Goal: Information Seeking & Learning: Learn about a topic

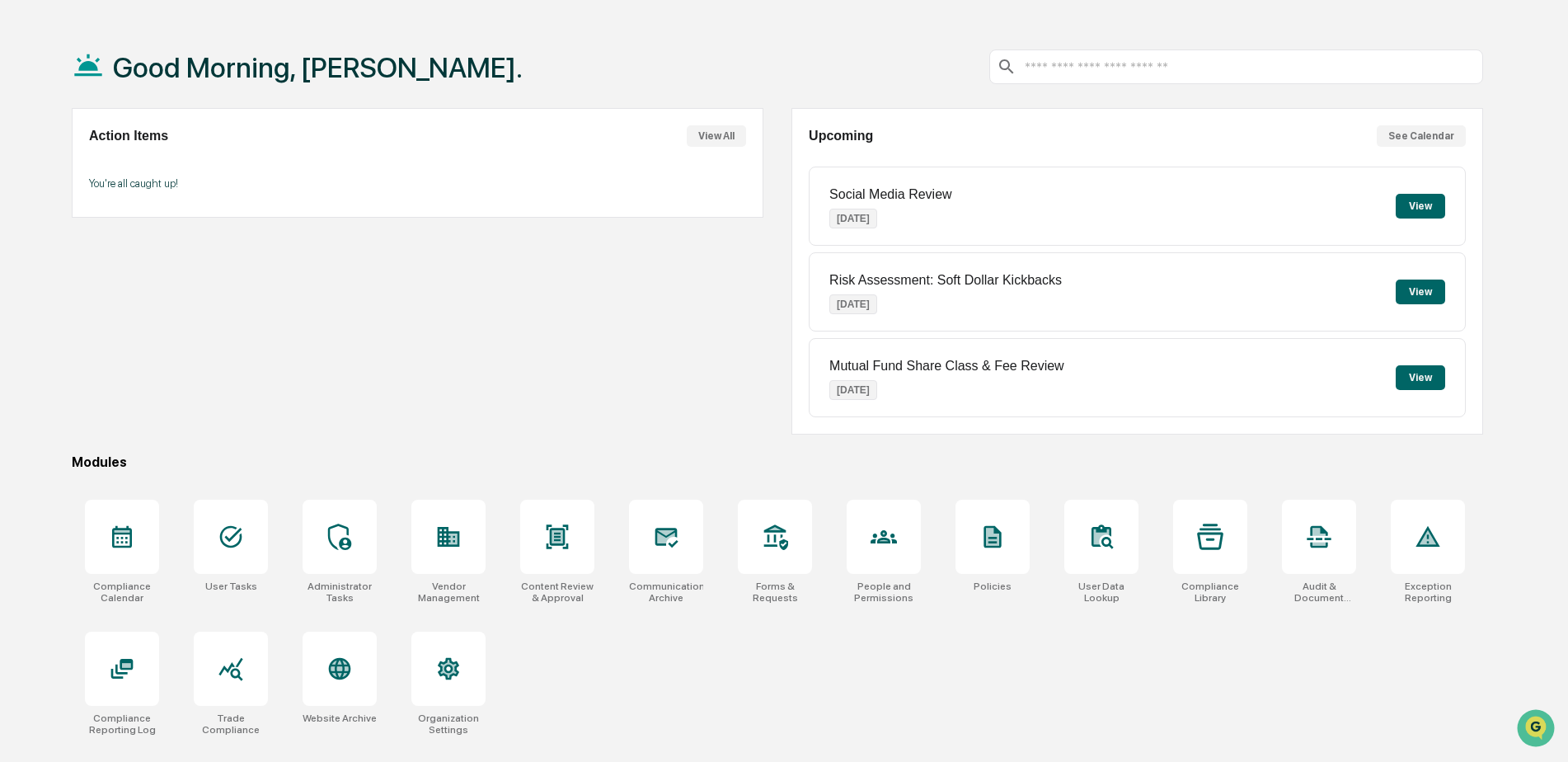
scroll to position [78, 0]
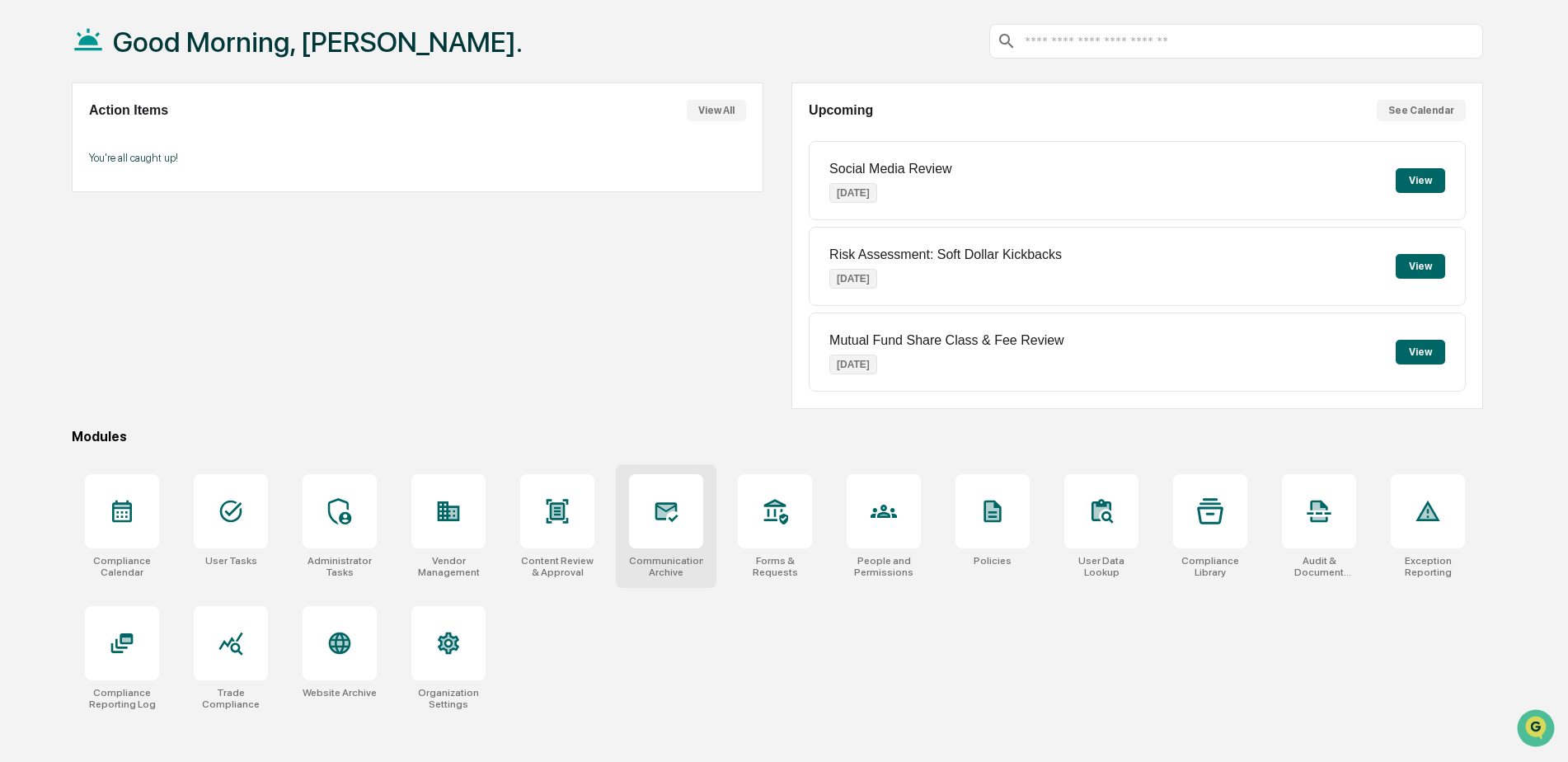
click at [681, 531] on div at bounding box center [666, 512] width 74 height 74
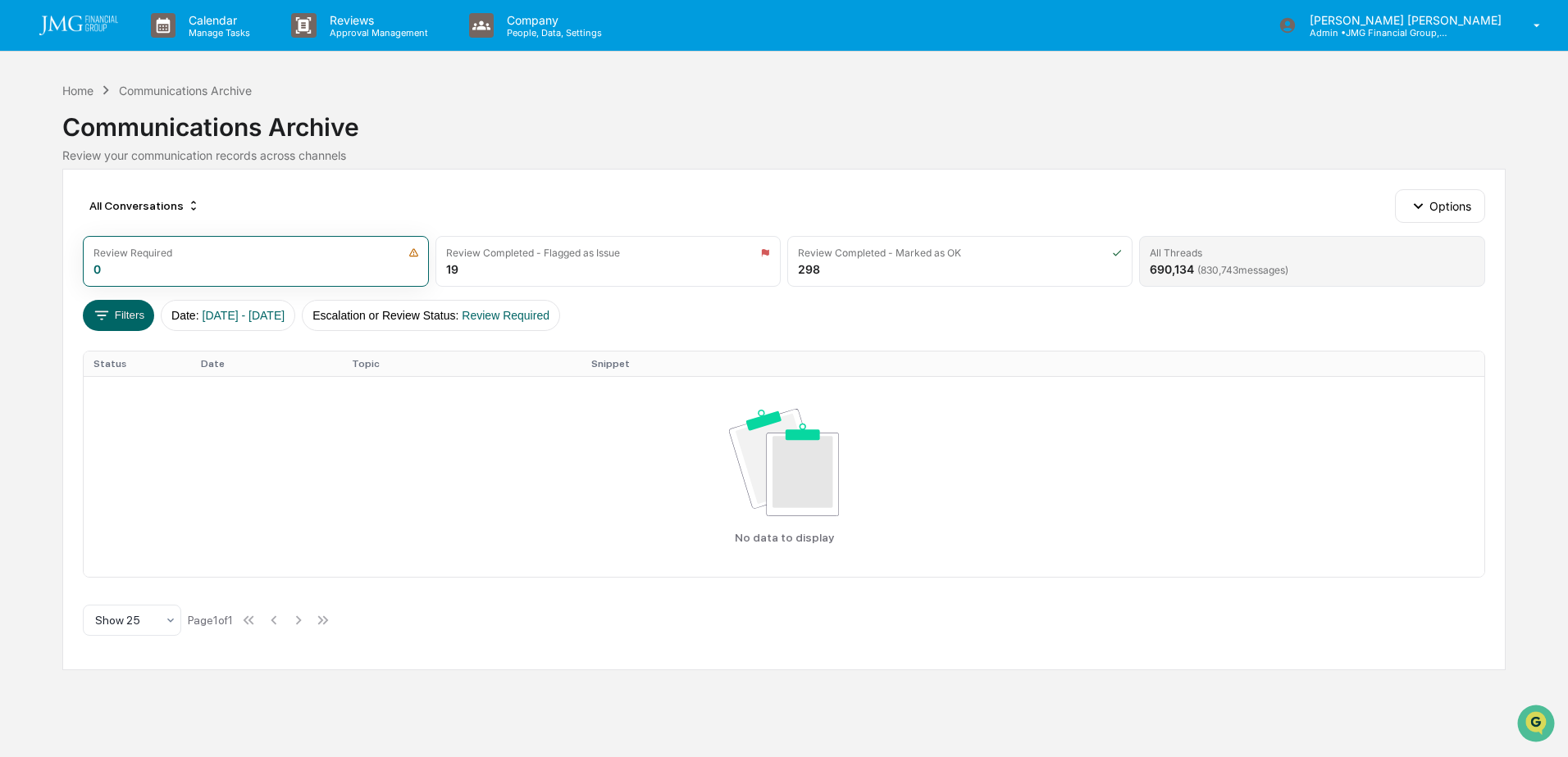
click at [1217, 281] on div "All Threads 690,134 ( 830,743 messages)" at bounding box center [1311, 262] width 345 height 51
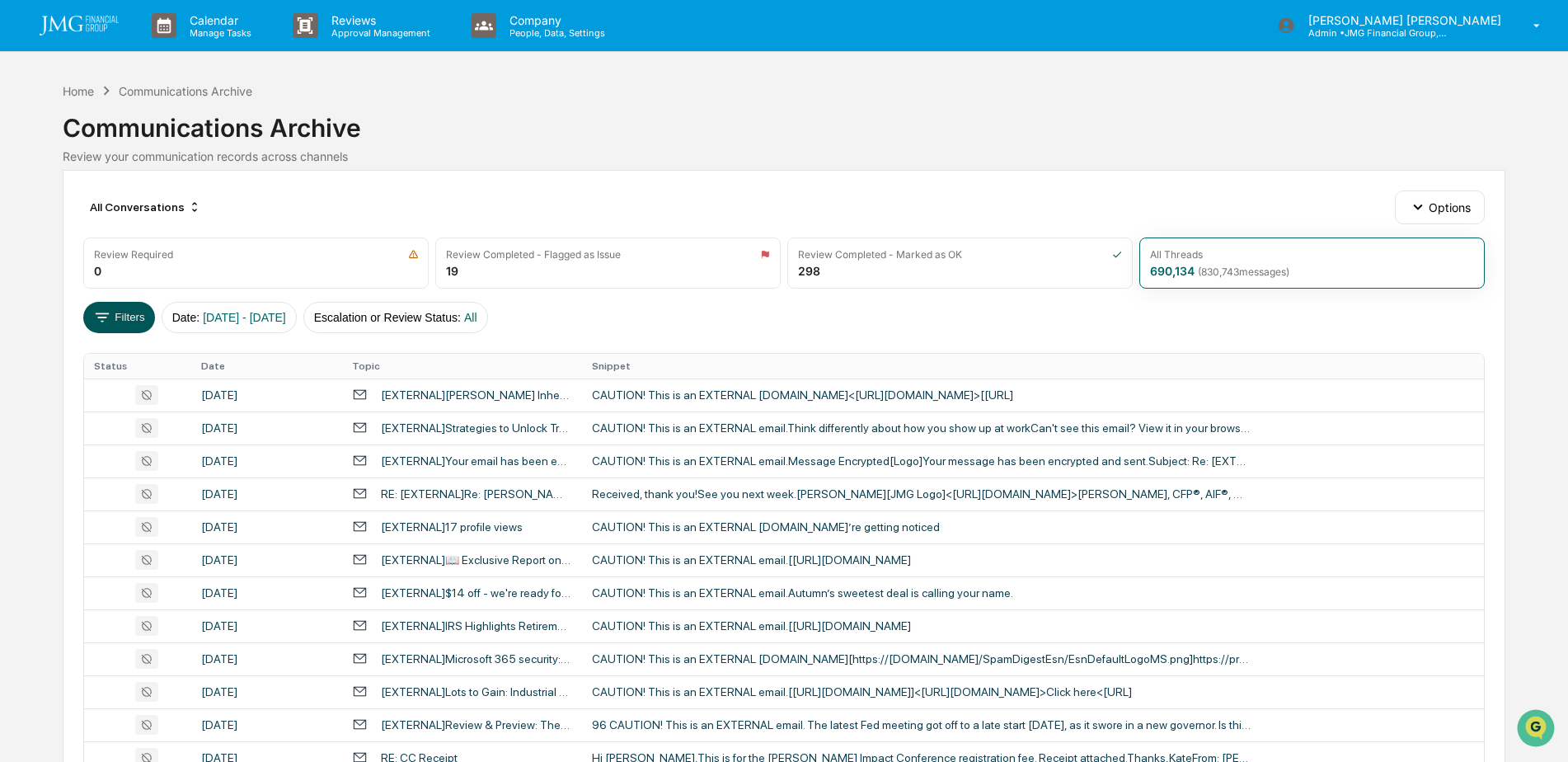
click at [119, 318] on button "Filters" at bounding box center [119, 318] width 71 height 32
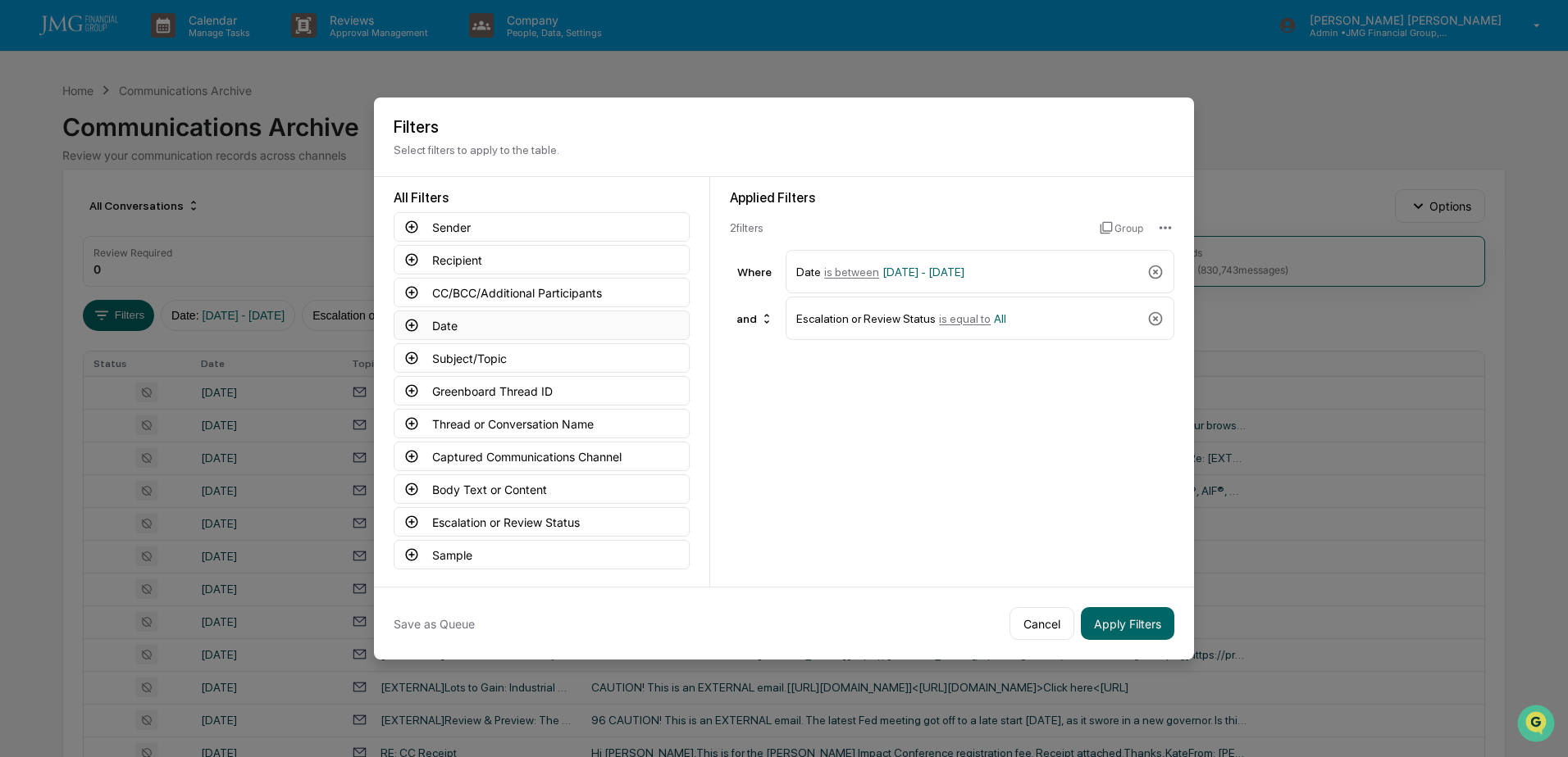
click at [498, 328] on button "Date" at bounding box center [542, 326] width 296 height 30
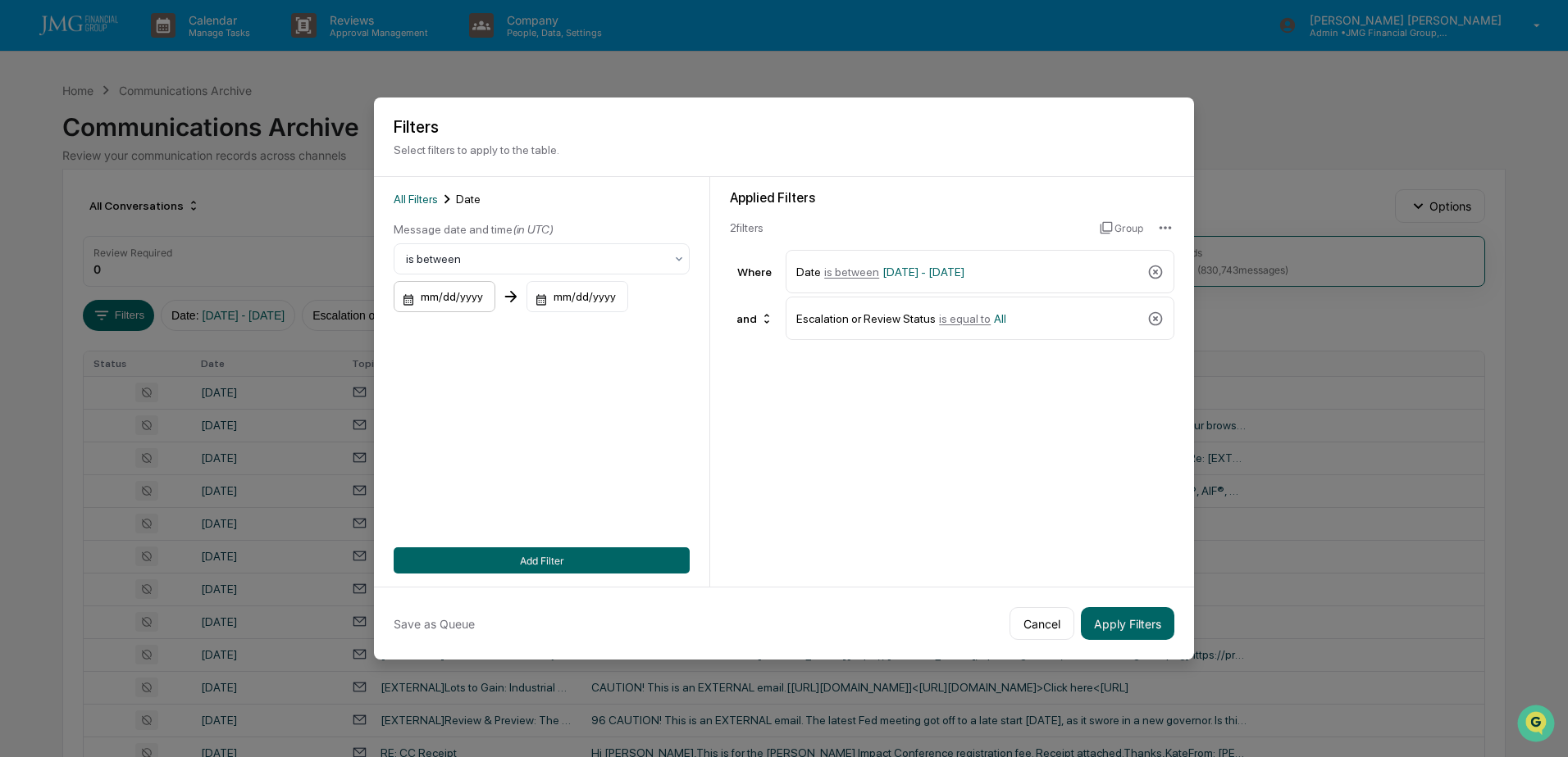
click at [471, 297] on div "mm/dd/yyyy" at bounding box center [445, 297] width 102 height 32
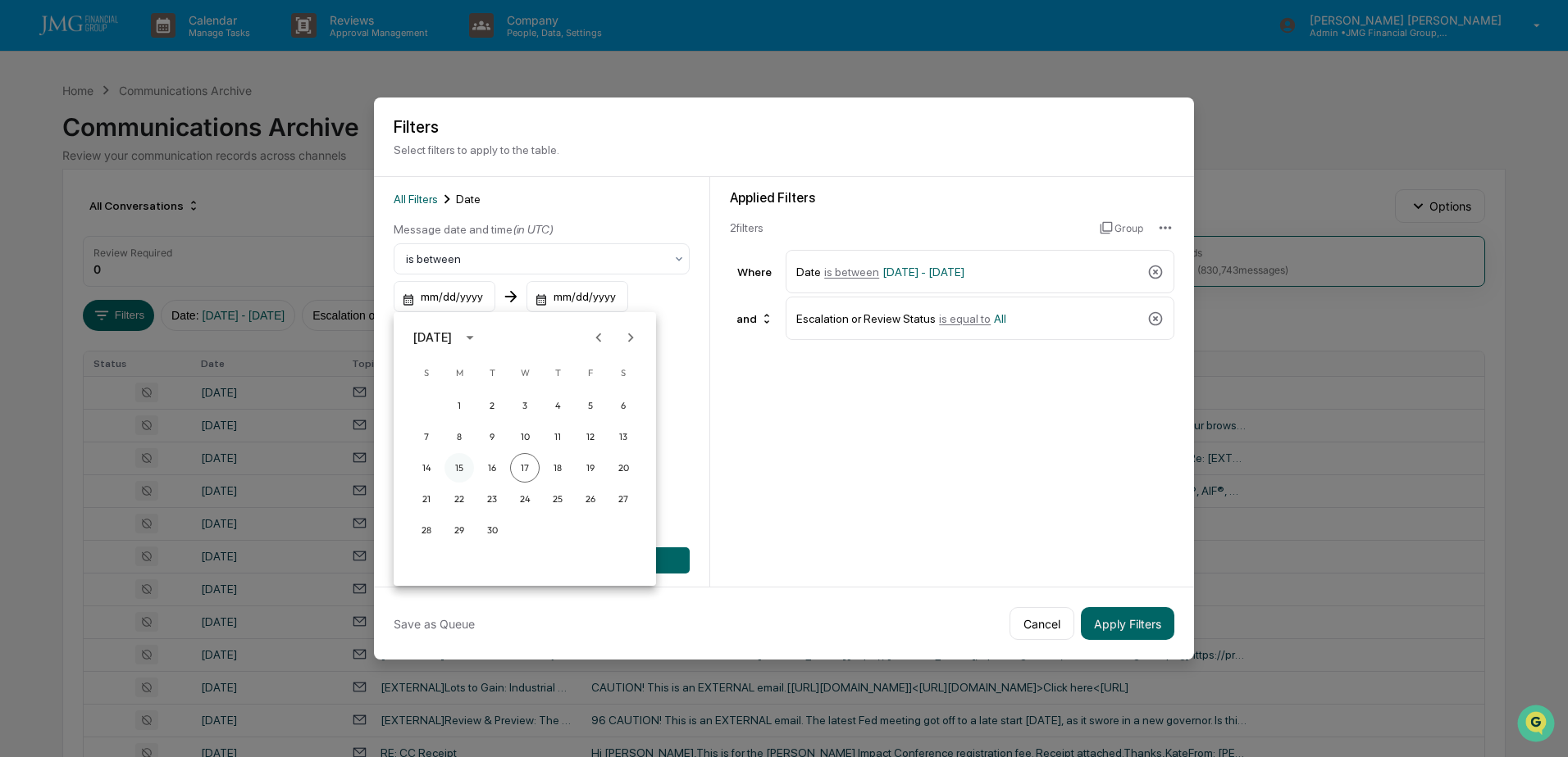
click at [462, 466] on button "15" at bounding box center [460, 468] width 30 height 30
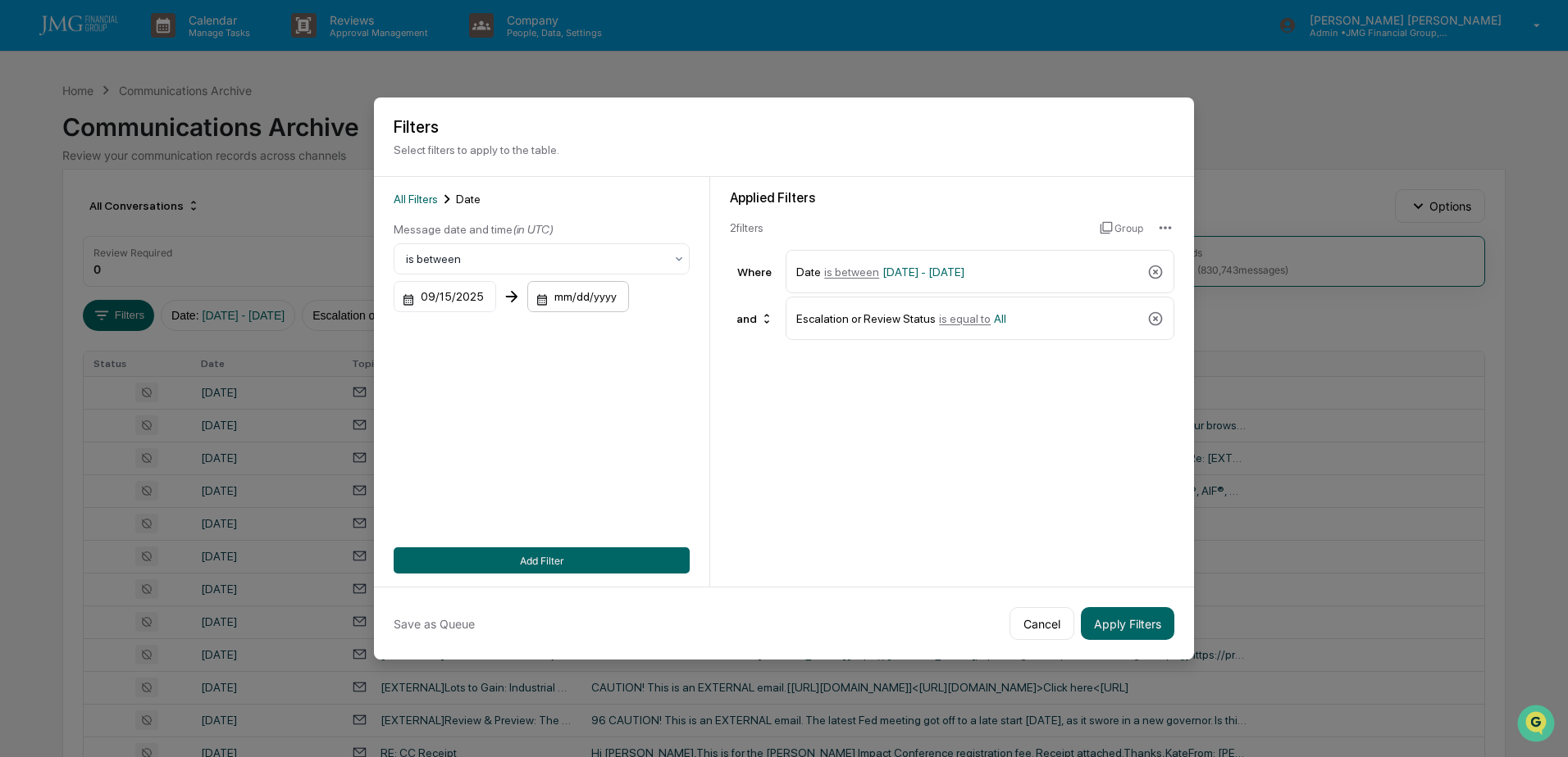
click at [605, 301] on div "mm/dd/yyyy" at bounding box center [578, 297] width 102 height 32
click at [650, 474] on button "17" at bounding box center [655, 468] width 30 height 30
click at [566, 557] on button "Add Filter" at bounding box center [542, 561] width 296 height 26
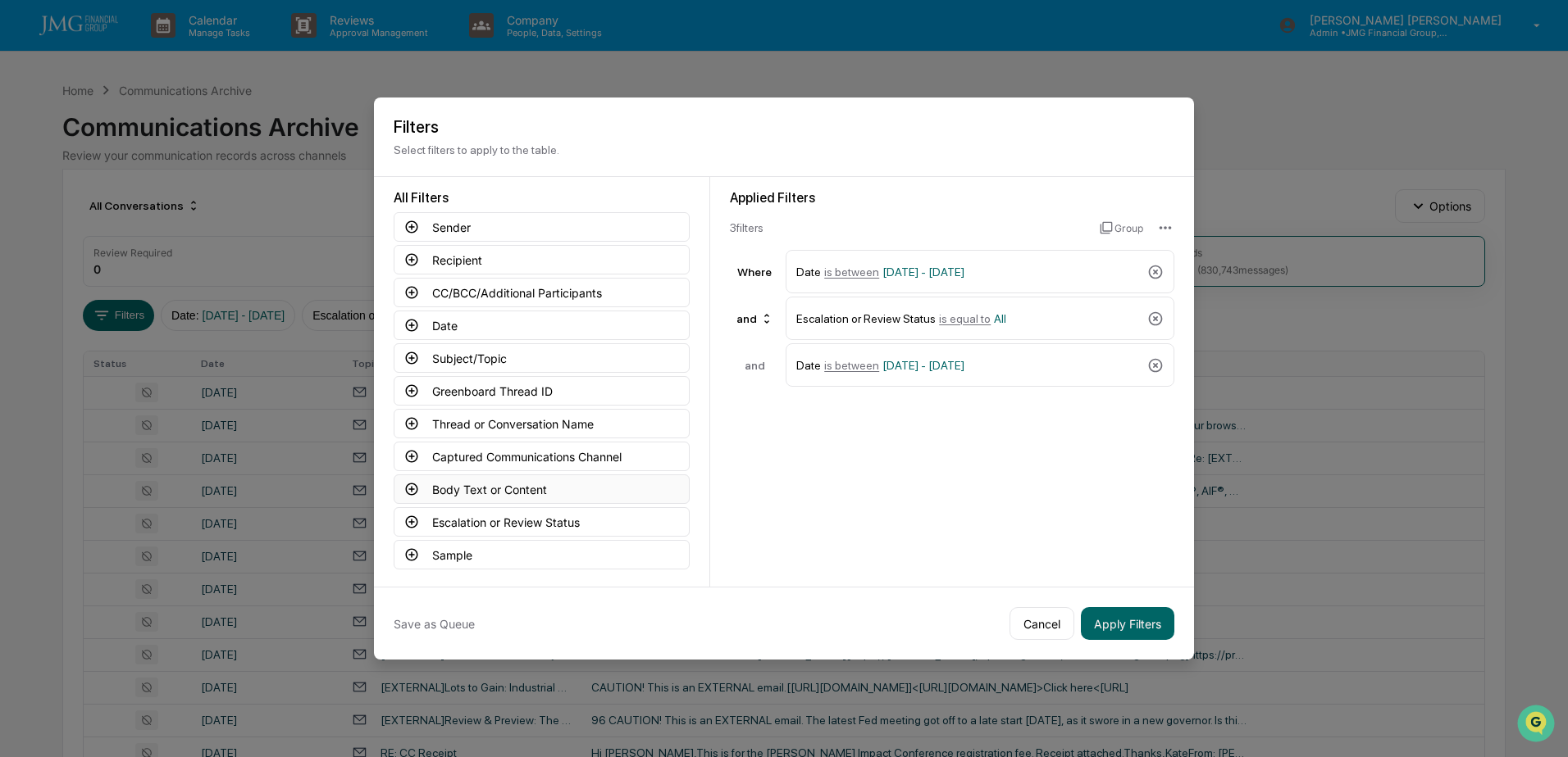
click at [539, 490] on button "Body Text or Content" at bounding box center [542, 489] width 296 height 30
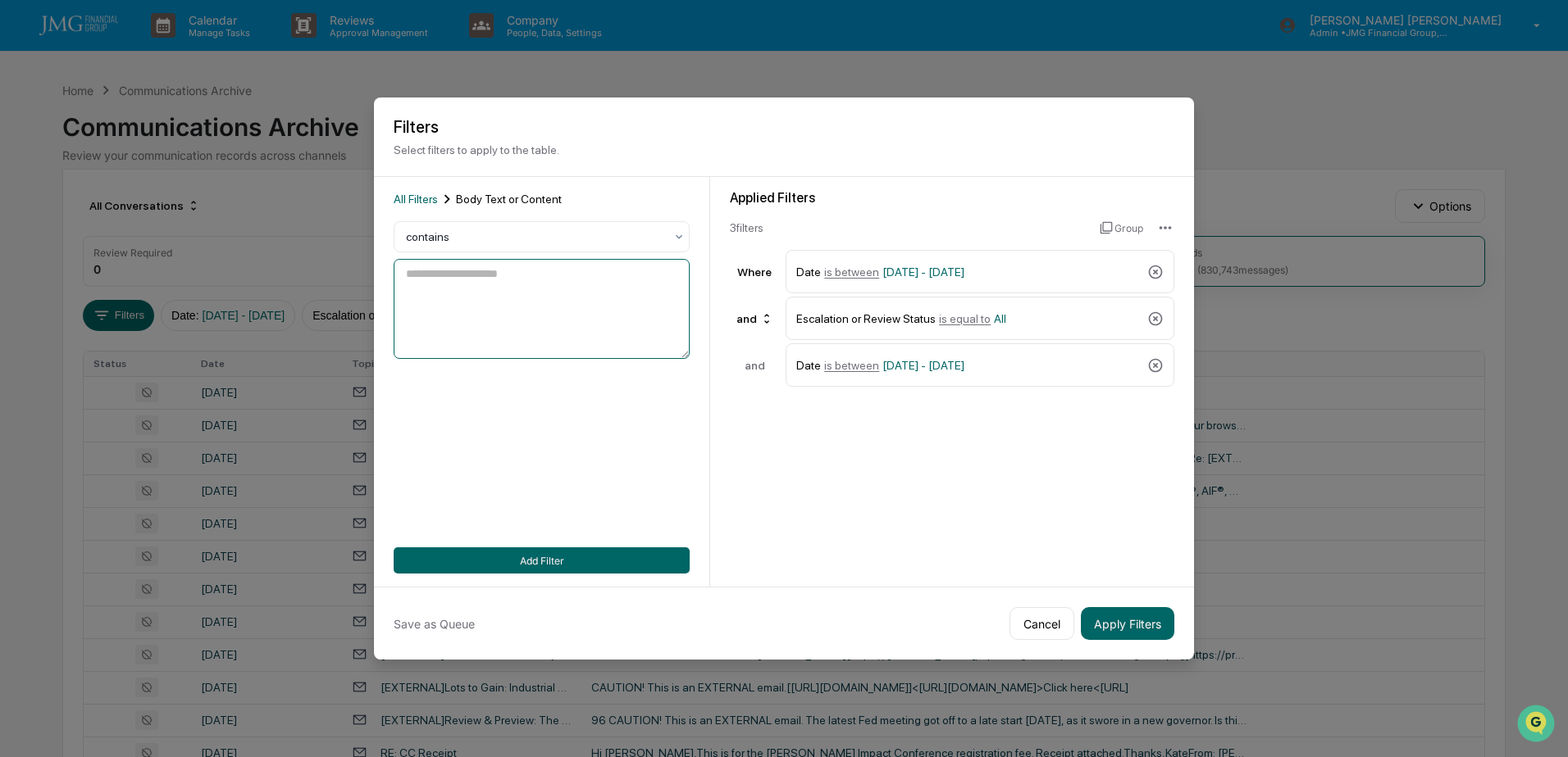
click at [560, 312] on textarea at bounding box center [542, 309] width 296 height 100
type textarea "*******"
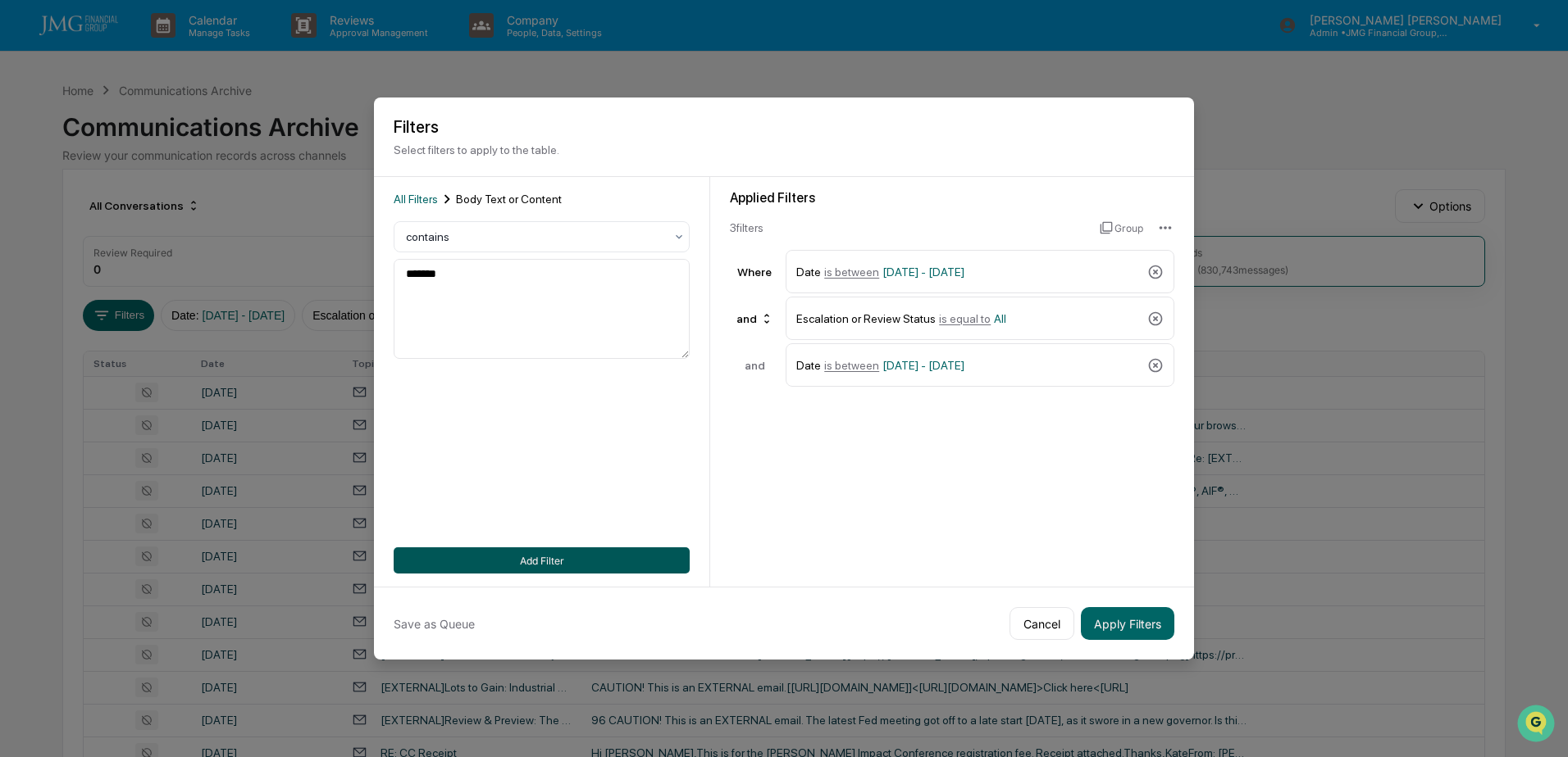
click at [557, 559] on button "Add Filter" at bounding box center [542, 561] width 296 height 26
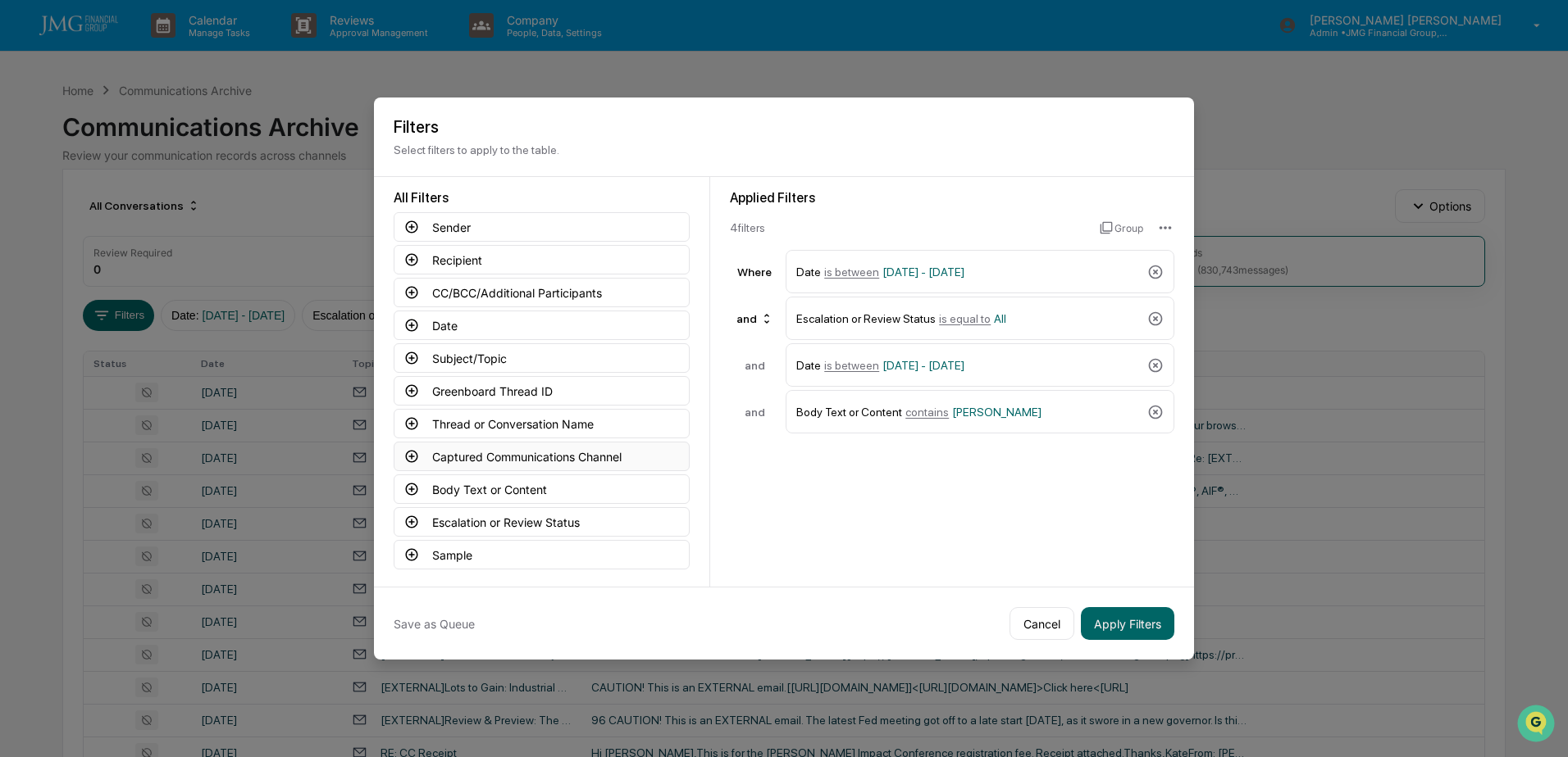
click at [555, 459] on button "Captured Communications Channel" at bounding box center [542, 457] width 296 height 30
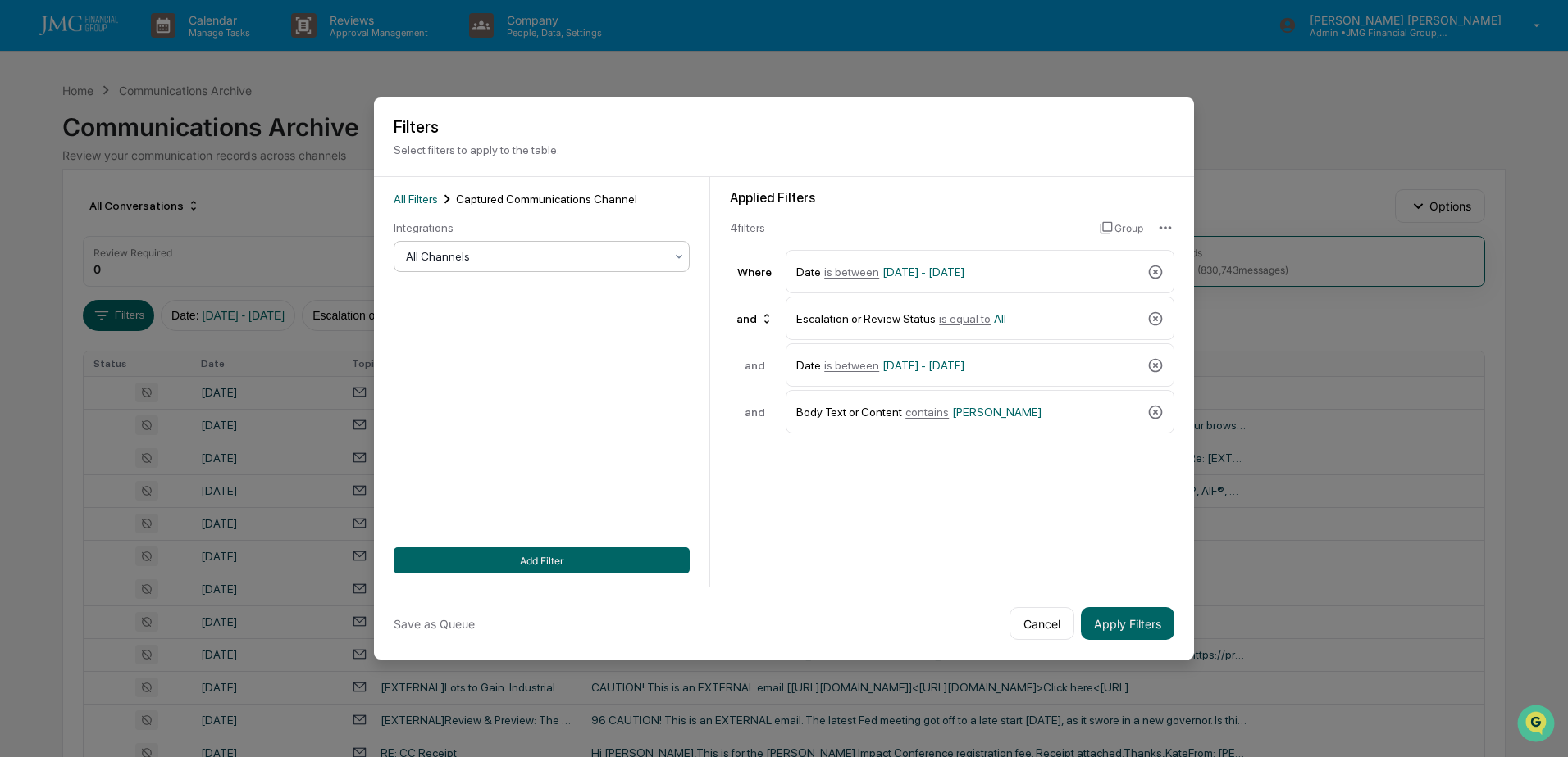
click at [534, 266] on div "All Channels" at bounding box center [535, 256] width 275 height 23
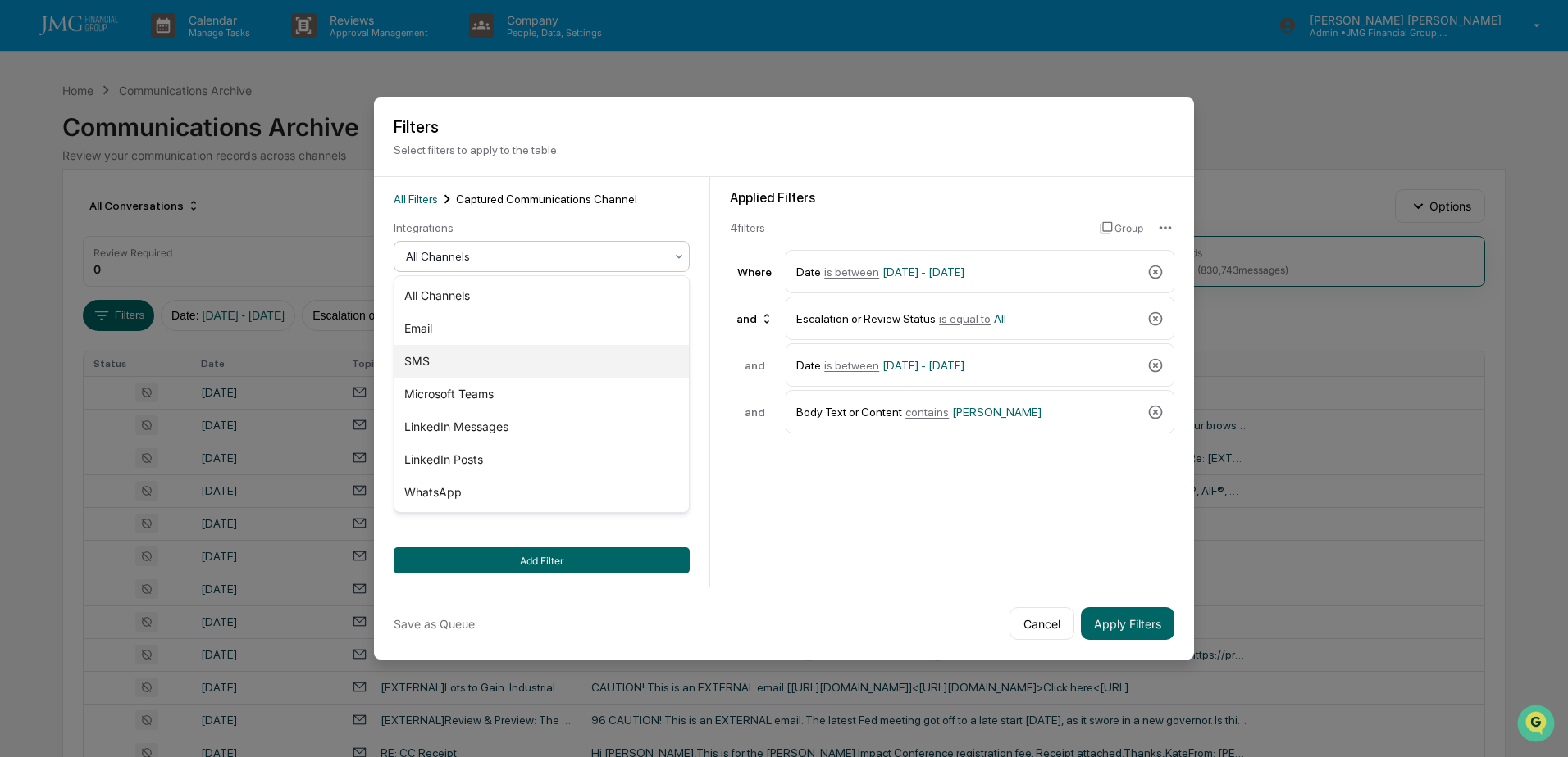
click at [459, 355] on div "SMS" at bounding box center [541, 361] width 294 height 32
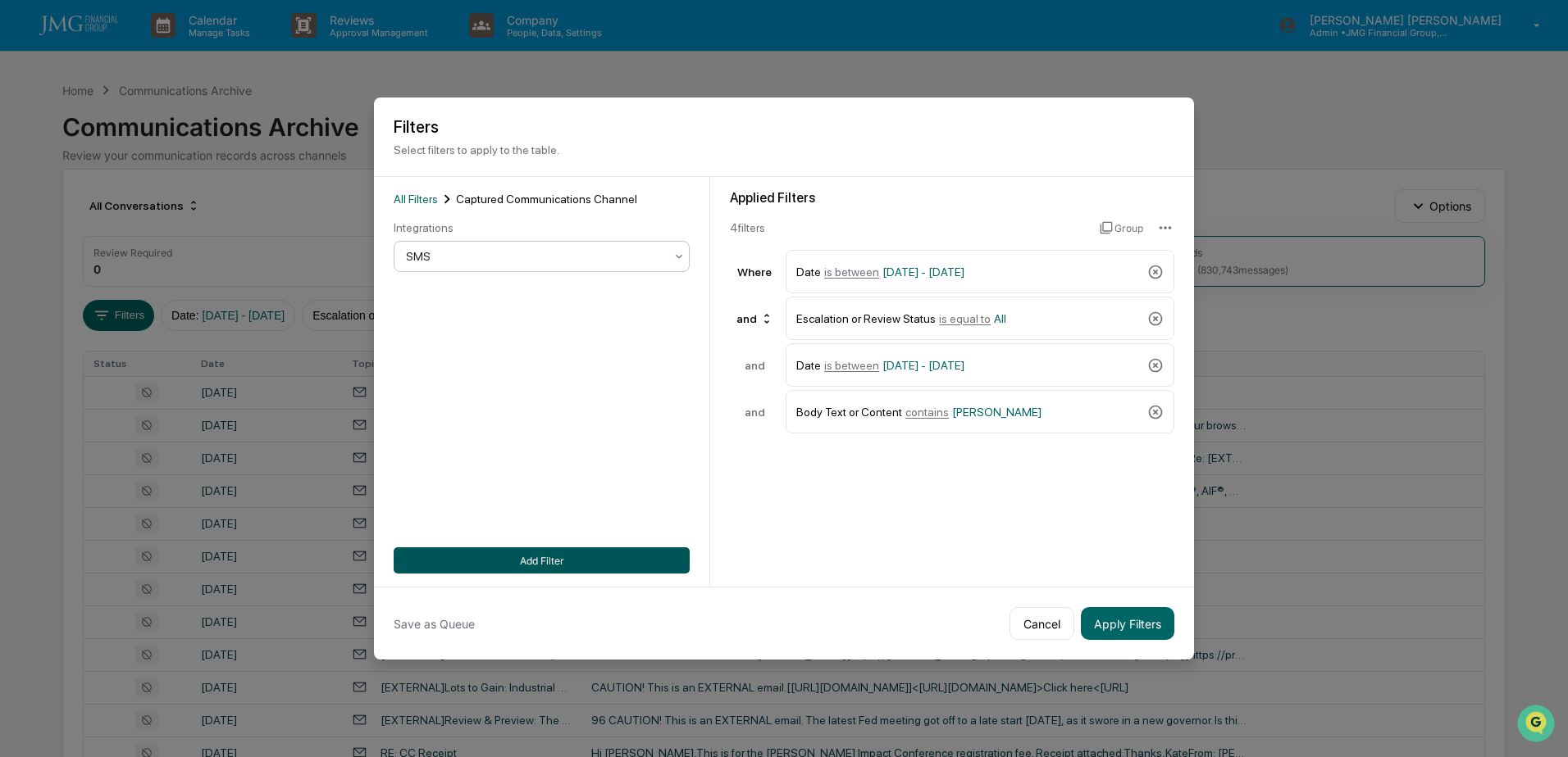
click at [542, 549] on button "Add Filter" at bounding box center [542, 561] width 296 height 26
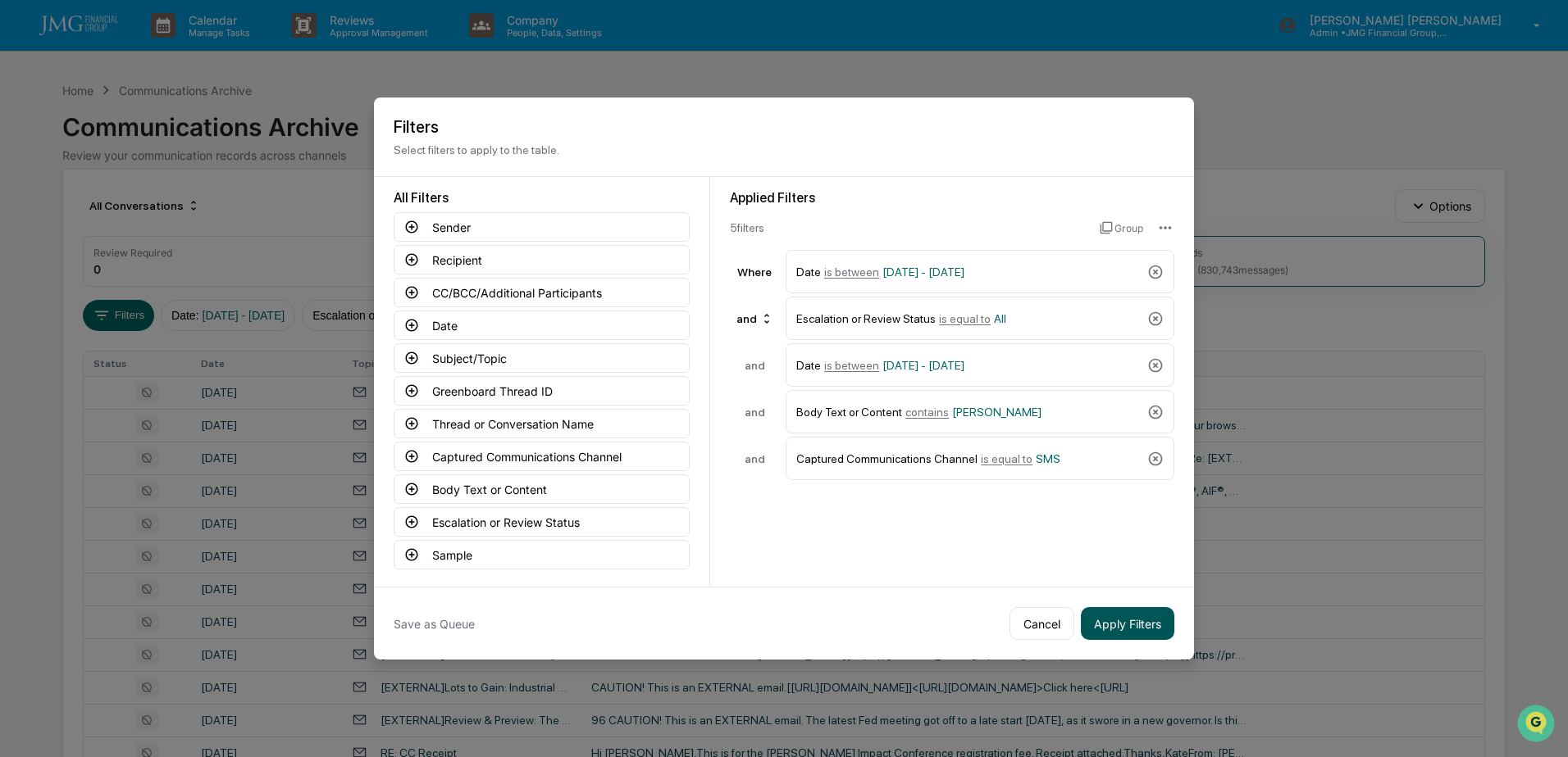
click at [1118, 629] on button "Apply Filters" at bounding box center [1127, 623] width 94 height 32
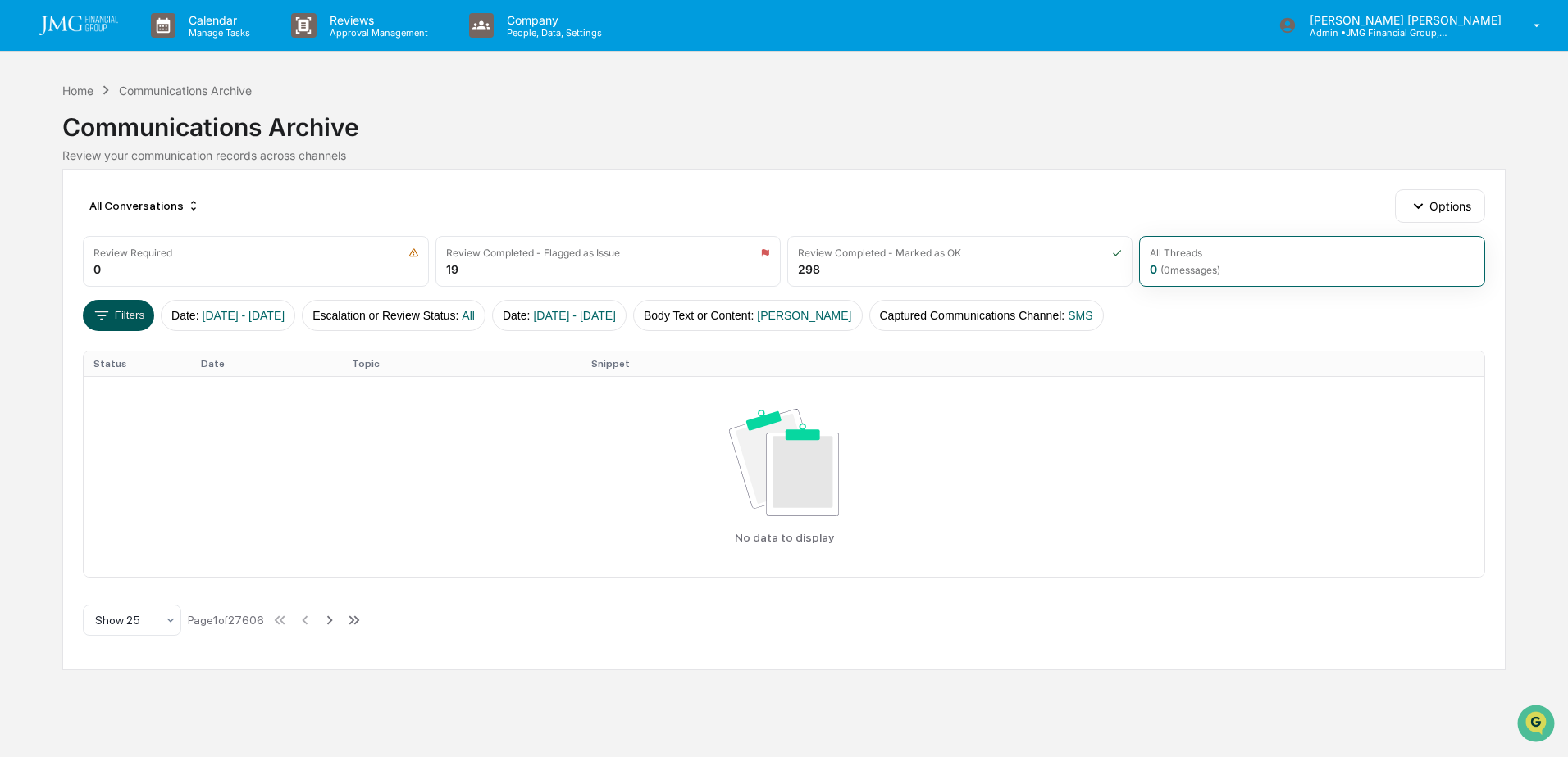
click at [113, 323] on button "Filters" at bounding box center [118, 316] width 71 height 32
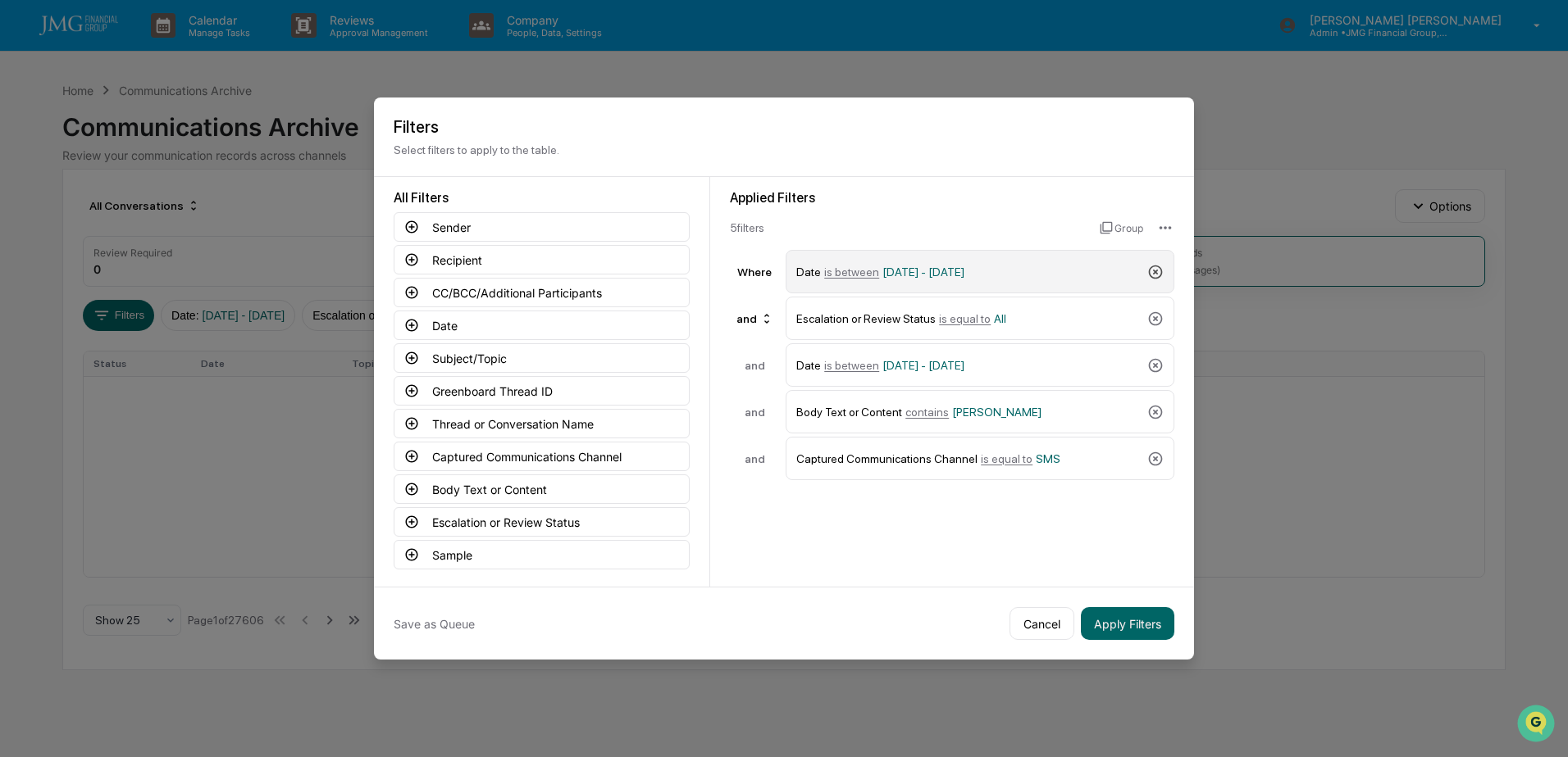
click at [1159, 271] on icon at bounding box center [1155, 272] width 17 height 17
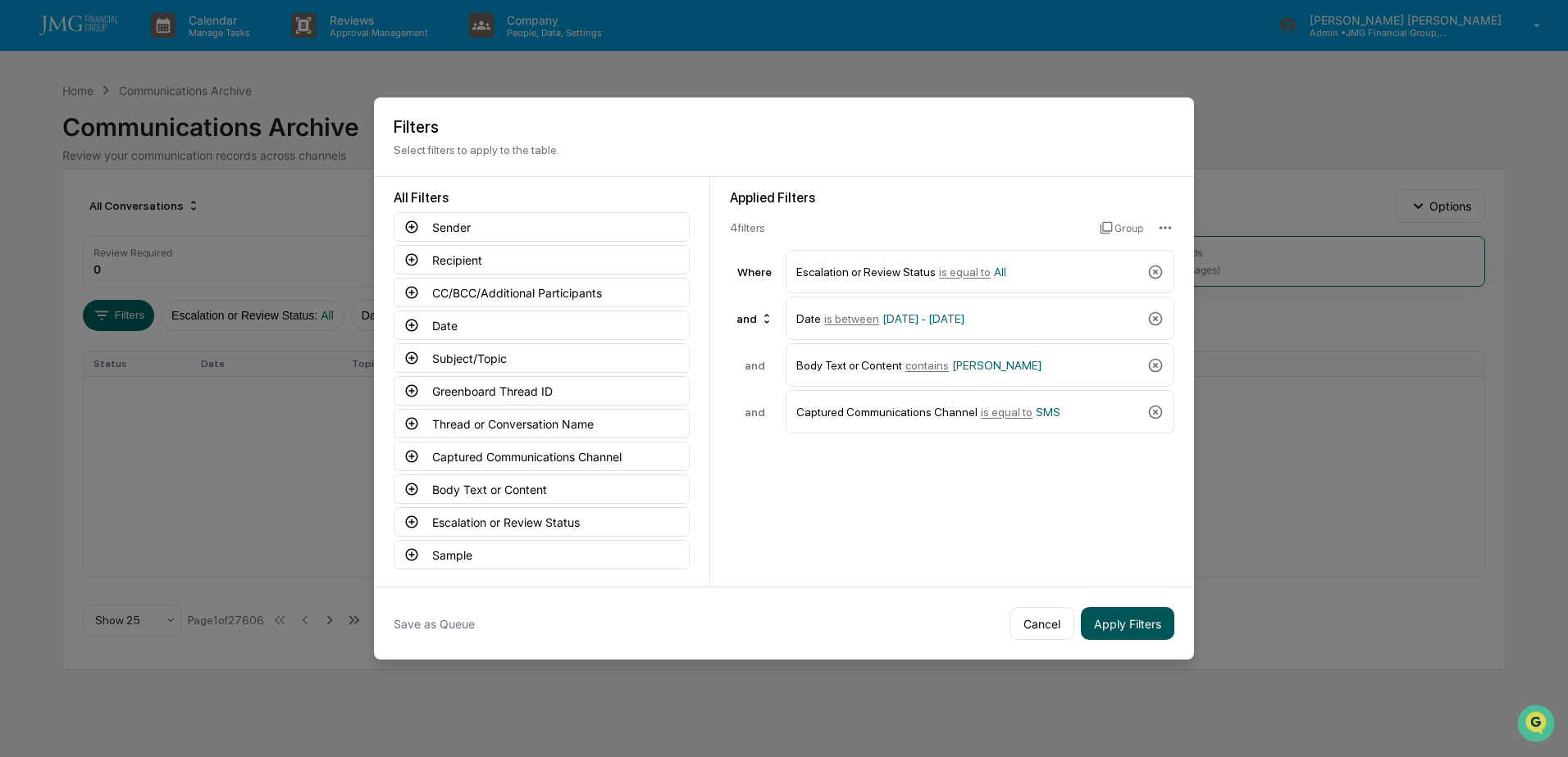
click at [1159, 632] on button "Apply Filters" at bounding box center [1127, 623] width 94 height 32
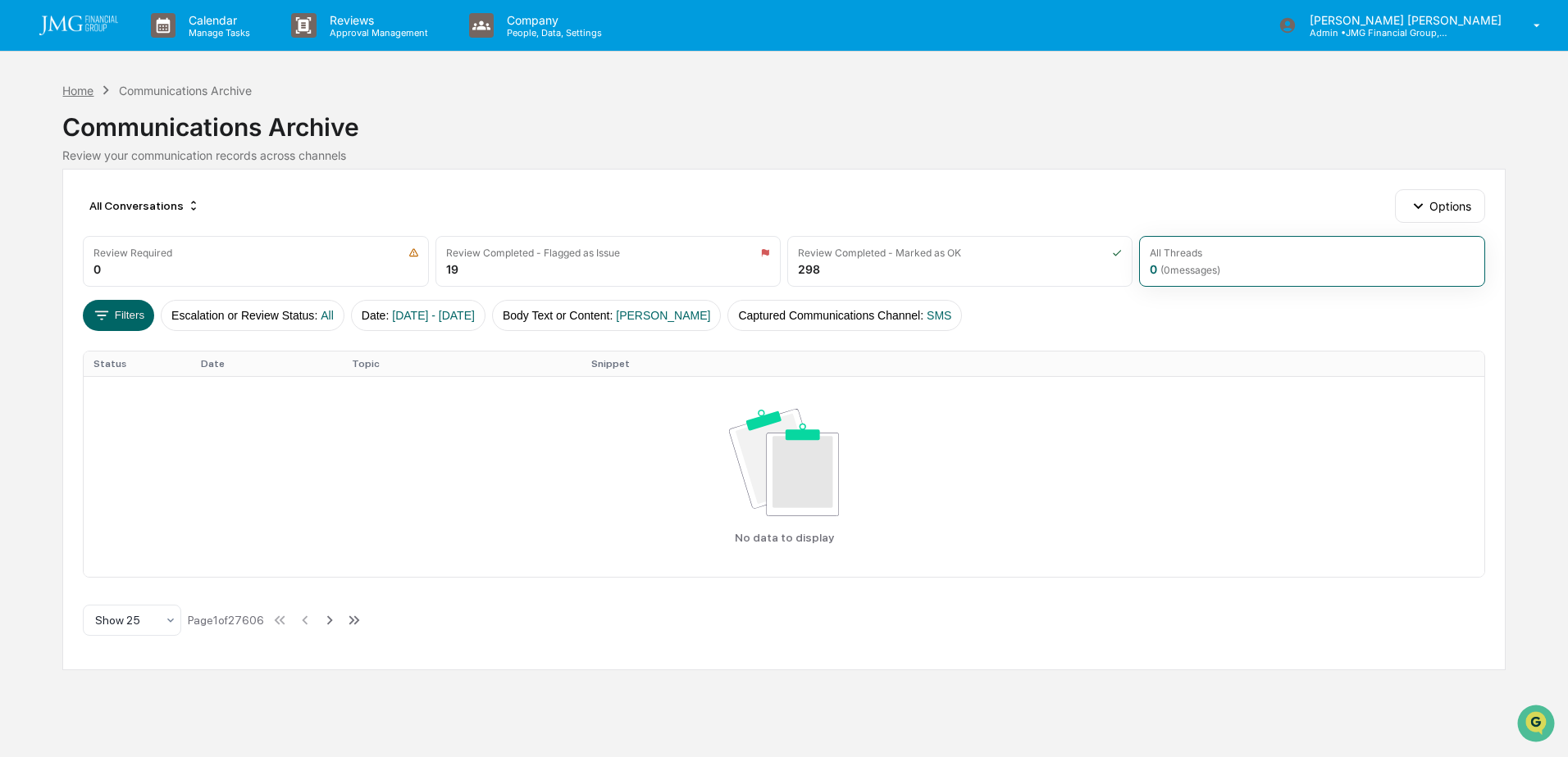
click at [87, 84] on div "Home" at bounding box center [78, 91] width 32 height 14
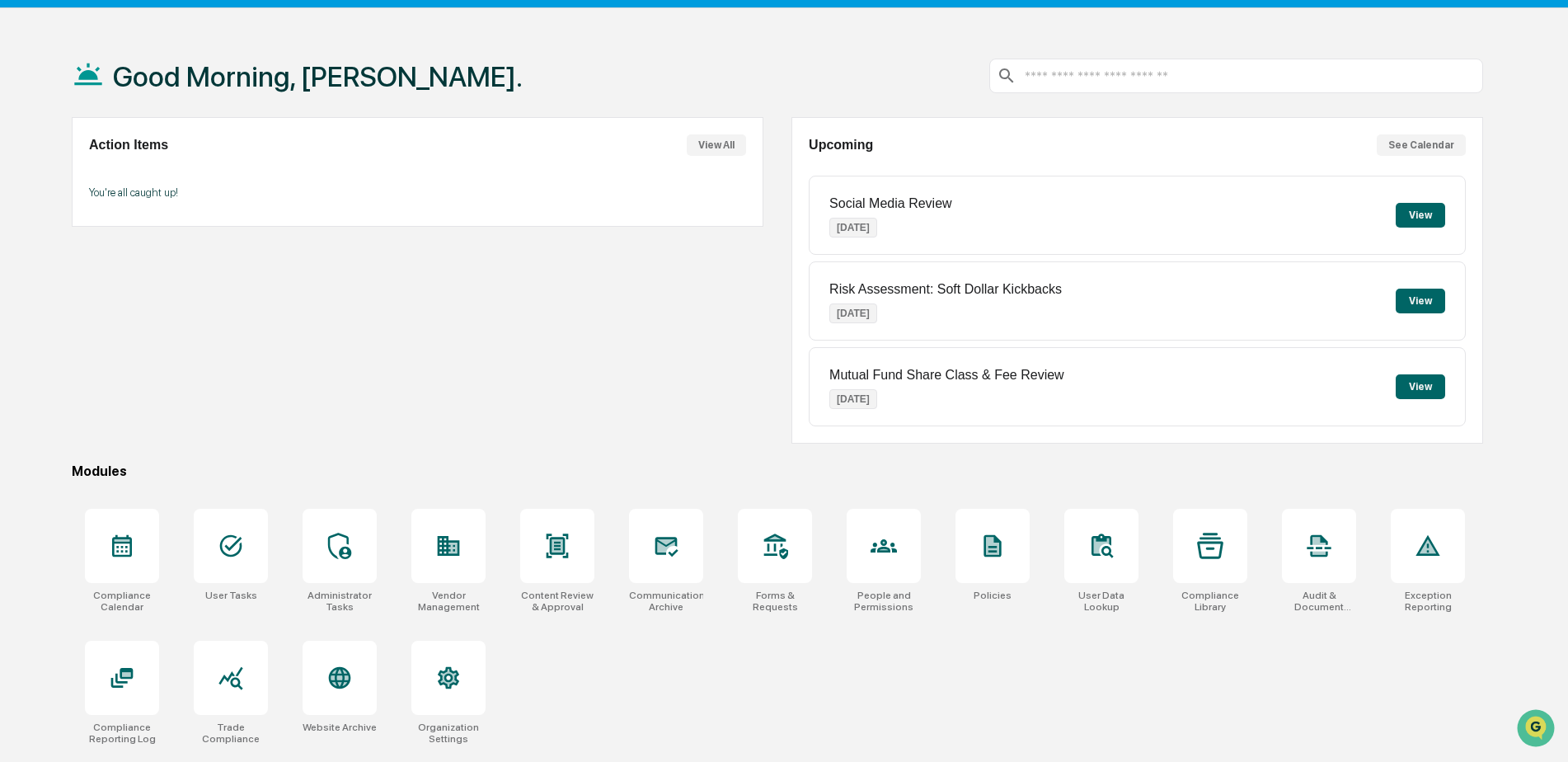
scroll to position [78, 0]
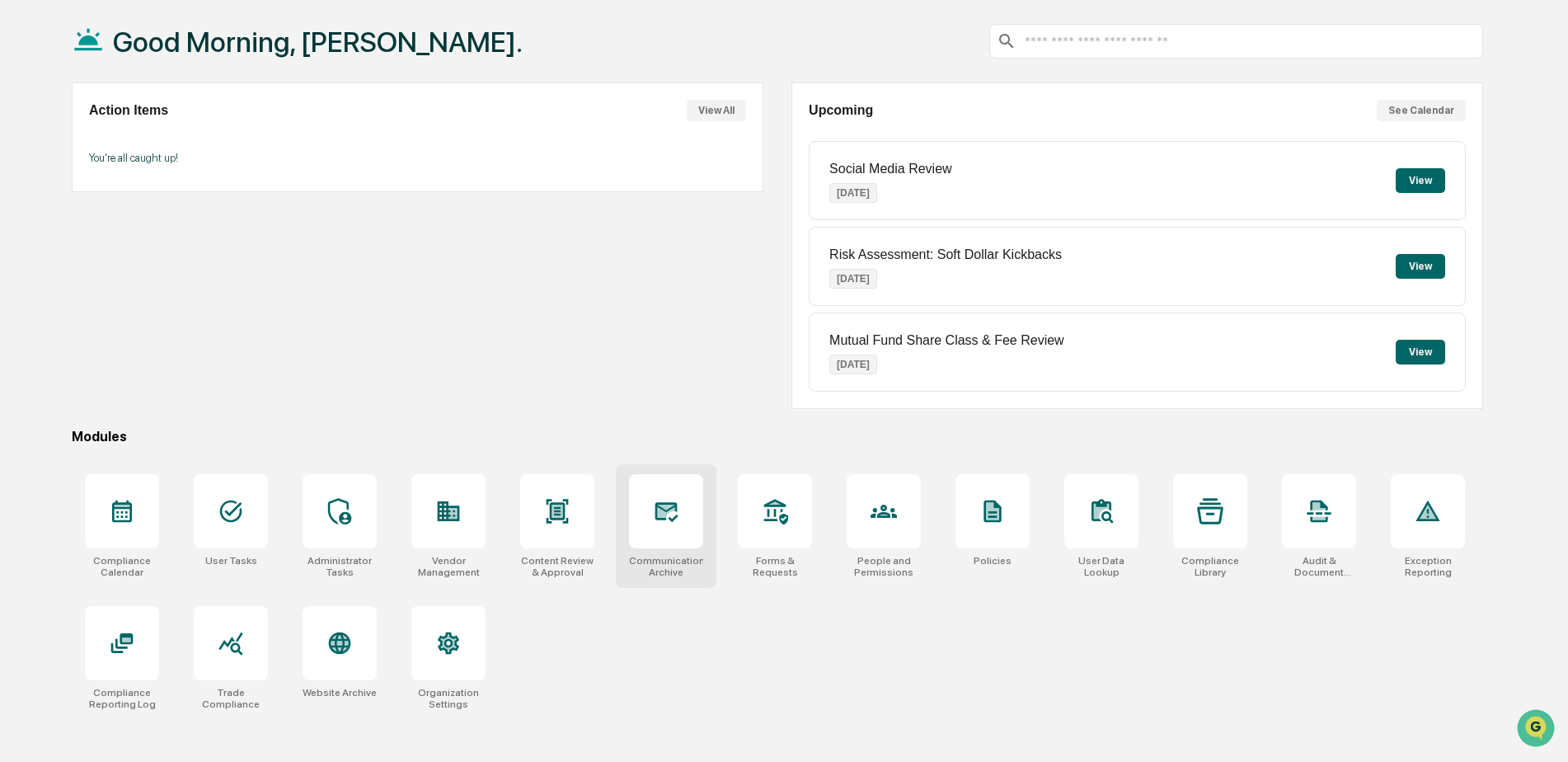
click at [674, 515] on icon at bounding box center [666, 512] width 26 height 26
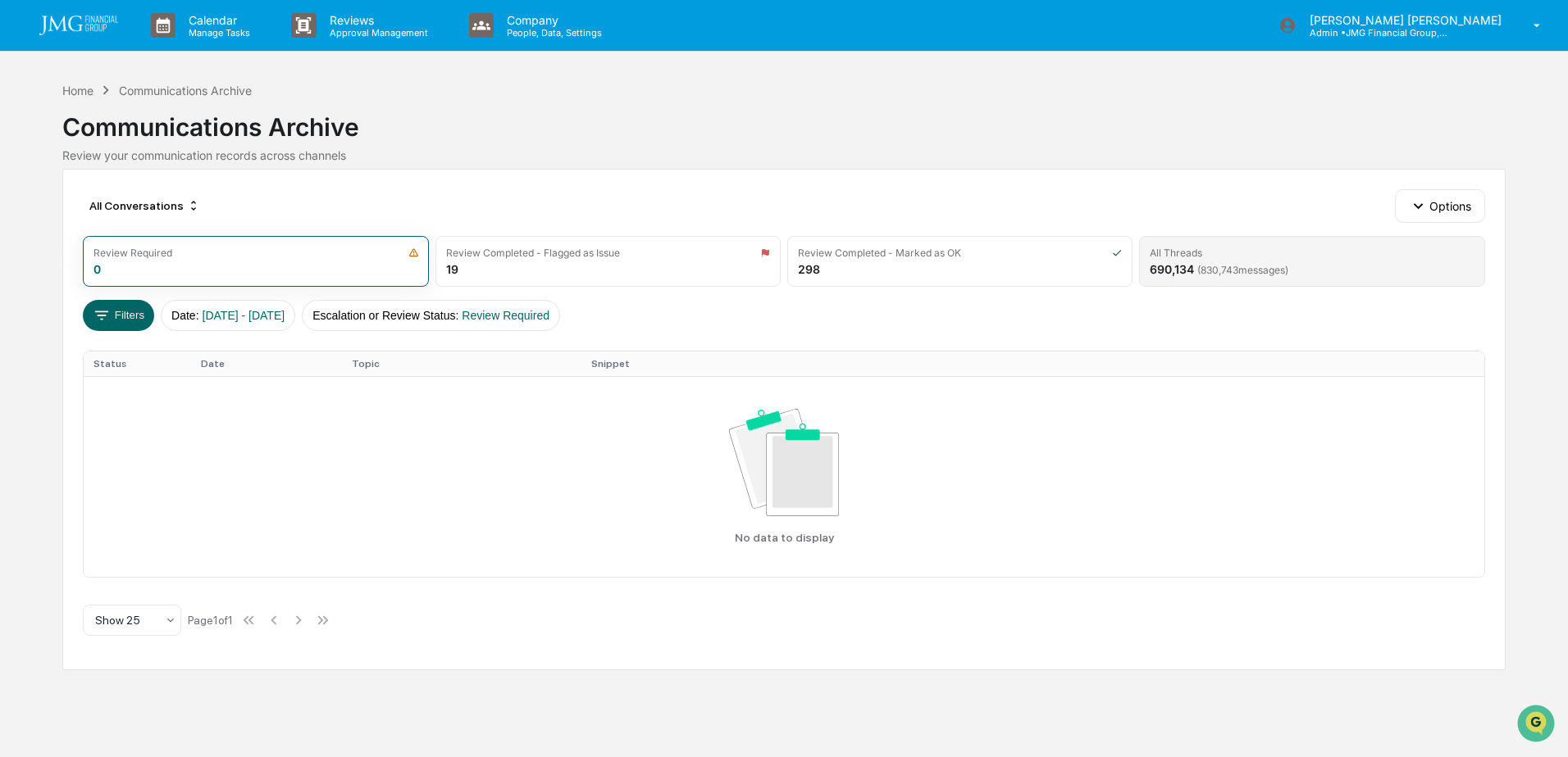
click at [1243, 263] on div "690,134 ( 830,743 messages)" at bounding box center [1219, 270] width 138 height 14
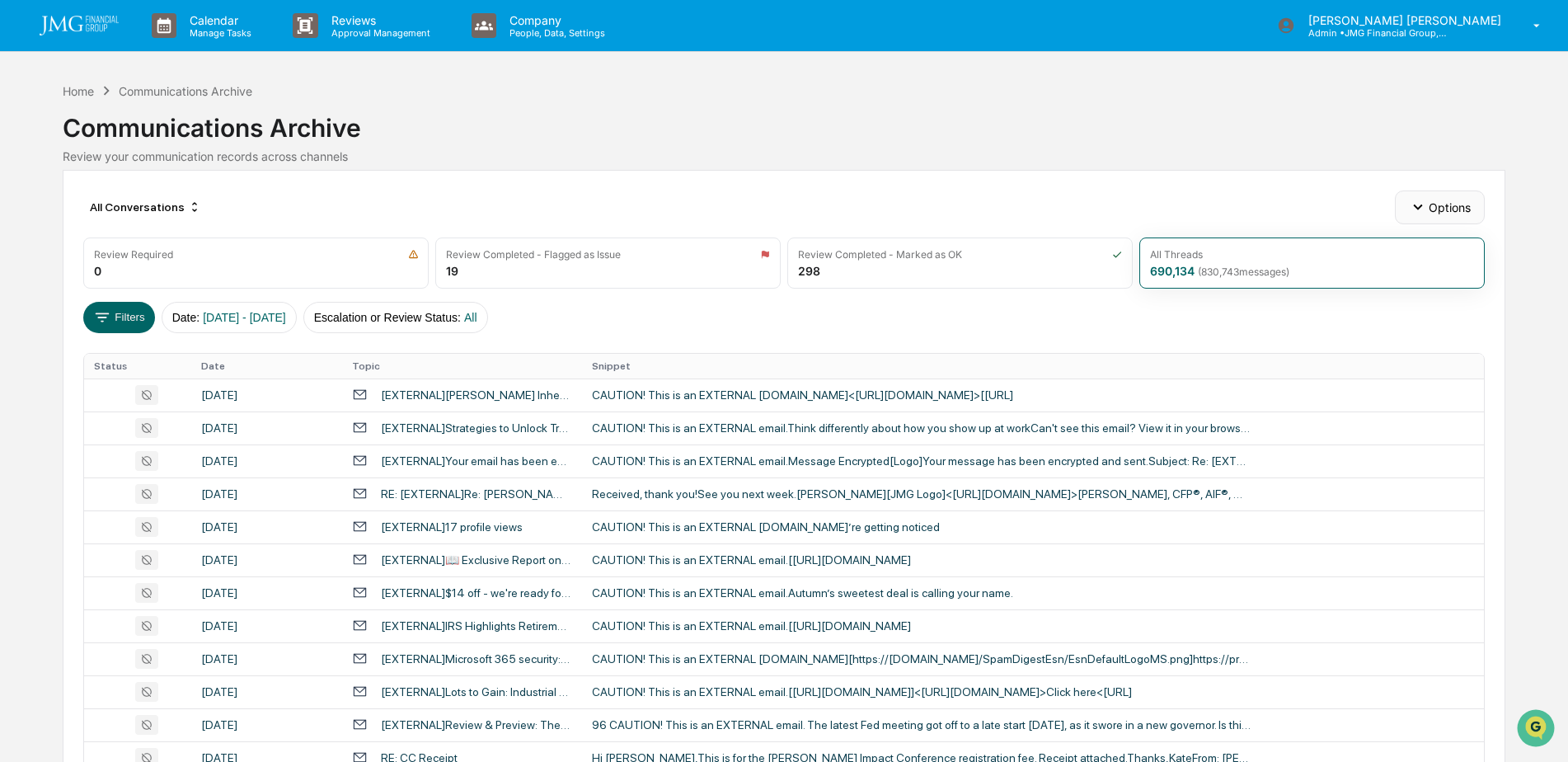
click at [1413, 203] on icon "button" at bounding box center [1418, 207] width 18 height 18
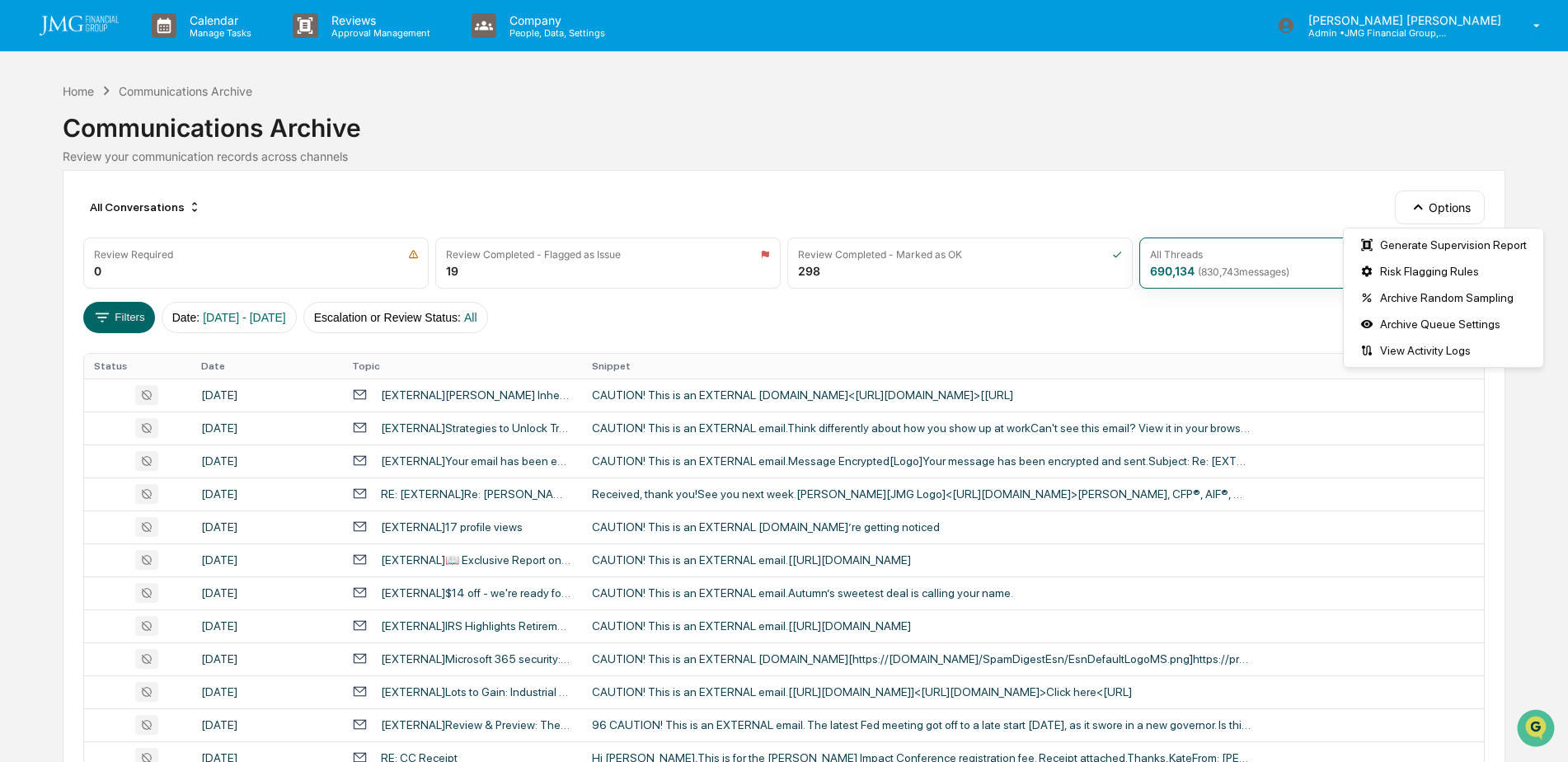
click at [1238, 196] on div "All Conversations Options" at bounding box center [784, 206] width 1402 height 33
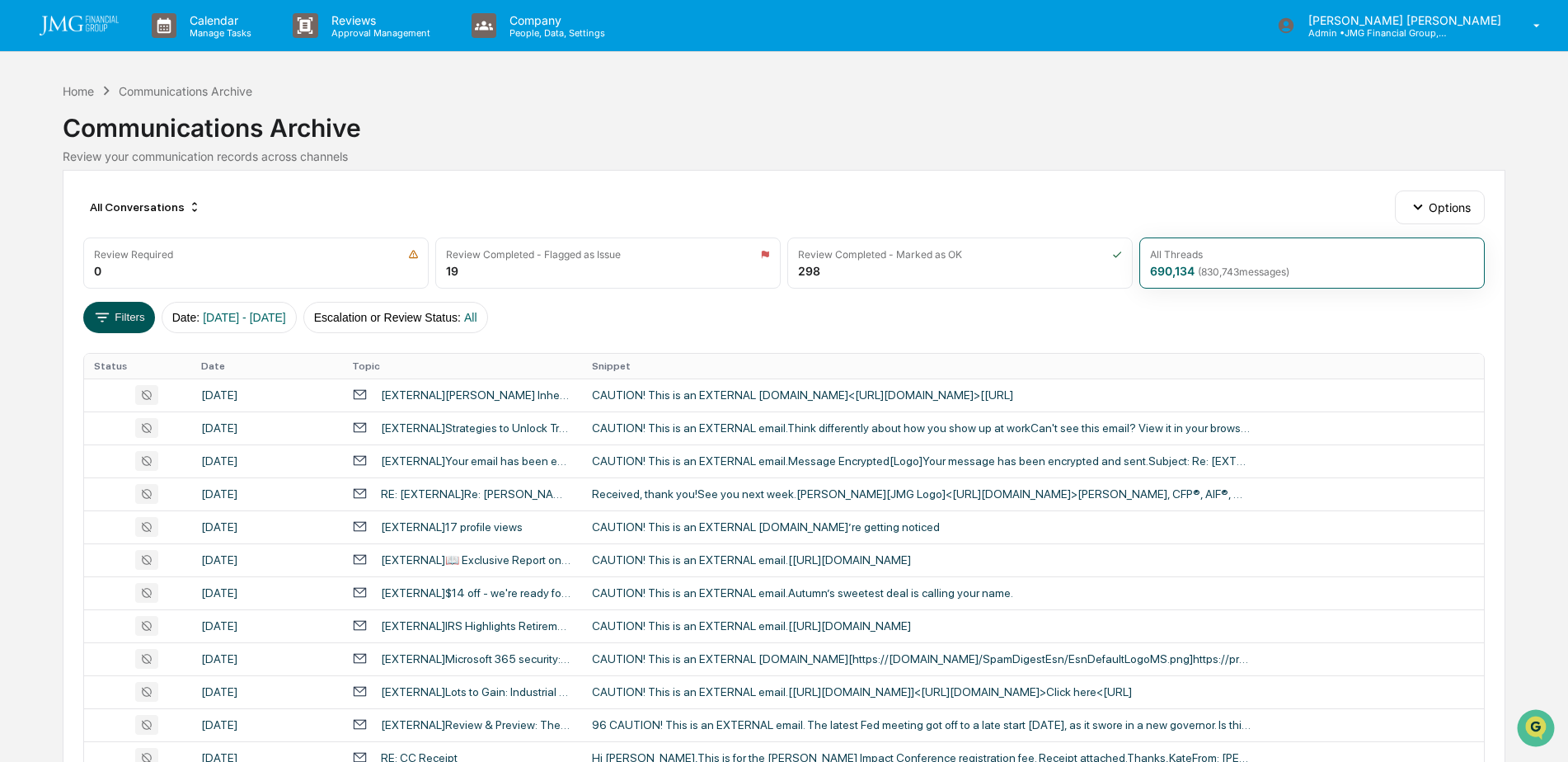
click at [136, 314] on button "Filters" at bounding box center [119, 318] width 71 height 32
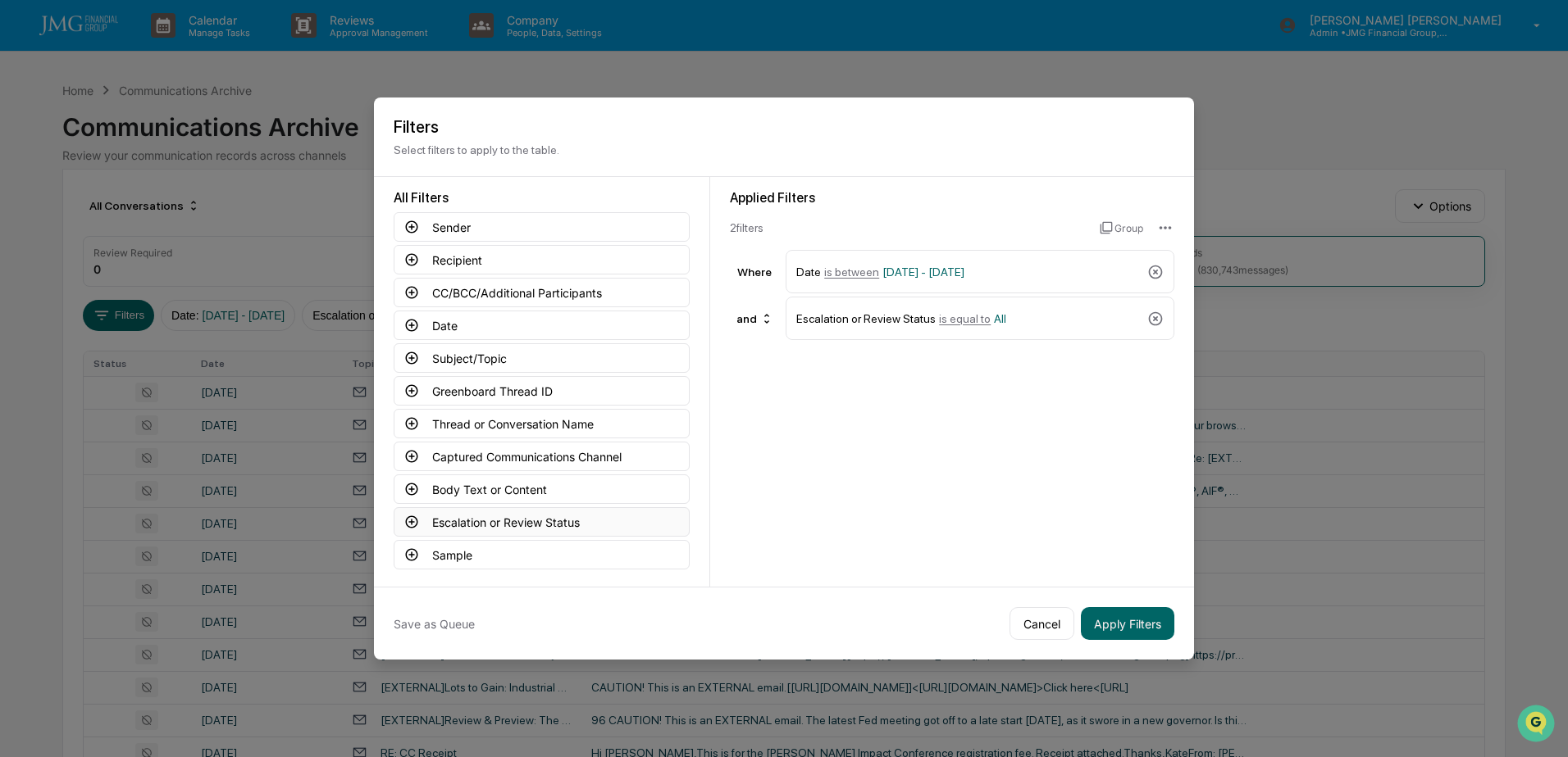
click at [608, 522] on button "Escalation or Review Status" at bounding box center [542, 522] width 296 height 30
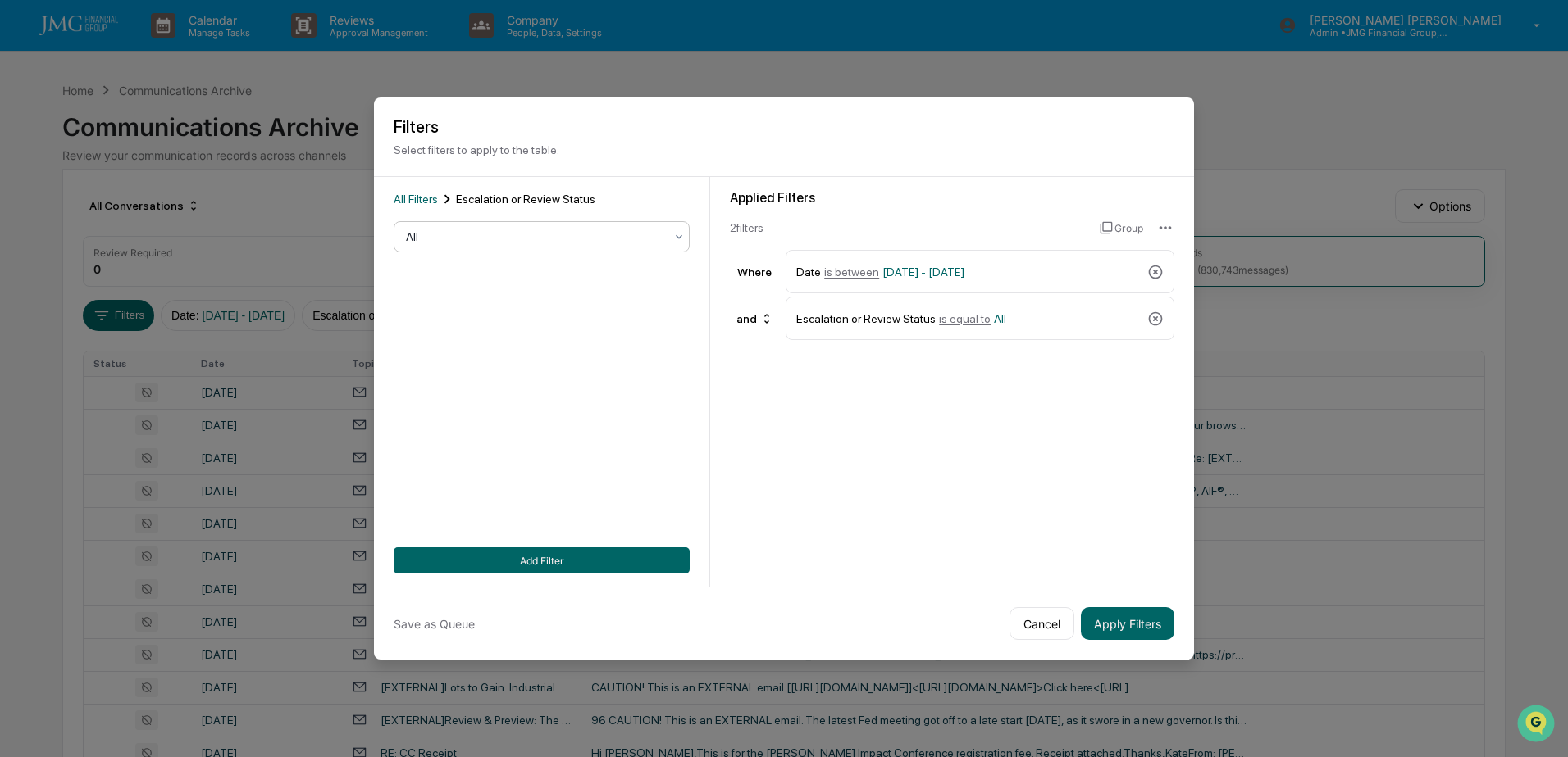
click at [651, 238] on div at bounding box center [535, 236] width 258 height 17
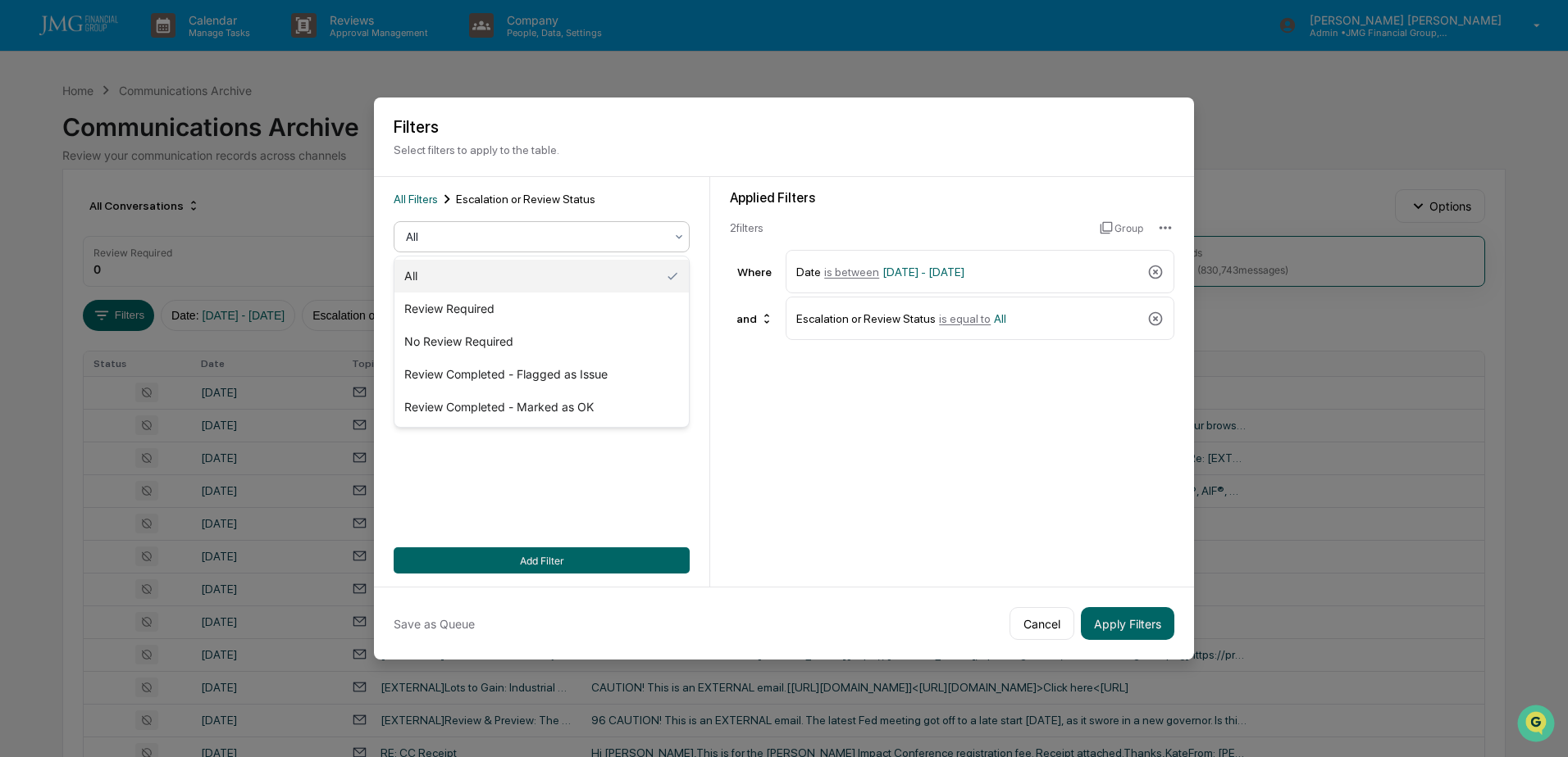
click at [887, 480] on div "Applied Filters 2 filter s Group Where Date is between 01/01/2024 - 12/31/2025 …" at bounding box center [952, 382] width 484 height 410
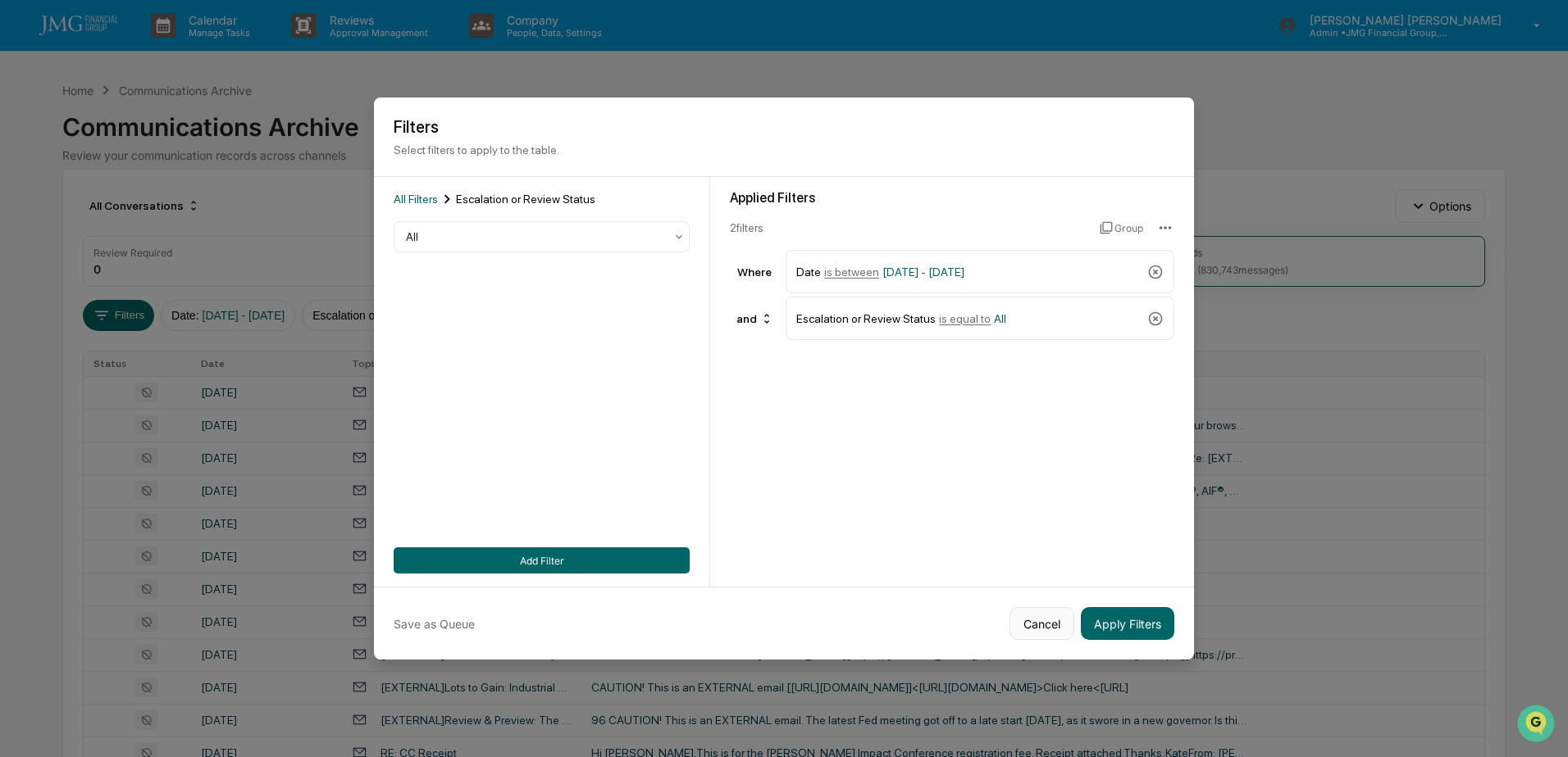
click at [1054, 620] on button "Cancel" at bounding box center [1042, 623] width 65 height 32
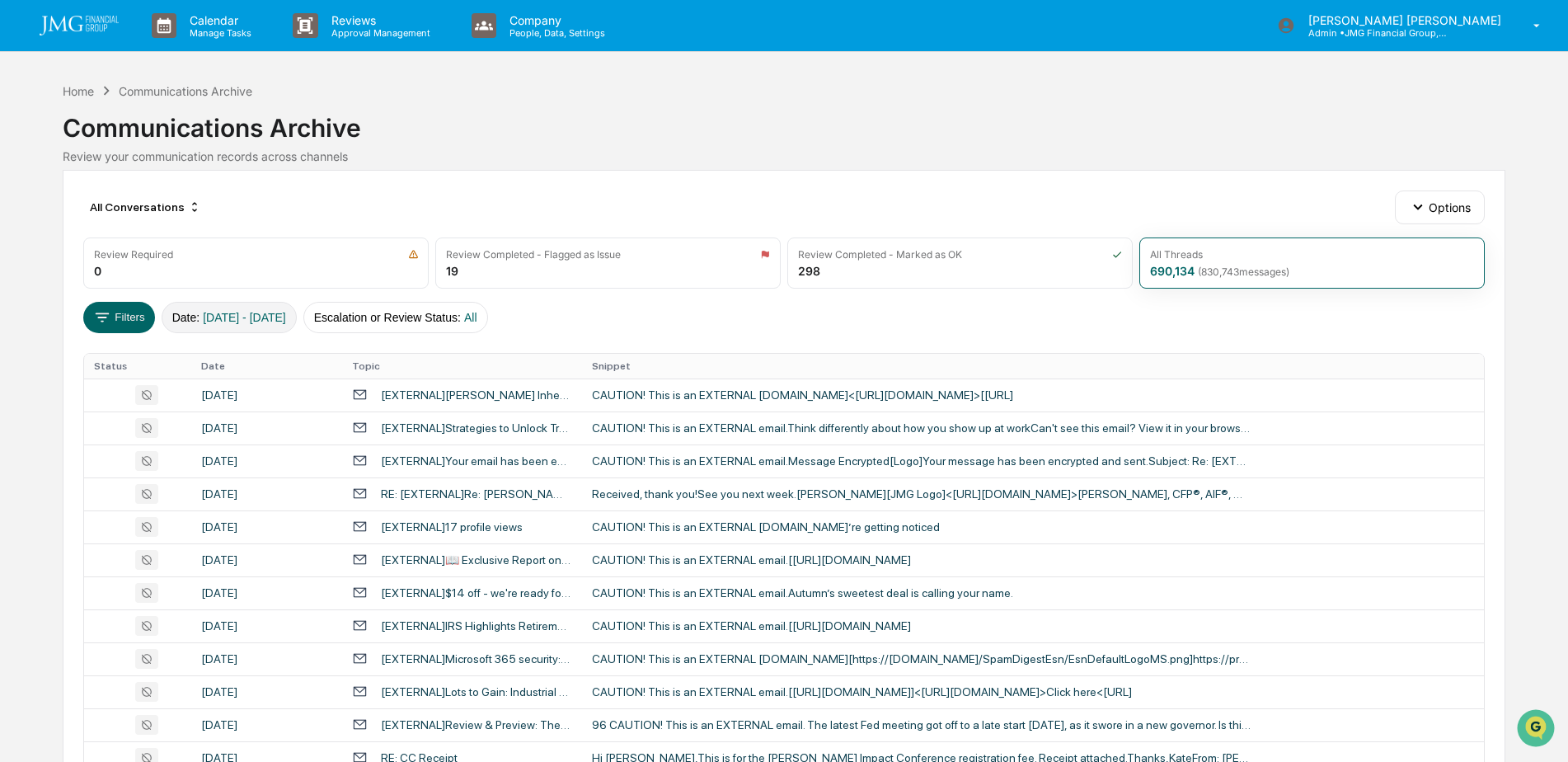
click at [286, 323] on span "01/01/2024 - 12/31/2025" at bounding box center [244, 317] width 84 height 13
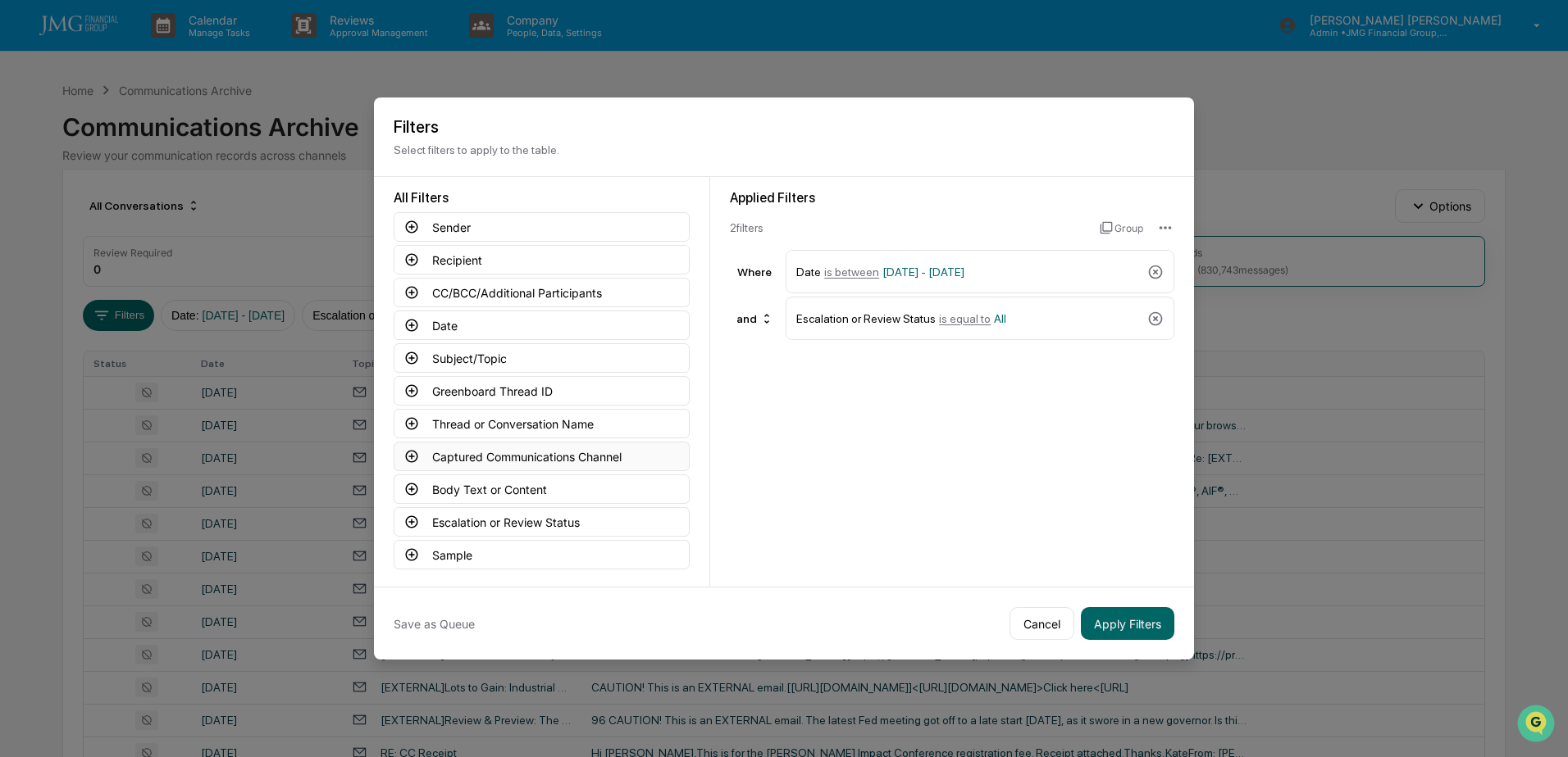
click at [606, 445] on button "Captured Communications Channel" at bounding box center [542, 457] width 296 height 30
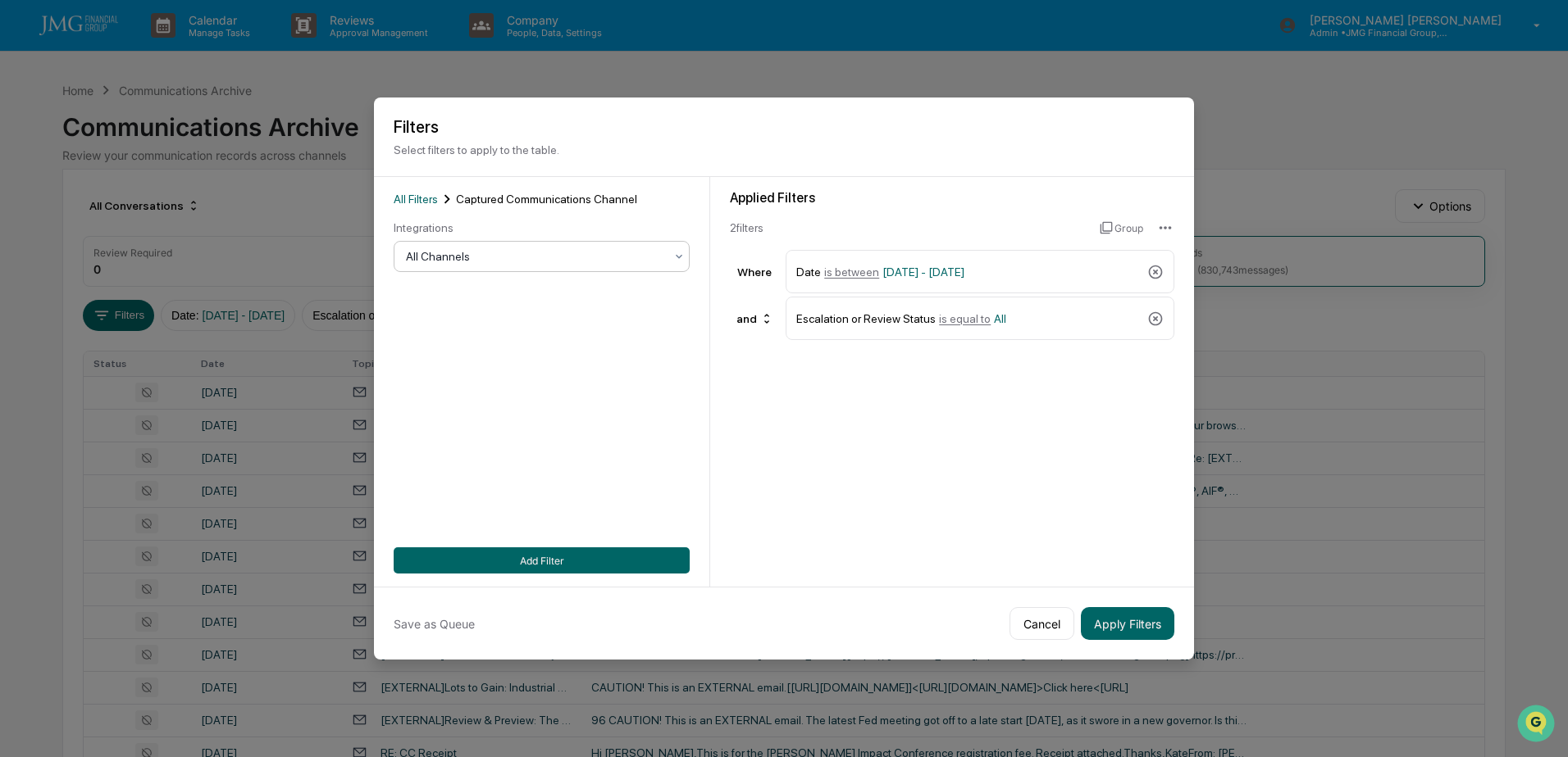
click at [536, 256] on div at bounding box center [535, 256] width 258 height 17
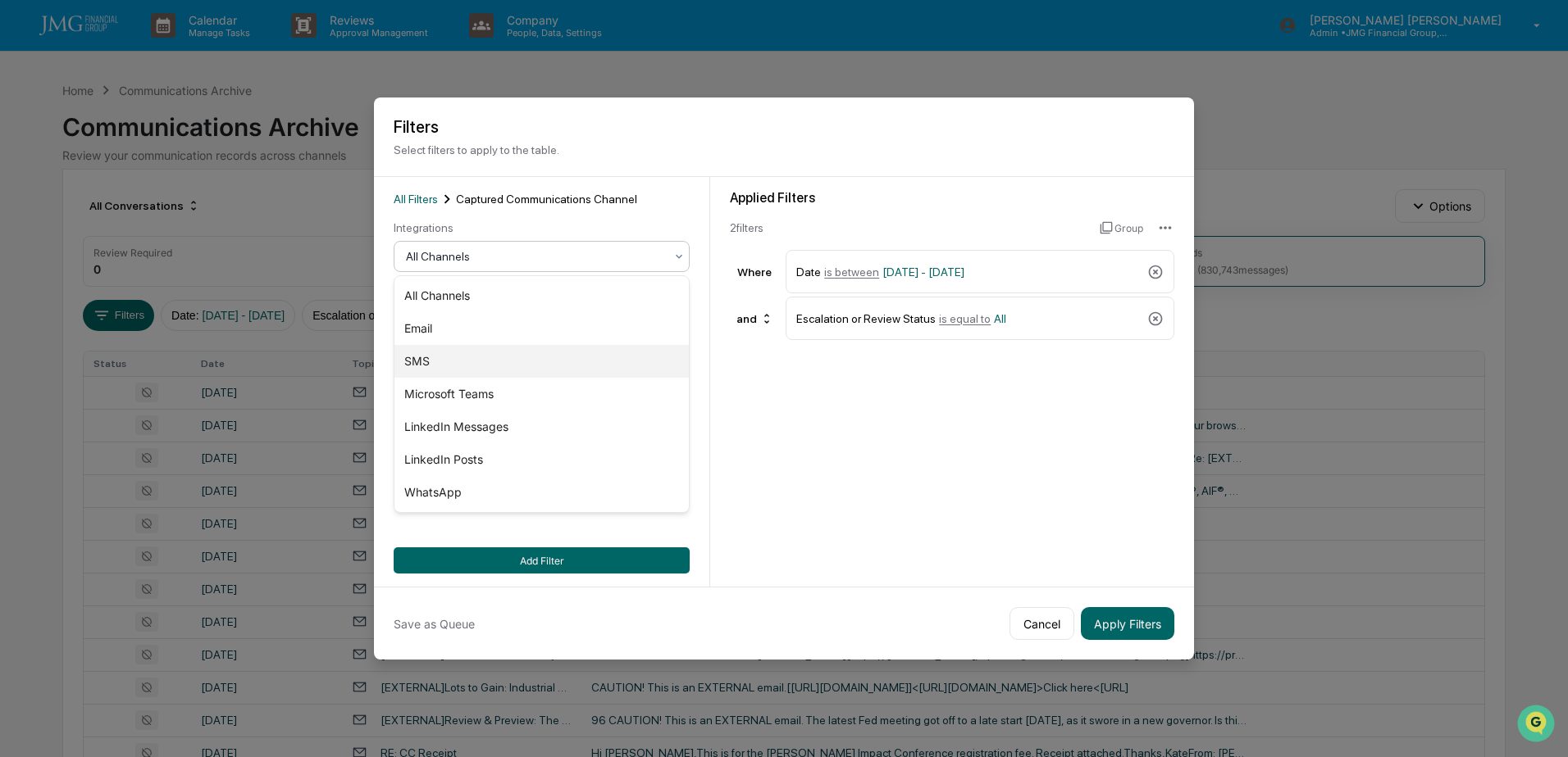
click at [446, 359] on div "SMS" at bounding box center [541, 361] width 294 height 32
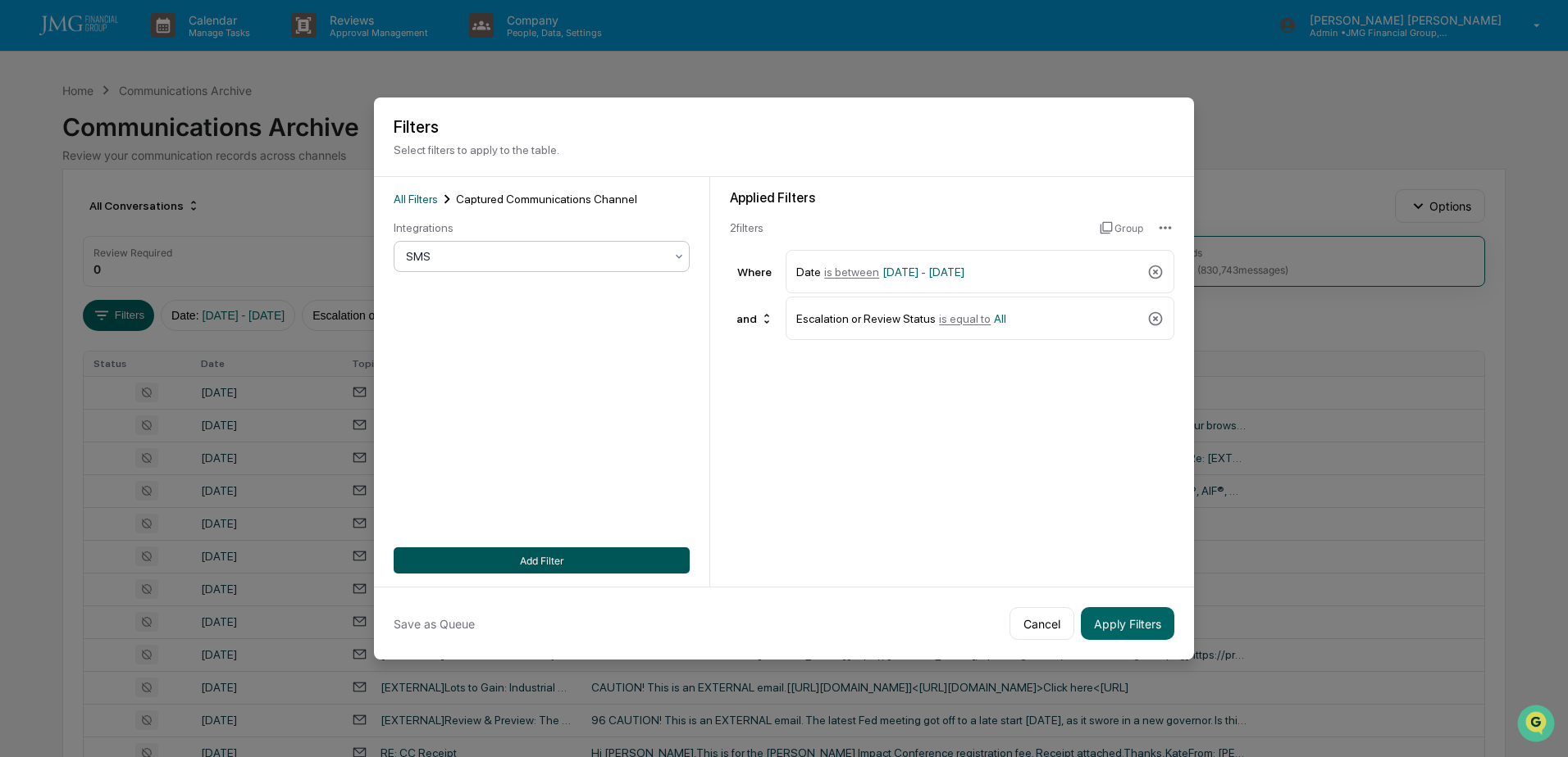
click at [553, 561] on button "Add Filter" at bounding box center [542, 561] width 296 height 26
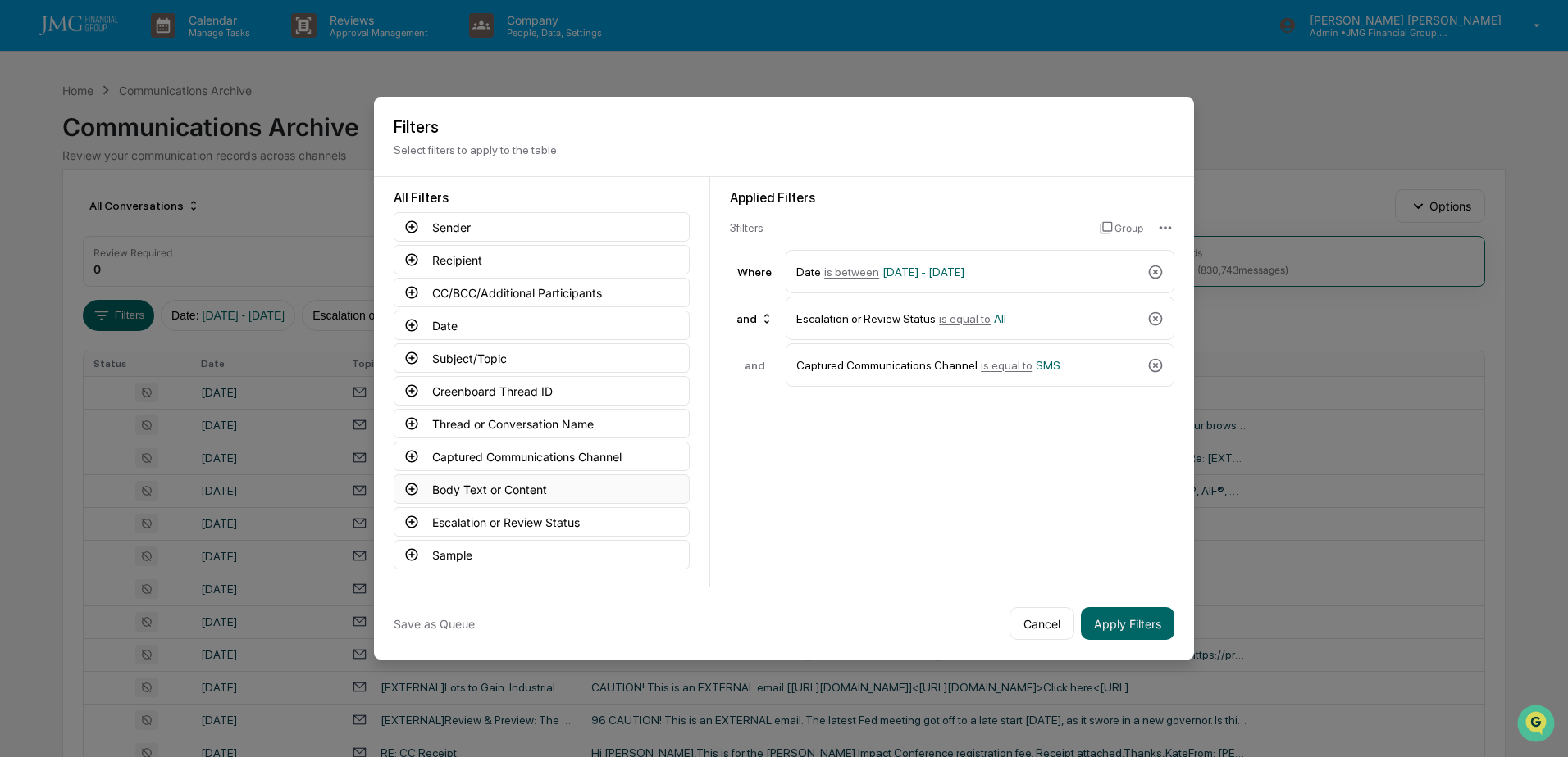
click at [535, 487] on button "Body Text or Content" at bounding box center [542, 489] width 296 height 30
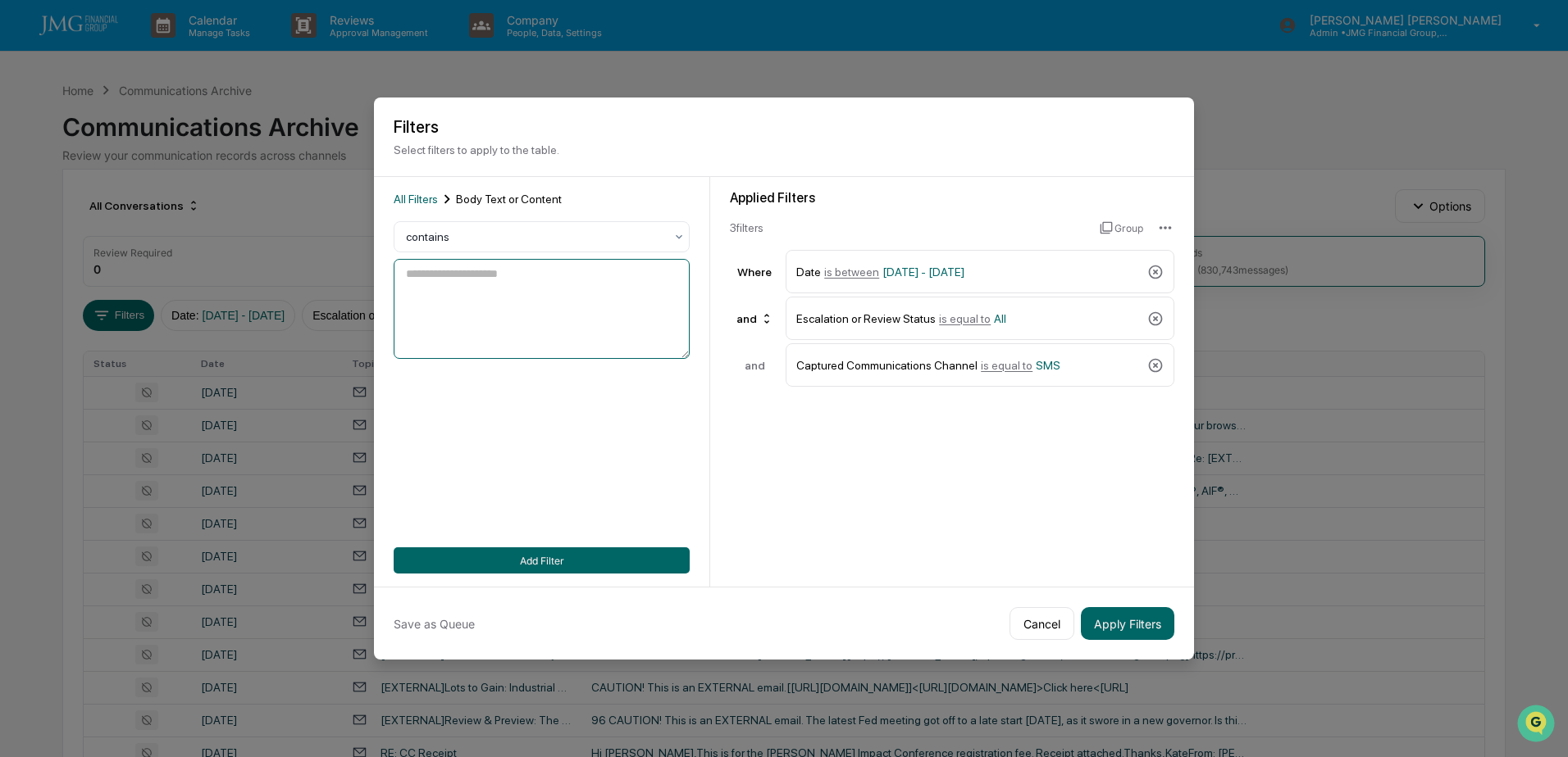
click at [538, 328] on textarea at bounding box center [542, 309] width 296 height 100
type textarea "*******"
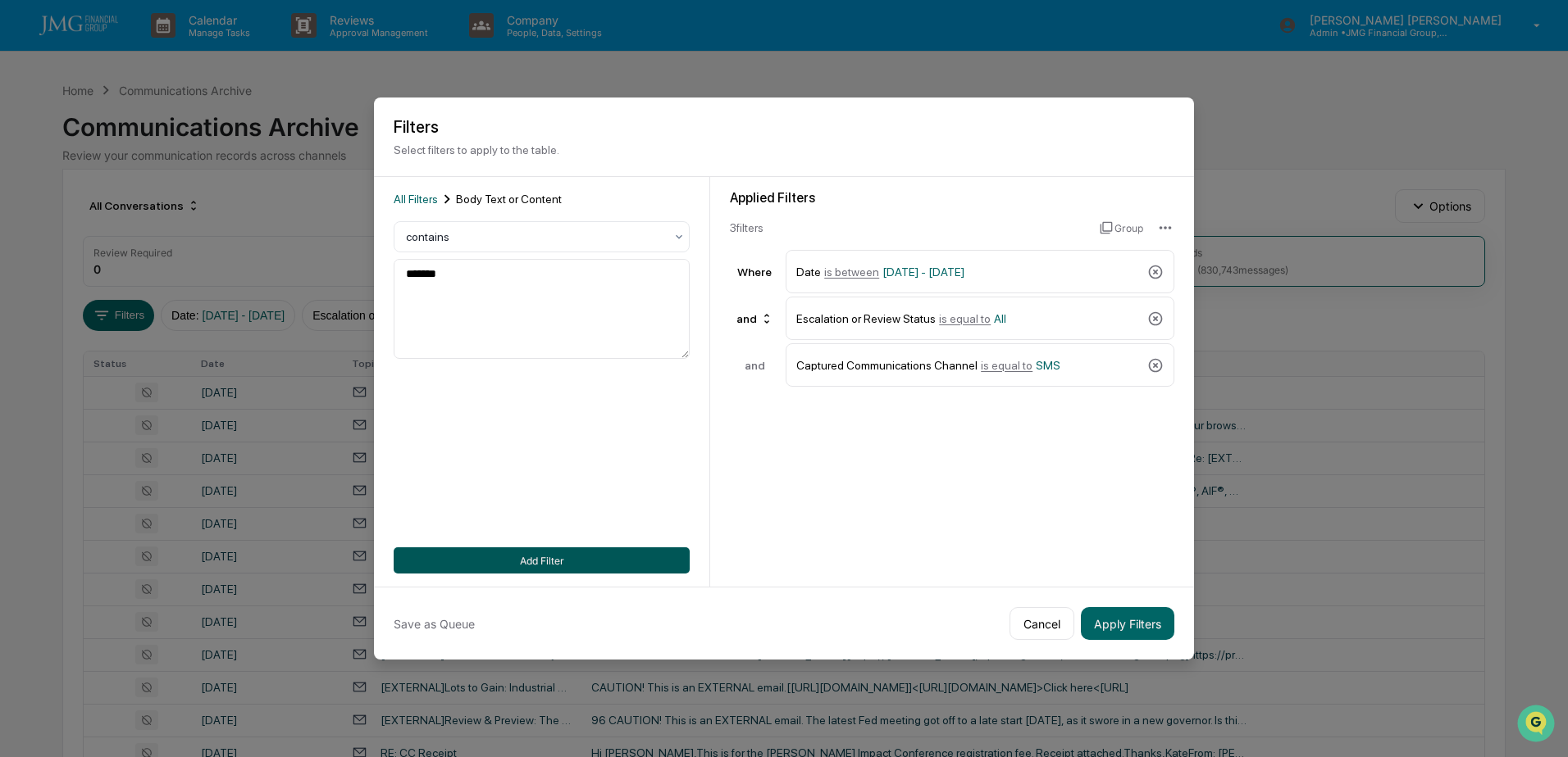
click at [557, 554] on button "Add Filter" at bounding box center [542, 561] width 296 height 26
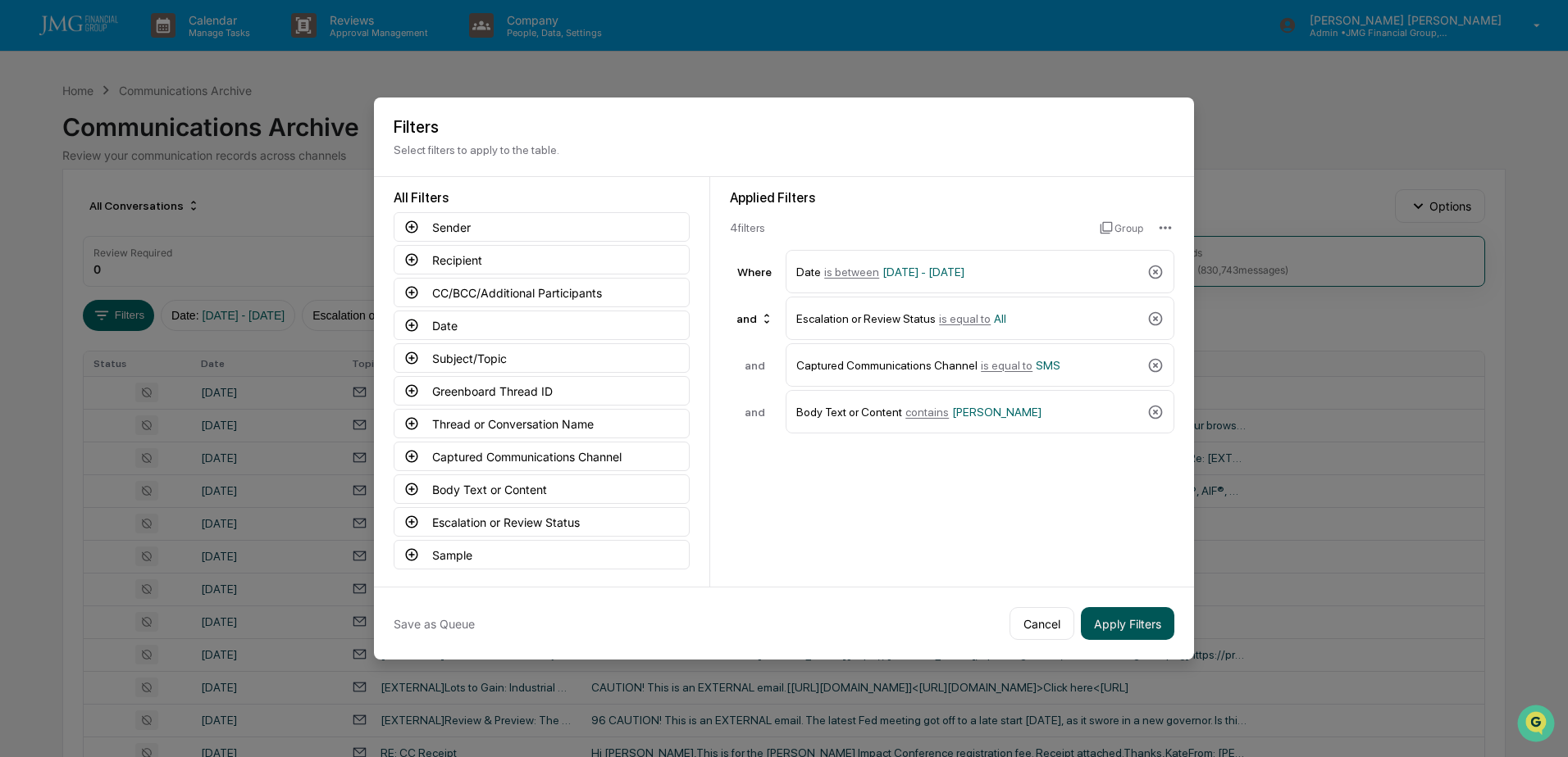
click at [1109, 620] on button "Apply Filters" at bounding box center [1127, 623] width 94 height 32
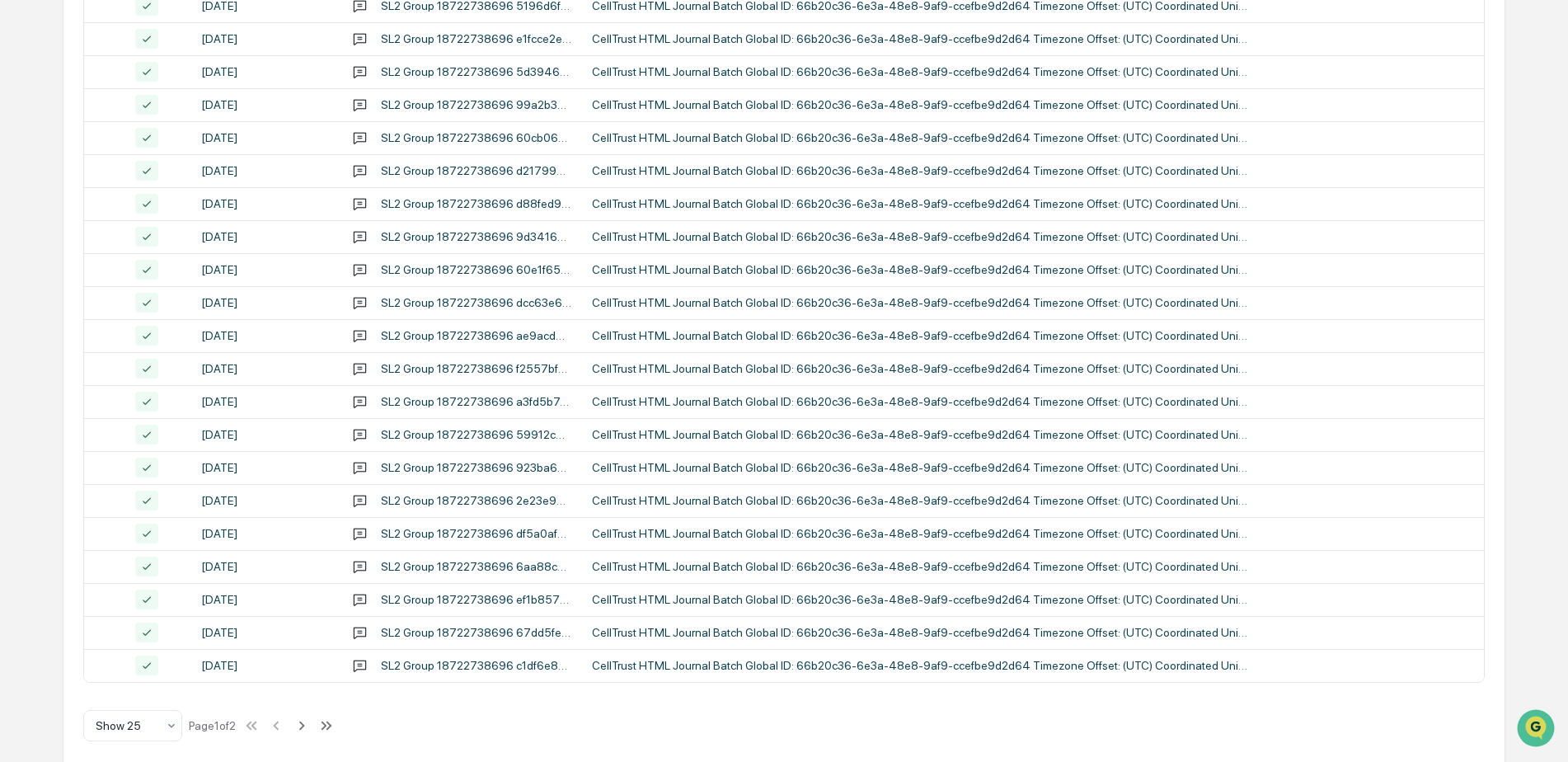
scroll to position [536, 0]
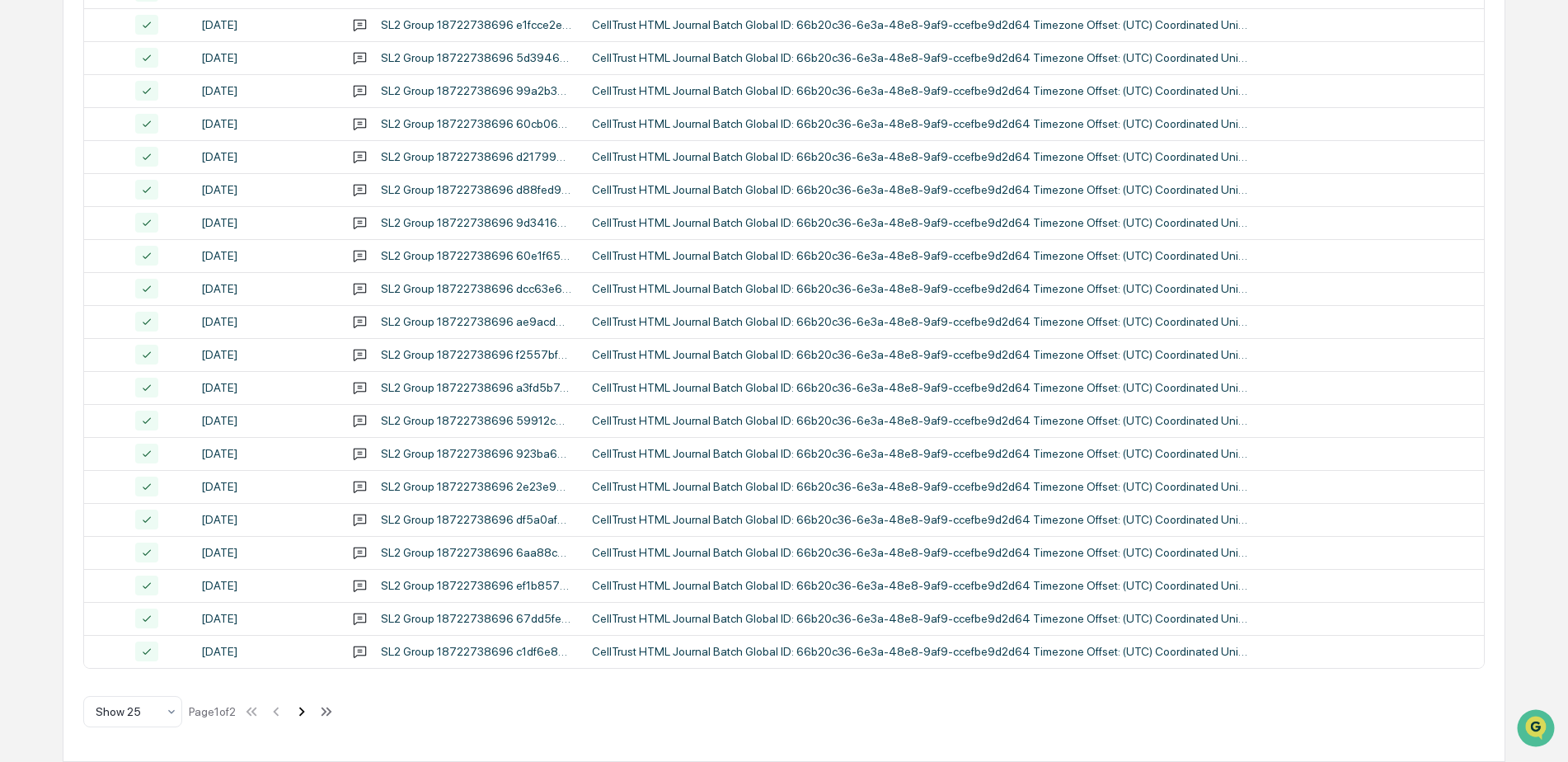
click at [302, 712] on icon at bounding box center [301, 712] width 18 height 18
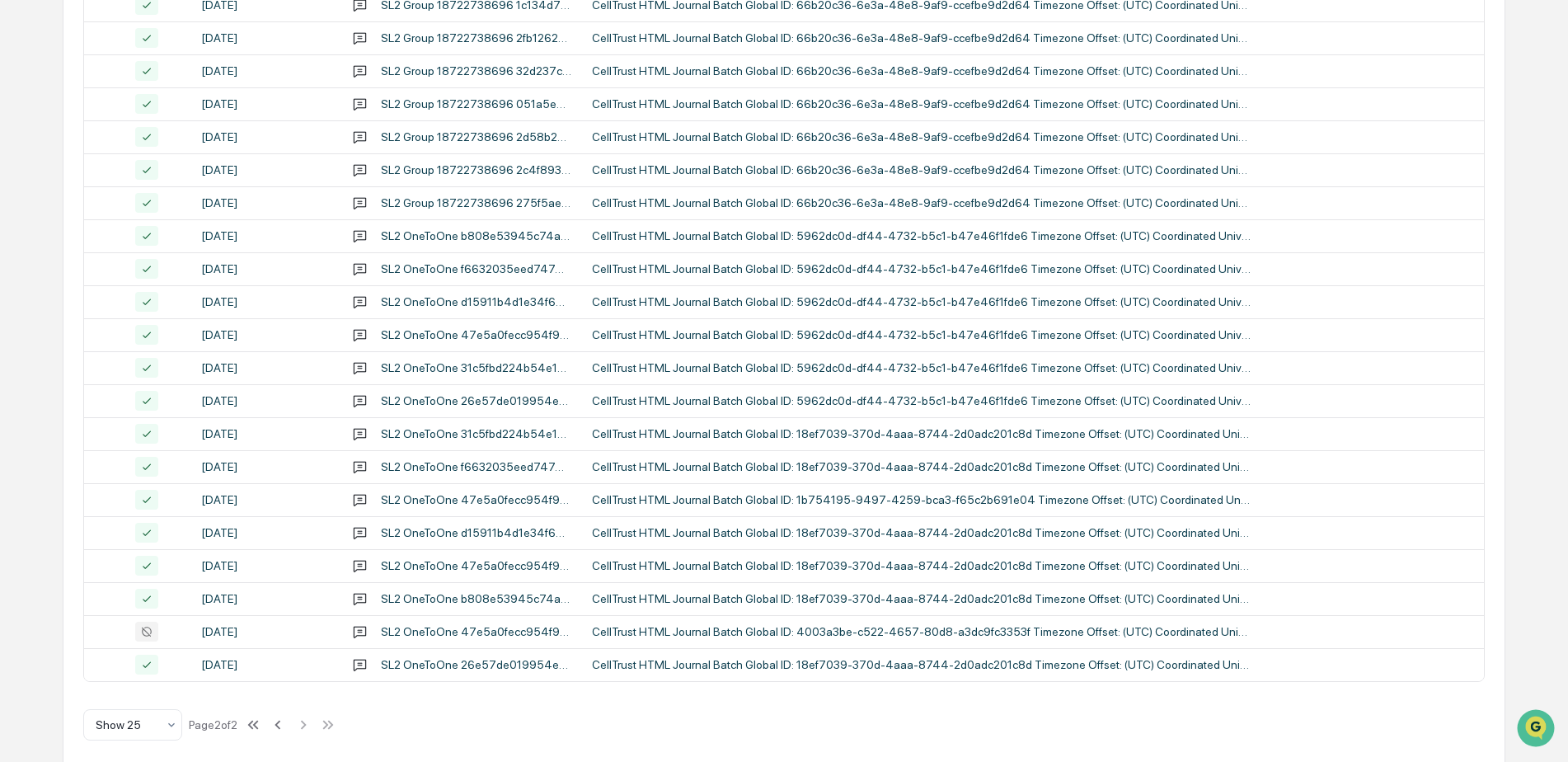
scroll to position [470, 0]
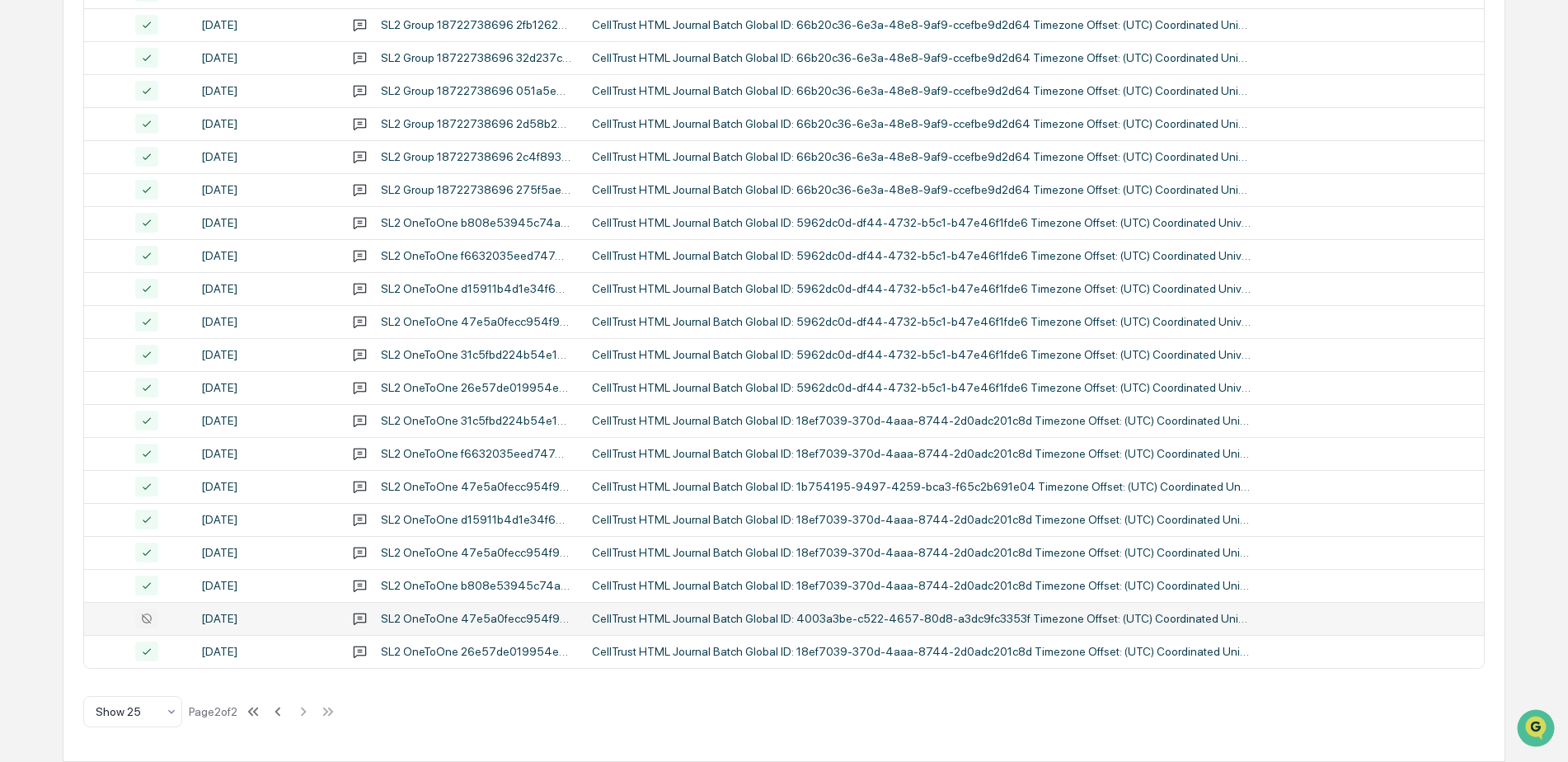
click at [740, 618] on div "CellTrust HTML Journal Batch Global ID: 4003a3be-c522-4657-80d8-a3dc9fc3353f Ti…" at bounding box center [921, 618] width 659 height 13
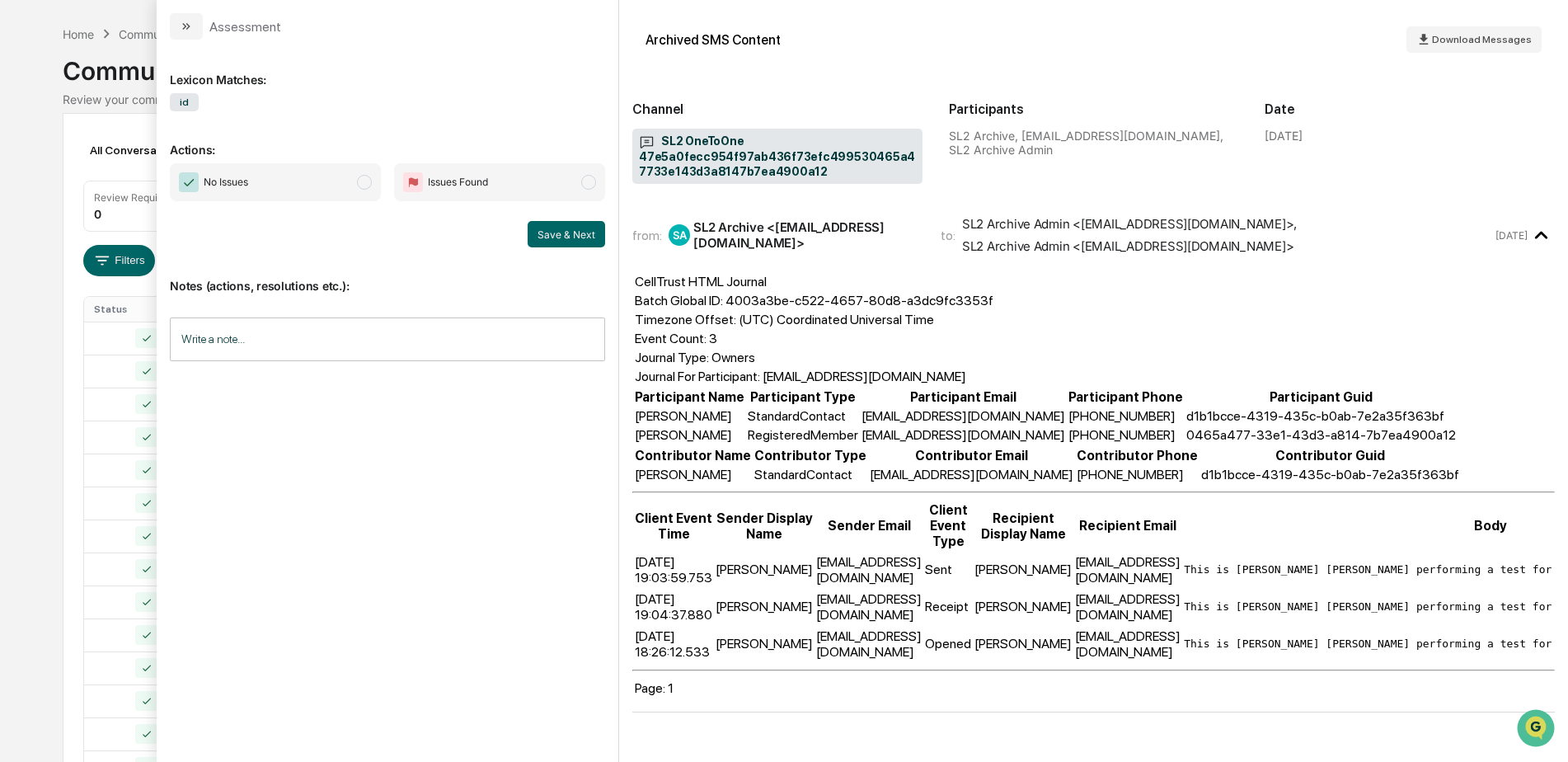
scroll to position [387, 0]
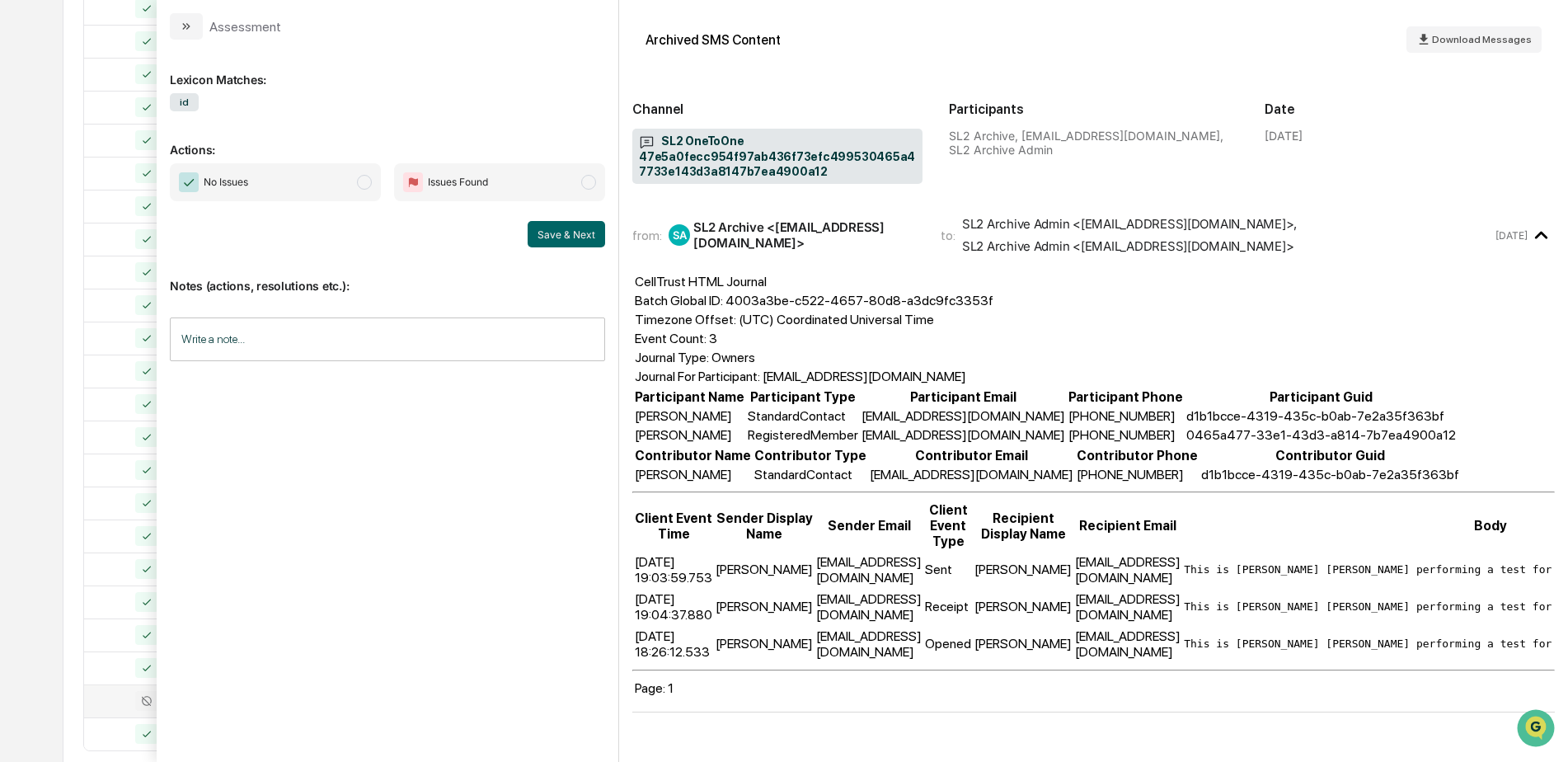
click at [29, 285] on div "Calendar Manage Tasks Reviews Approval Management Company People, Data, Setting…" at bounding box center [784, 229] width 1568 height 1232
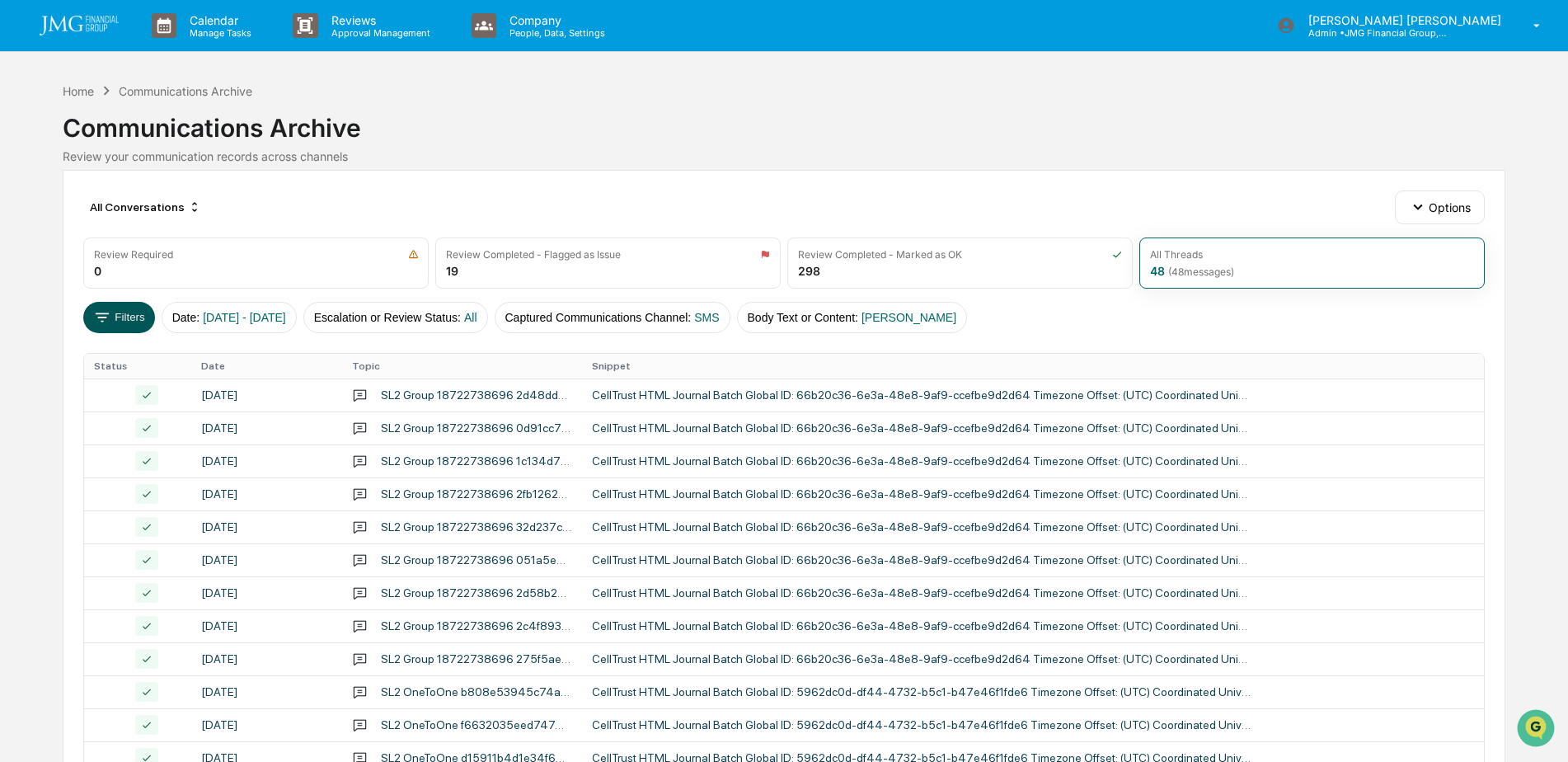
click at [134, 319] on button "Filters" at bounding box center [119, 318] width 71 height 32
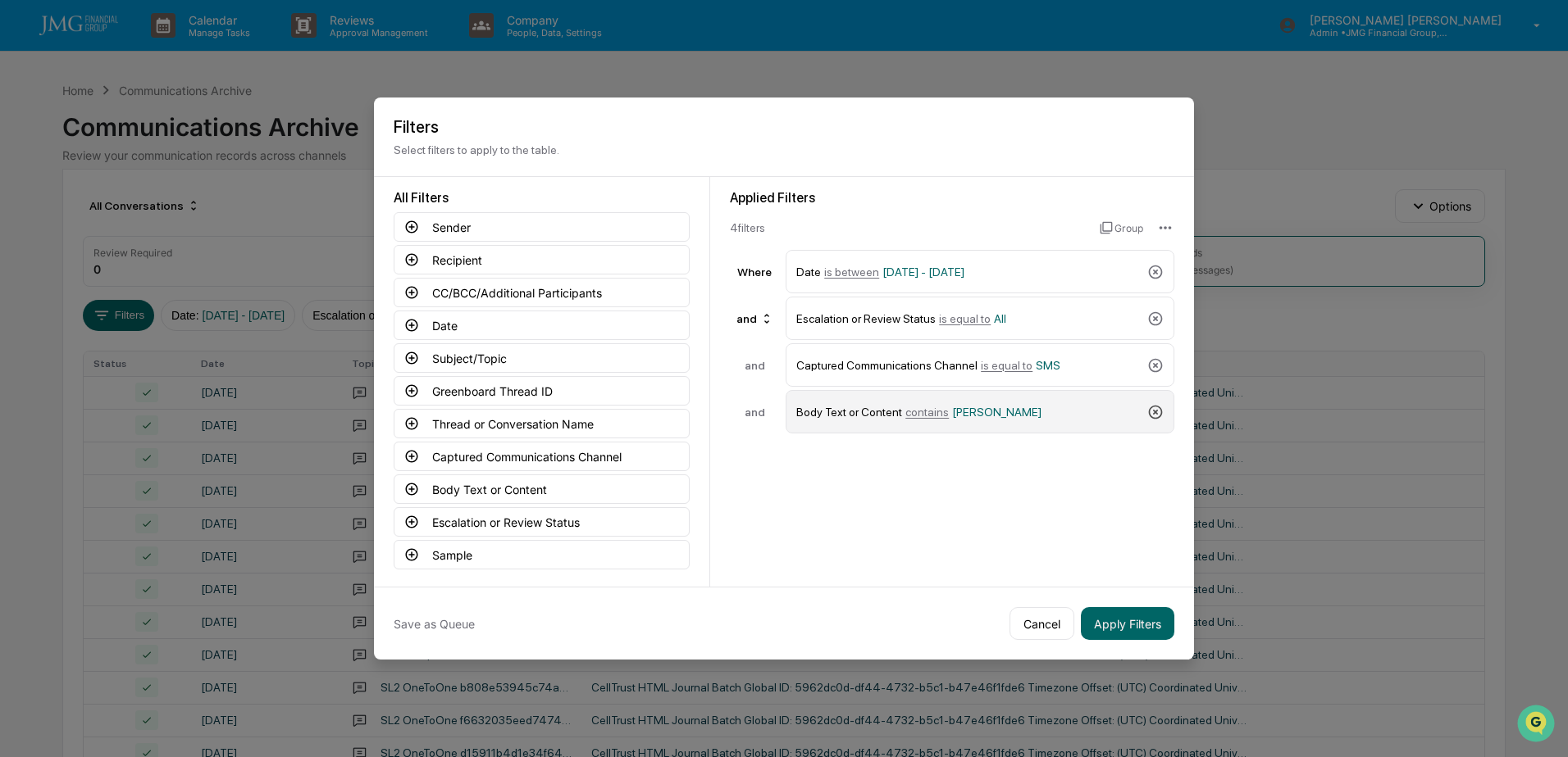
click at [1155, 411] on icon at bounding box center [1156, 412] width 14 height 14
click at [511, 261] on button "Recipient" at bounding box center [542, 260] width 296 height 30
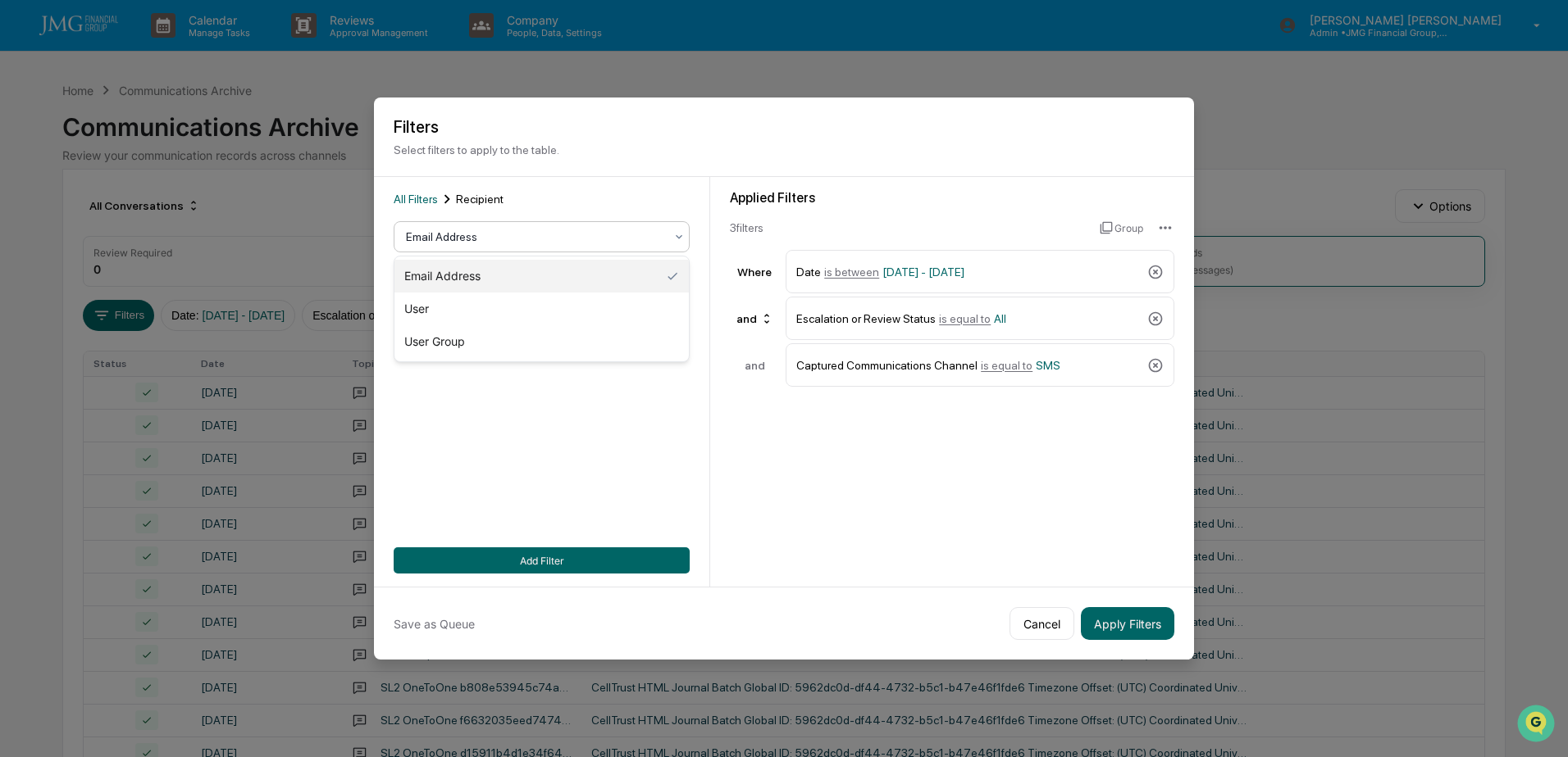
click at [664, 229] on div at bounding box center [535, 236] width 258 height 17
click at [475, 311] on div "User" at bounding box center [541, 308] width 294 height 32
click at [668, 277] on div "contains" at bounding box center [535, 275] width 275 height 23
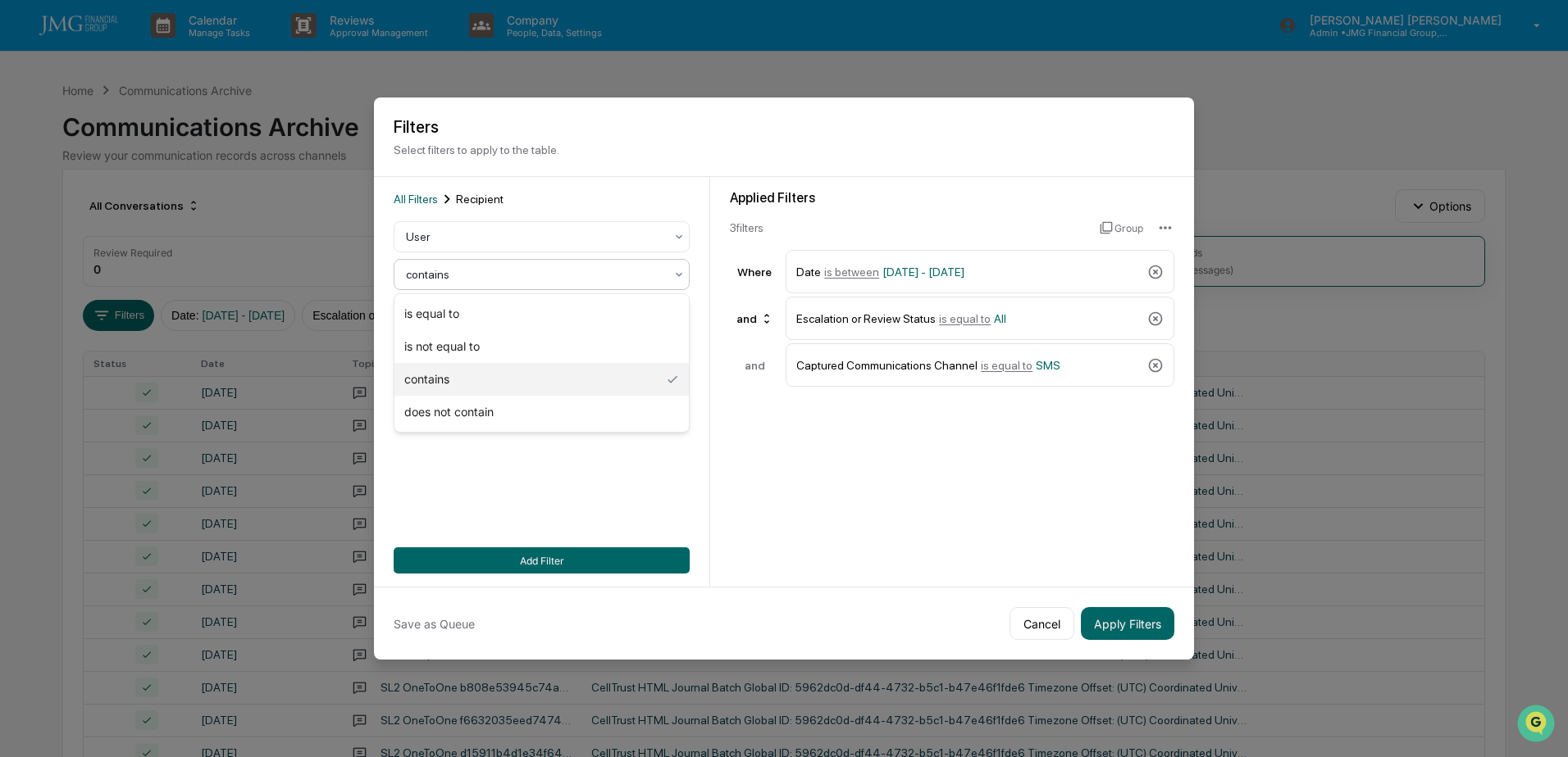
click at [722, 446] on div "Applied Filters 3 filter s Group Where Date is between 01/01/2024 - 12/31/2025 …" at bounding box center [952, 382] width 484 height 410
click at [638, 317] on div at bounding box center [535, 312] width 258 height 17
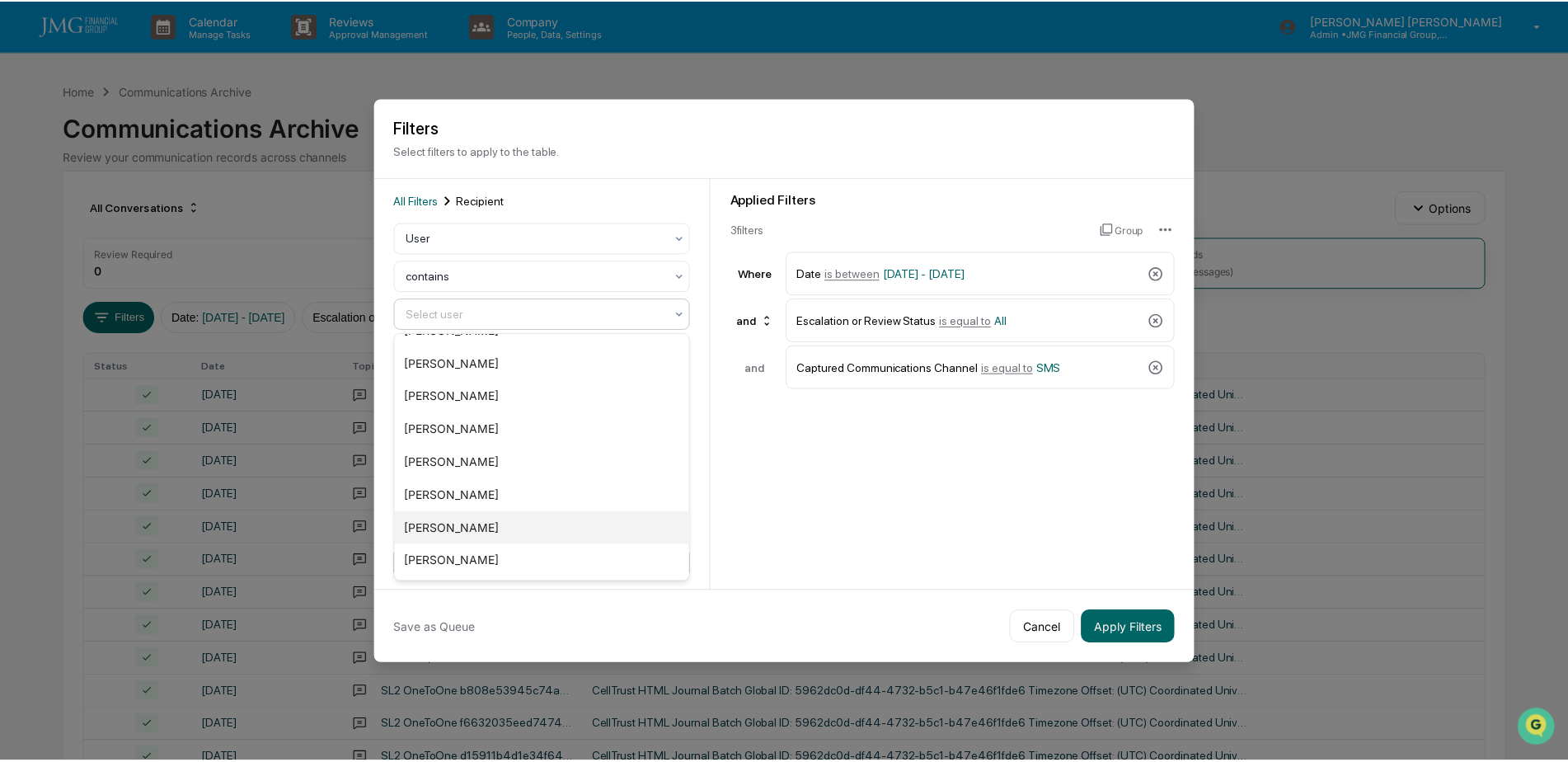
scroll to position [1376, 0]
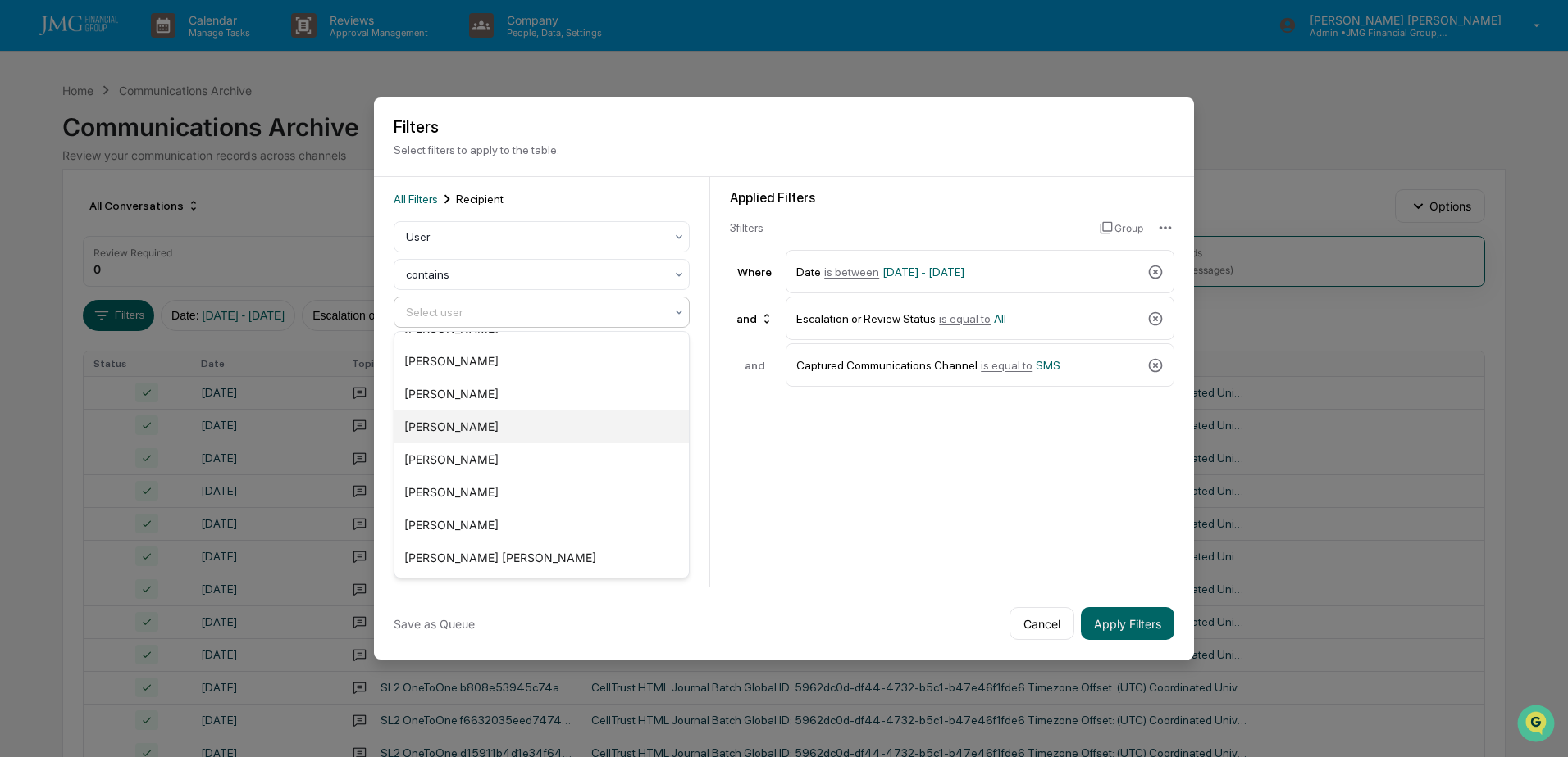
click at [490, 433] on div "John White" at bounding box center [541, 426] width 294 height 32
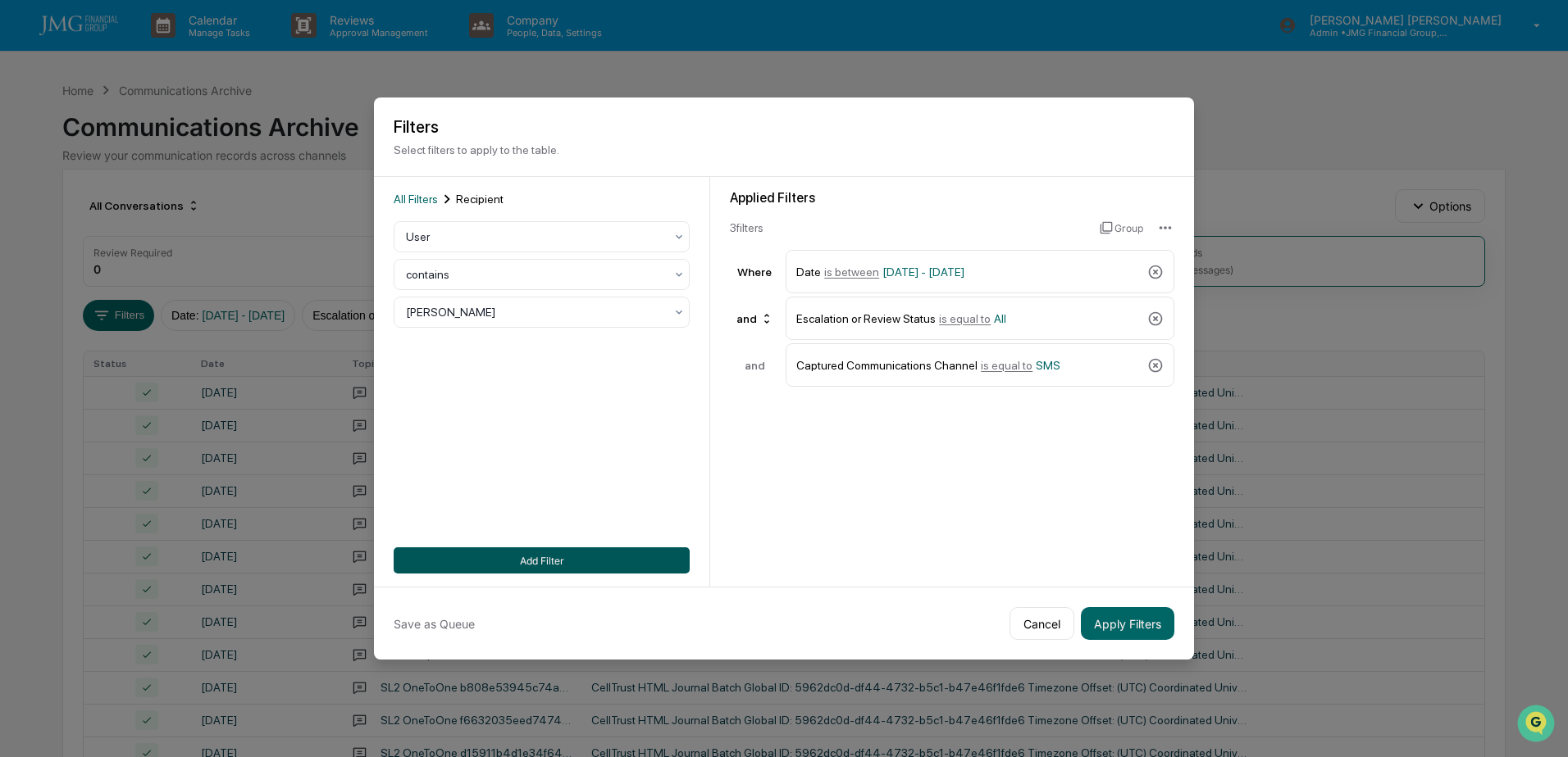
click at [562, 557] on button "Add Filter" at bounding box center [542, 561] width 296 height 26
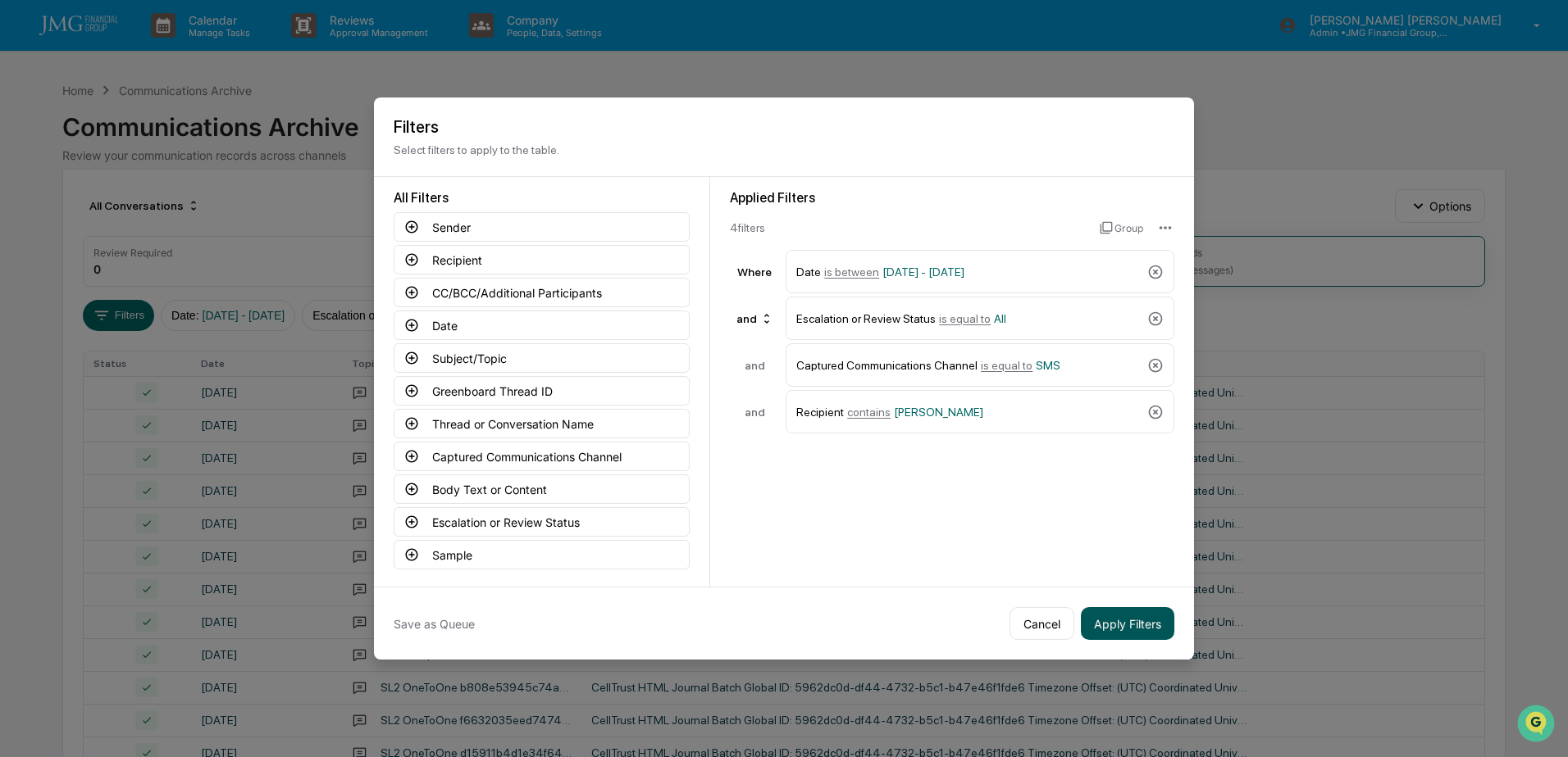
click at [1131, 616] on button "Apply Filters" at bounding box center [1127, 623] width 94 height 32
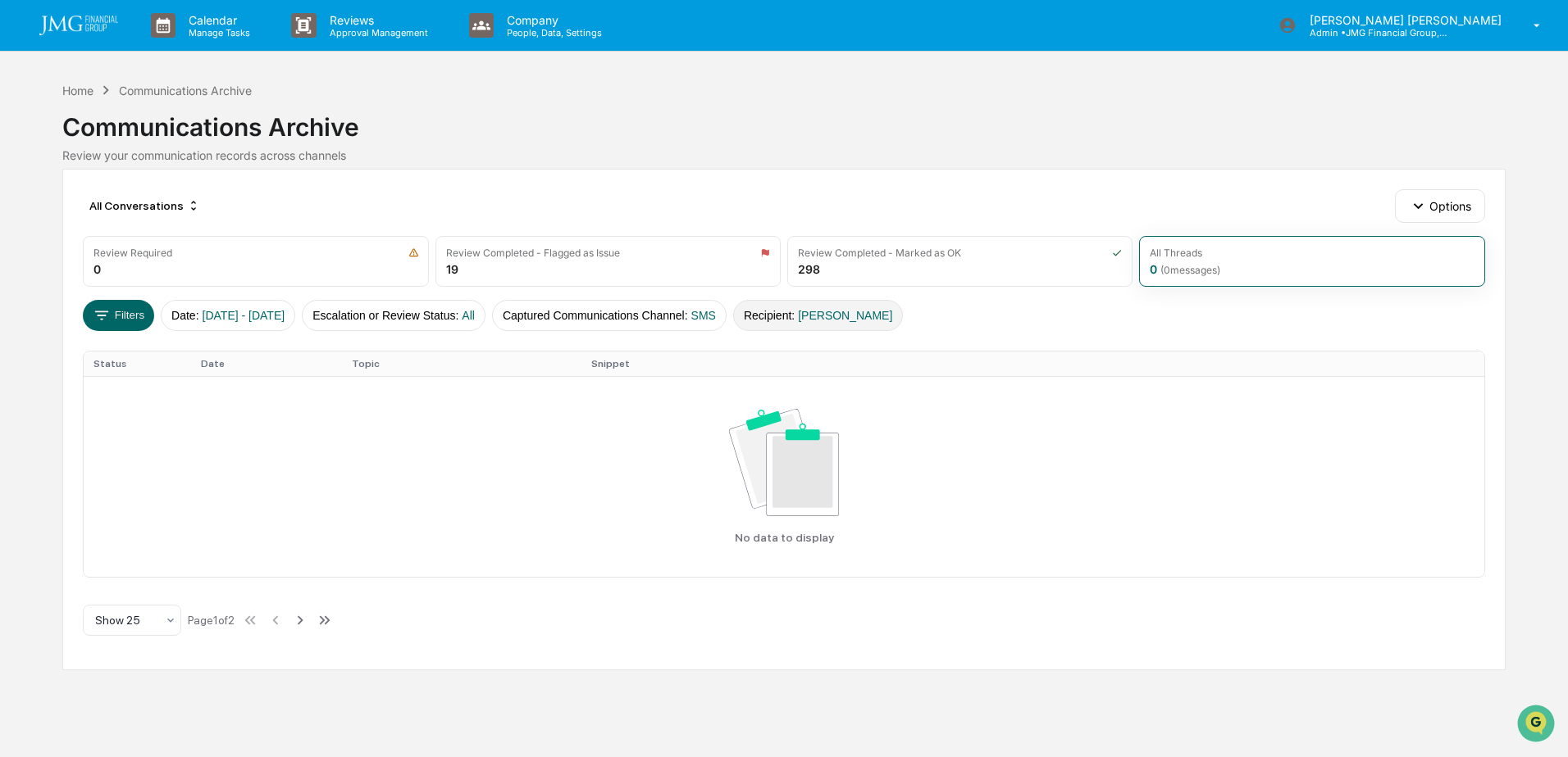
click at [856, 317] on span "John White" at bounding box center [845, 315] width 95 height 13
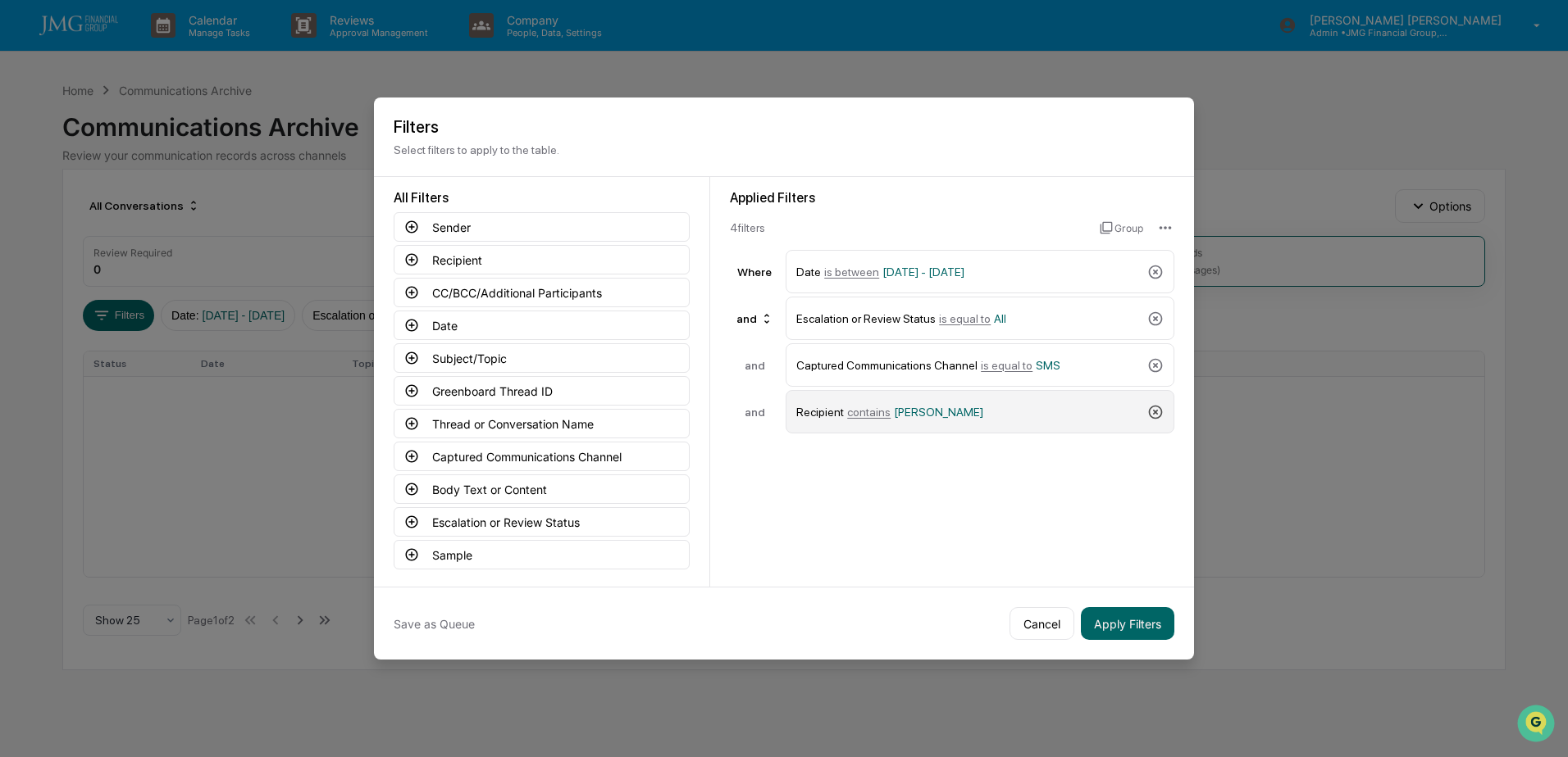
click at [1157, 413] on icon at bounding box center [1155, 412] width 17 height 17
click at [553, 550] on button "Sample" at bounding box center [542, 555] width 296 height 30
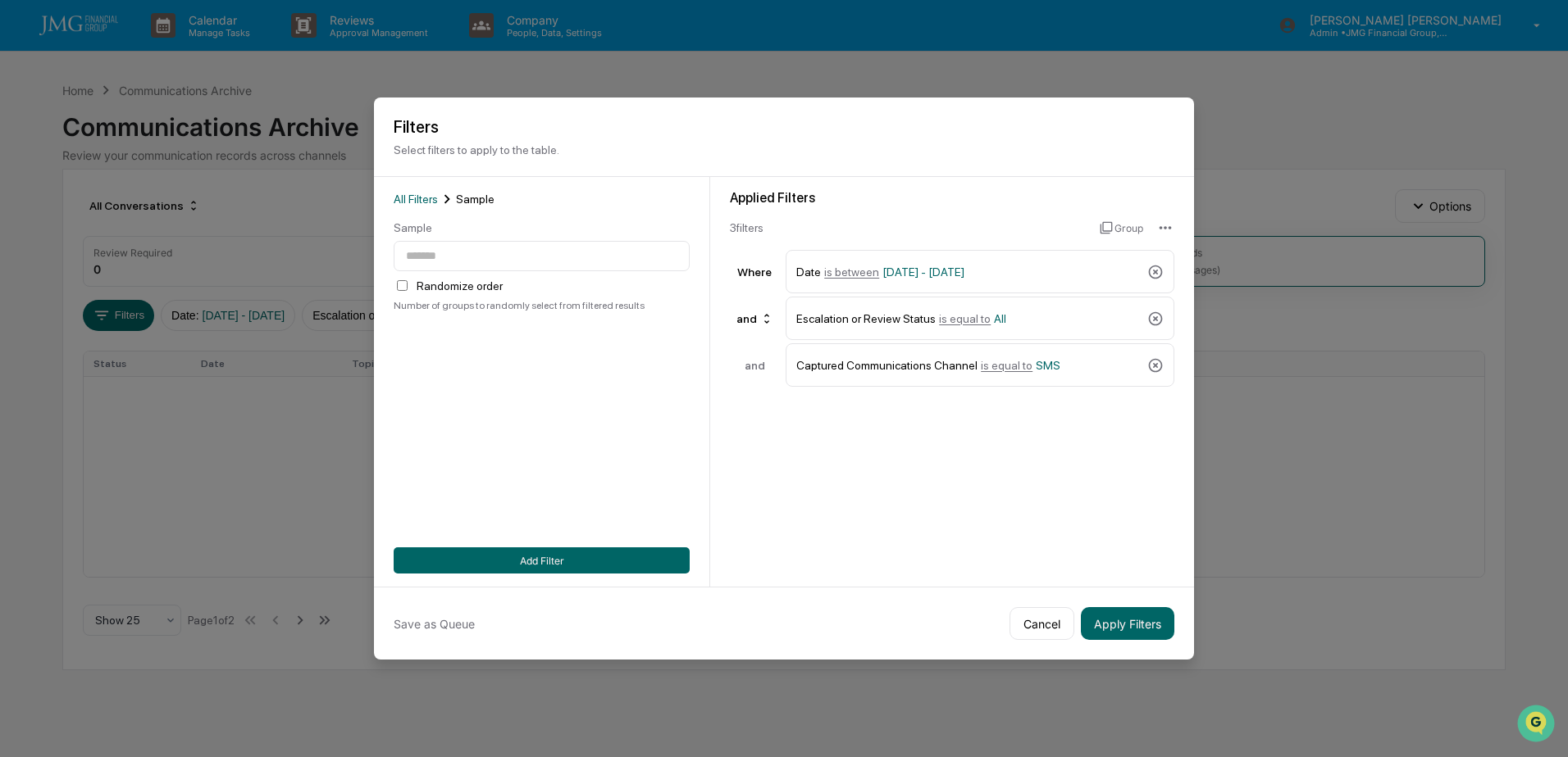
click at [834, 519] on div "Applied Filters 3 filter s Group Where Date is between 01/01/2024 - 12/31/2025 …" at bounding box center [952, 382] width 484 height 410
click at [1028, 626] on button "Cancel" at bounding box center [1042, 623] width 65 height 32
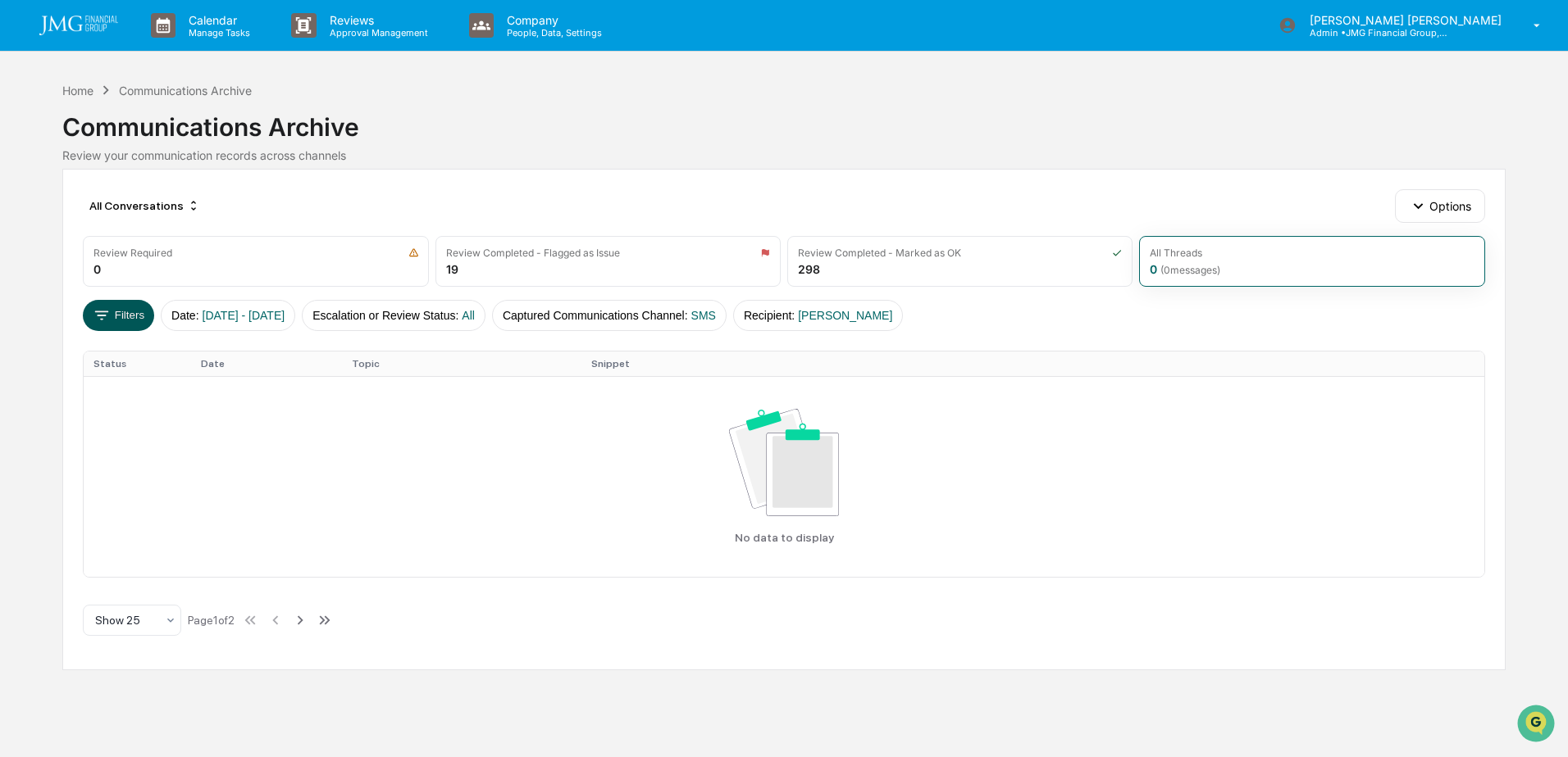
click at [115, 320] on button "Filters" at bounding box center [118, 316] width 71 height 32
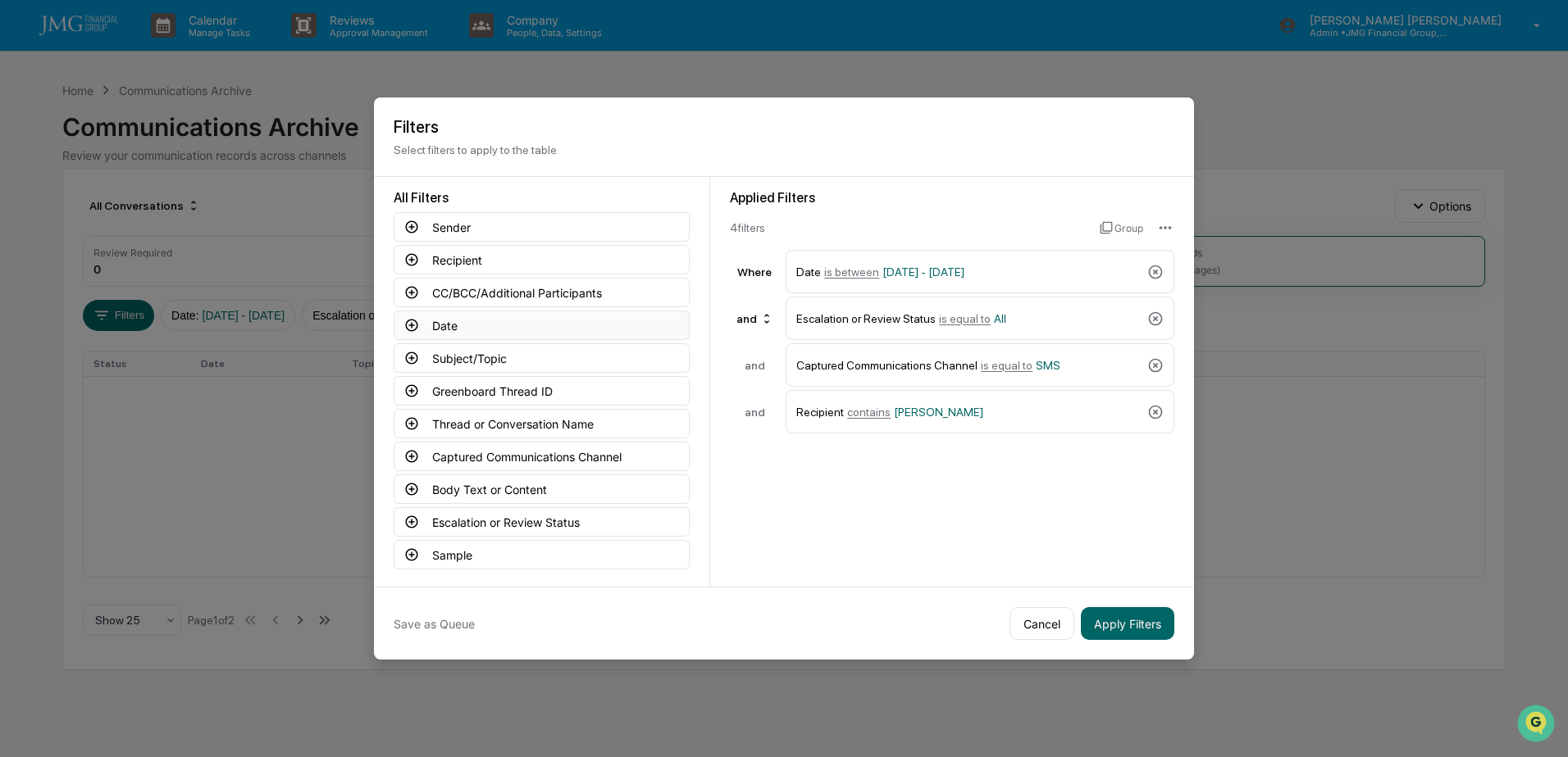
click at [487, 328] on button "Date" at bounding box center [542, 326] width 296 height 30
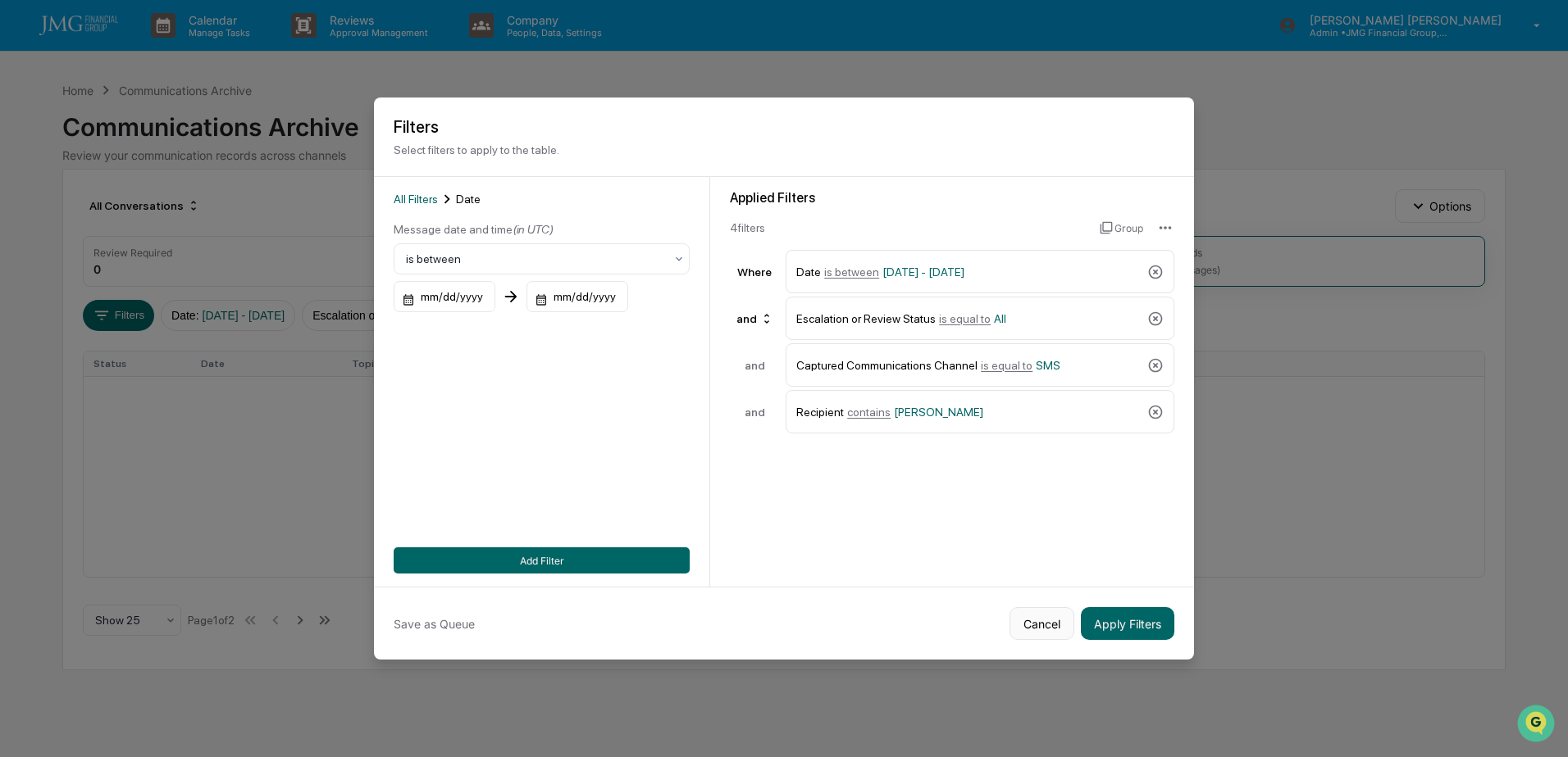
click at [1050, 617] on button "Cancel" at bounding box center [1042, 623] width 65 height 32
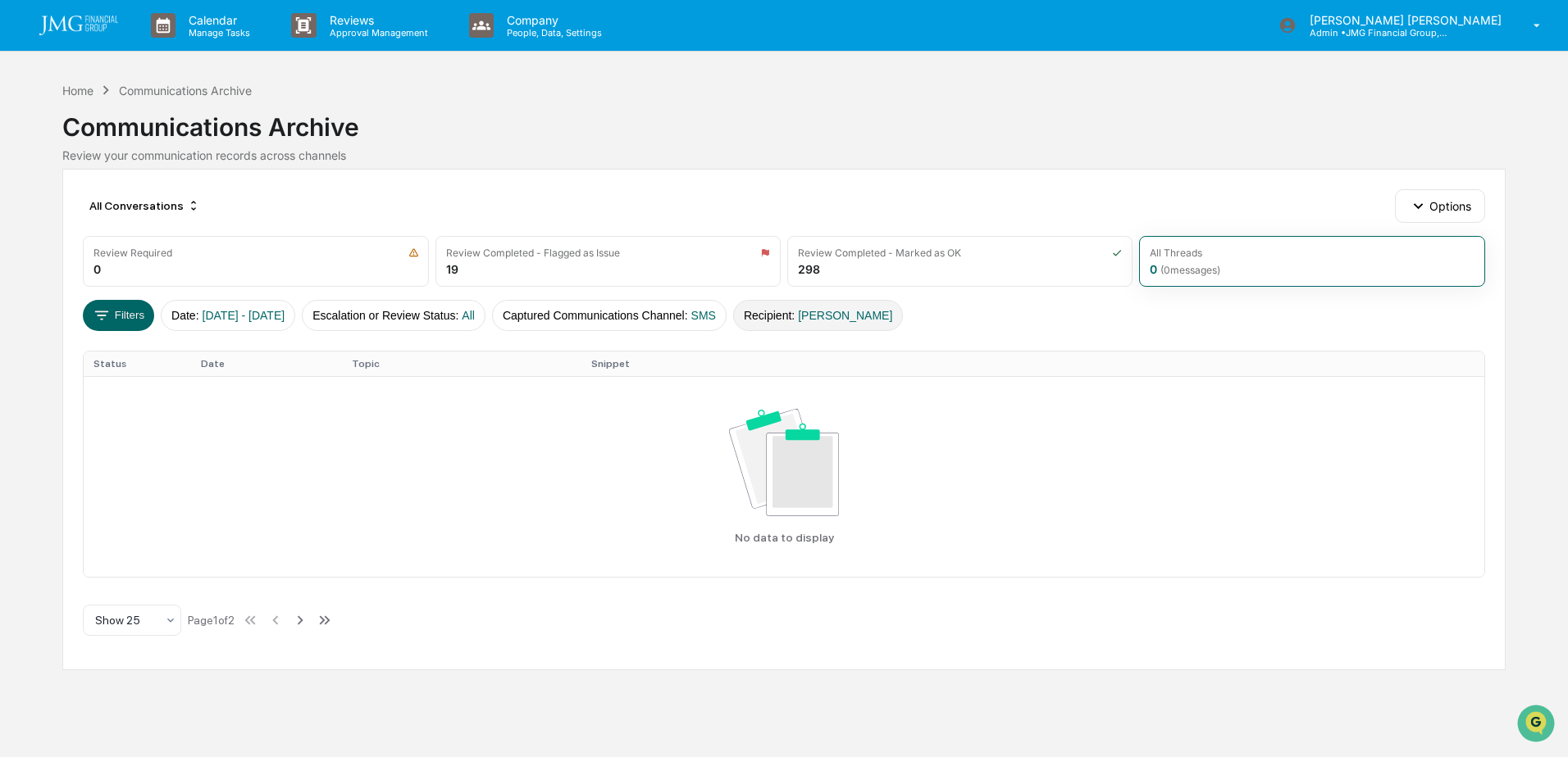
click at [848, 324] on button "Recipient : John White" at bounding box center [818, 316] width 170 height 32
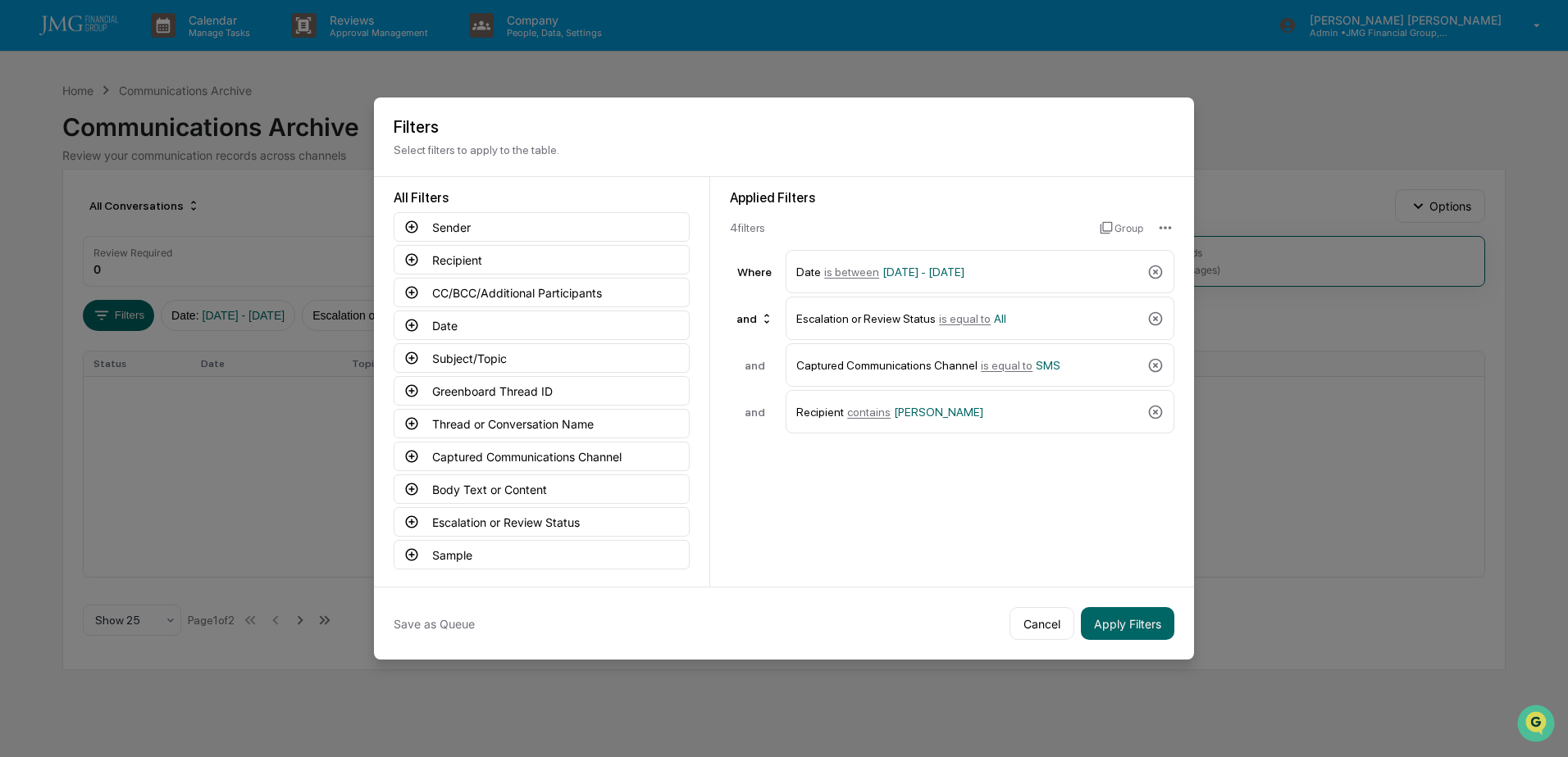
click at [1151, 410] on icon at bounding box center [1155, 412] width 17 height 17
click at [564, 491] on button "Body Text or Content" at bounding box center [542, 489] width 296 height 30
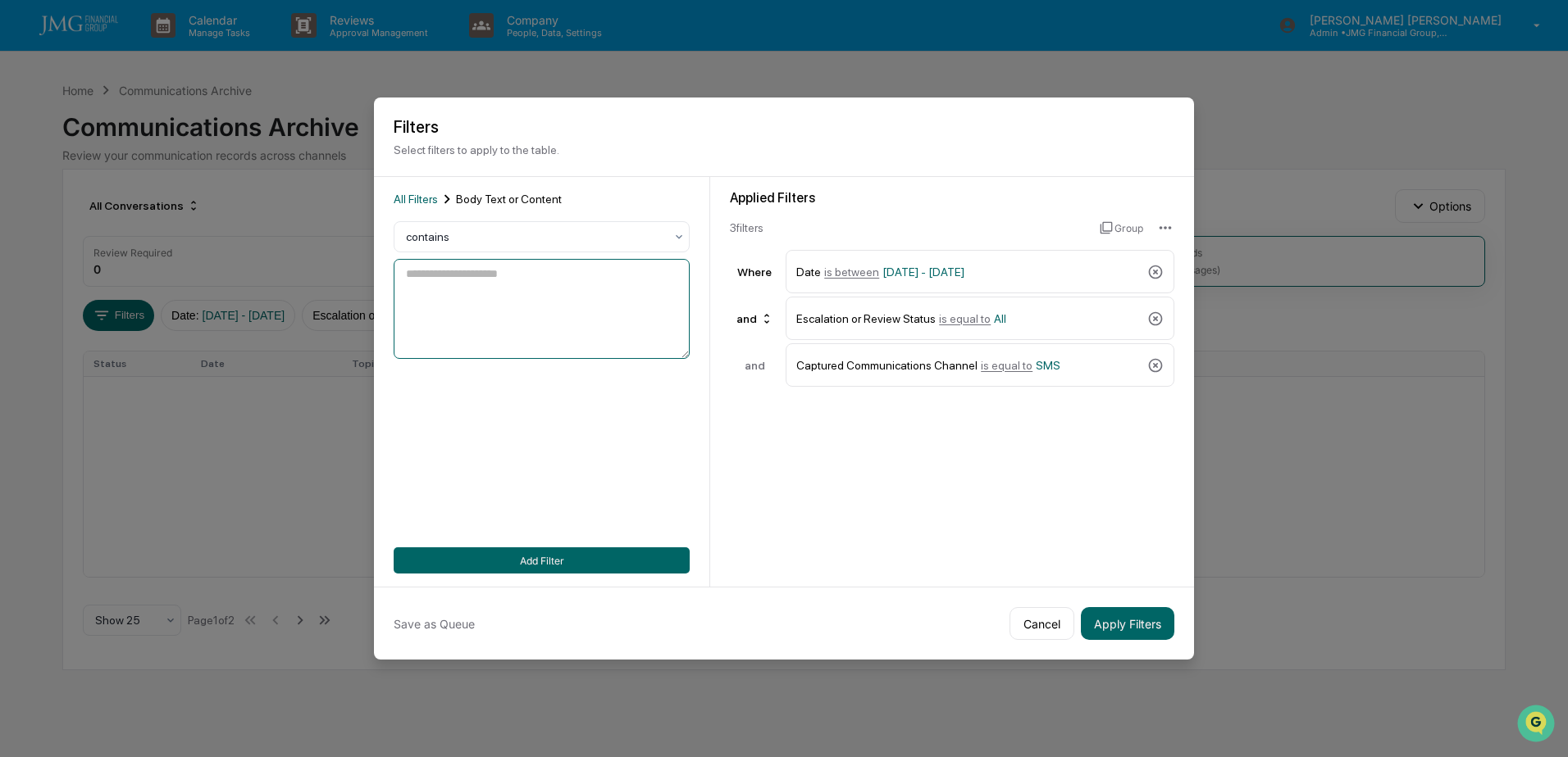
click at [513, 305] on textarea at bounding box center [542, 309] width 296 height 100
type textarea "*"
type textarea "**********"
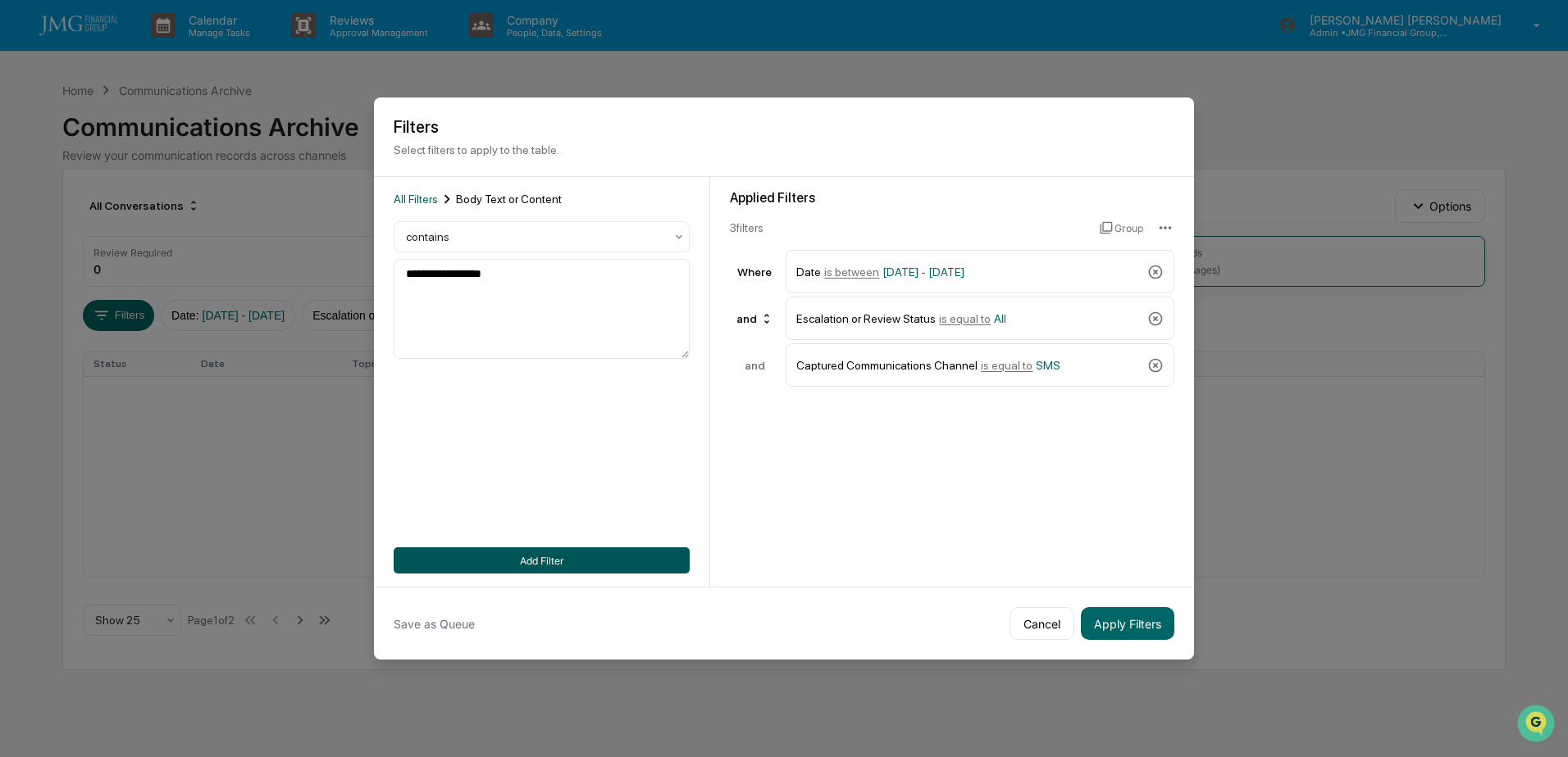
click at [566, 549] on button "Add Filter" at bounding box center [542, 561] width 296 height 26
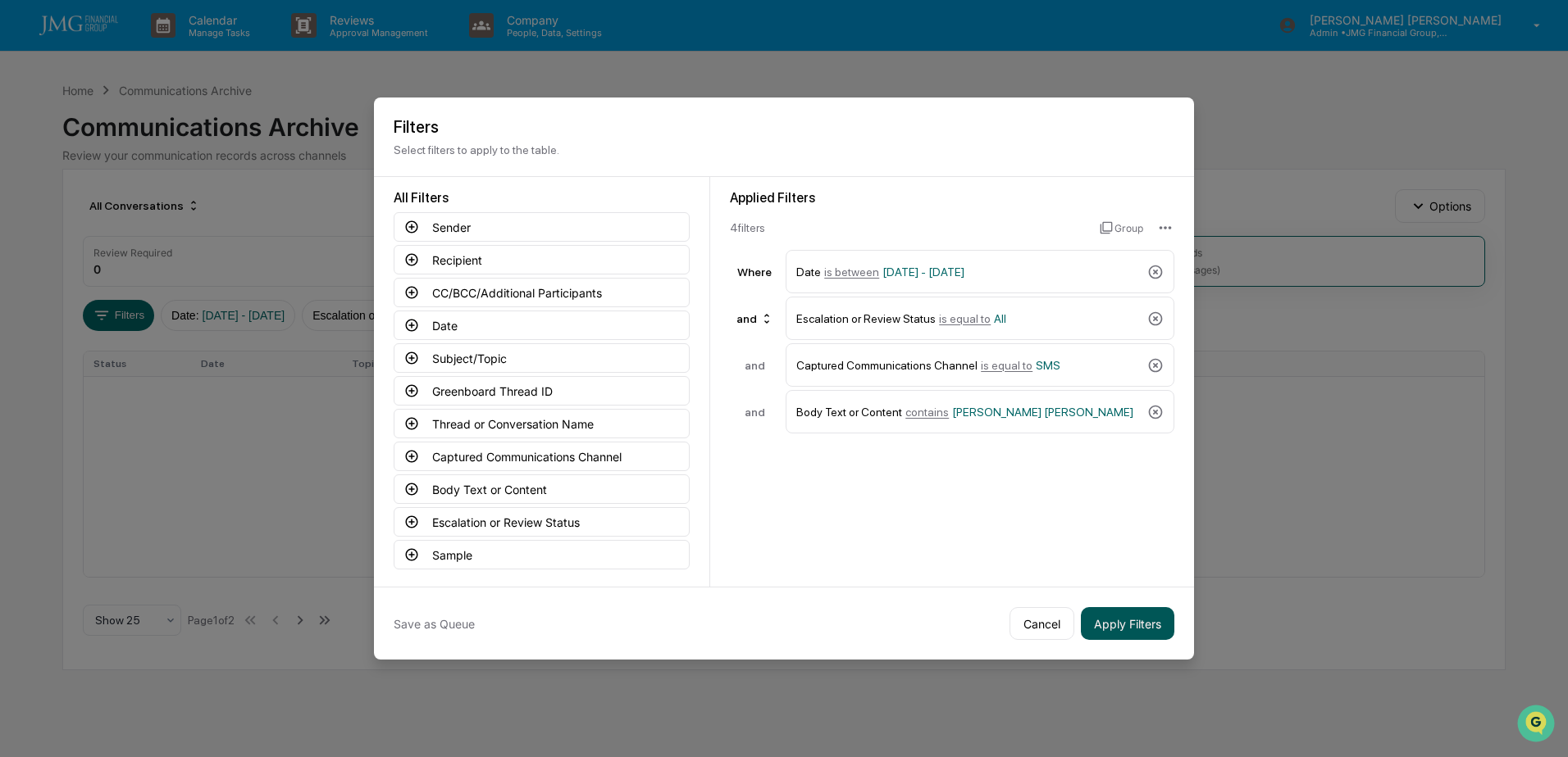
click at [1143, 618] on button "Apply Filters" at bounding box center [1127, 623] width 94 height 32
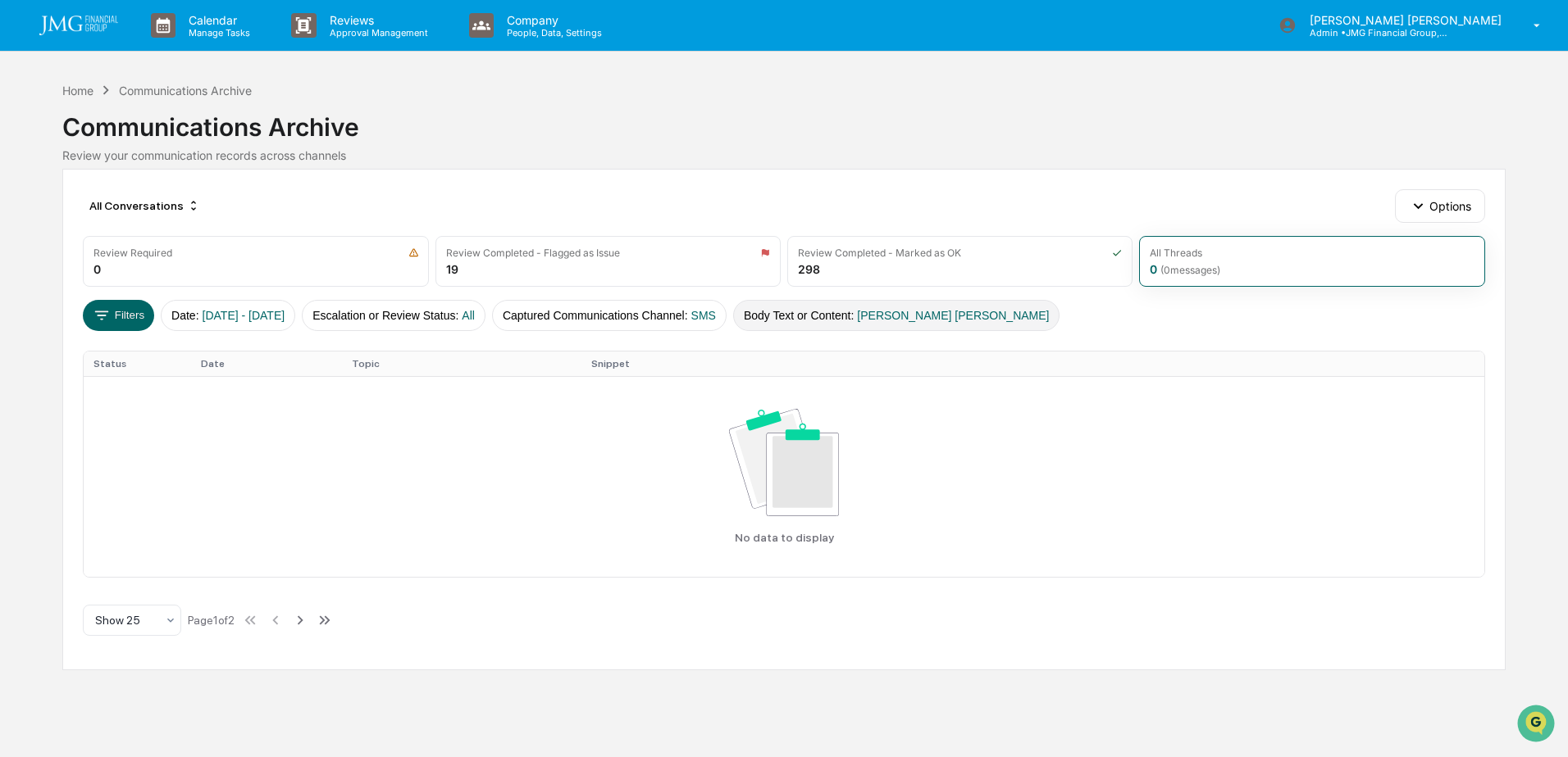
click at [950, 317] on span "John White Lennart" at bounding box center [953, 315] width 192 height 13
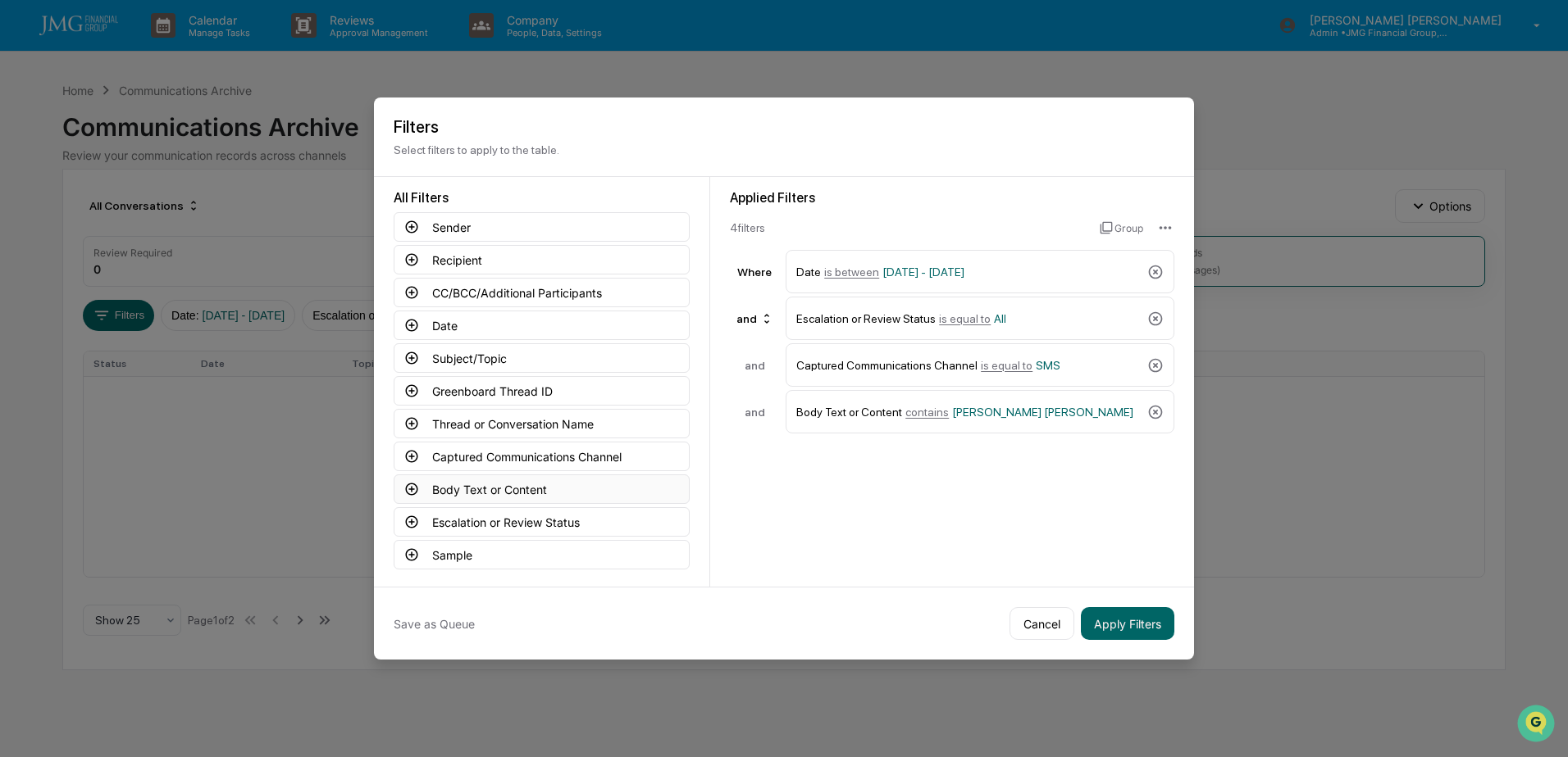
click at [595, 497] on button "Body Text or Content" at bounding box center [542, 489] width 296 height 30
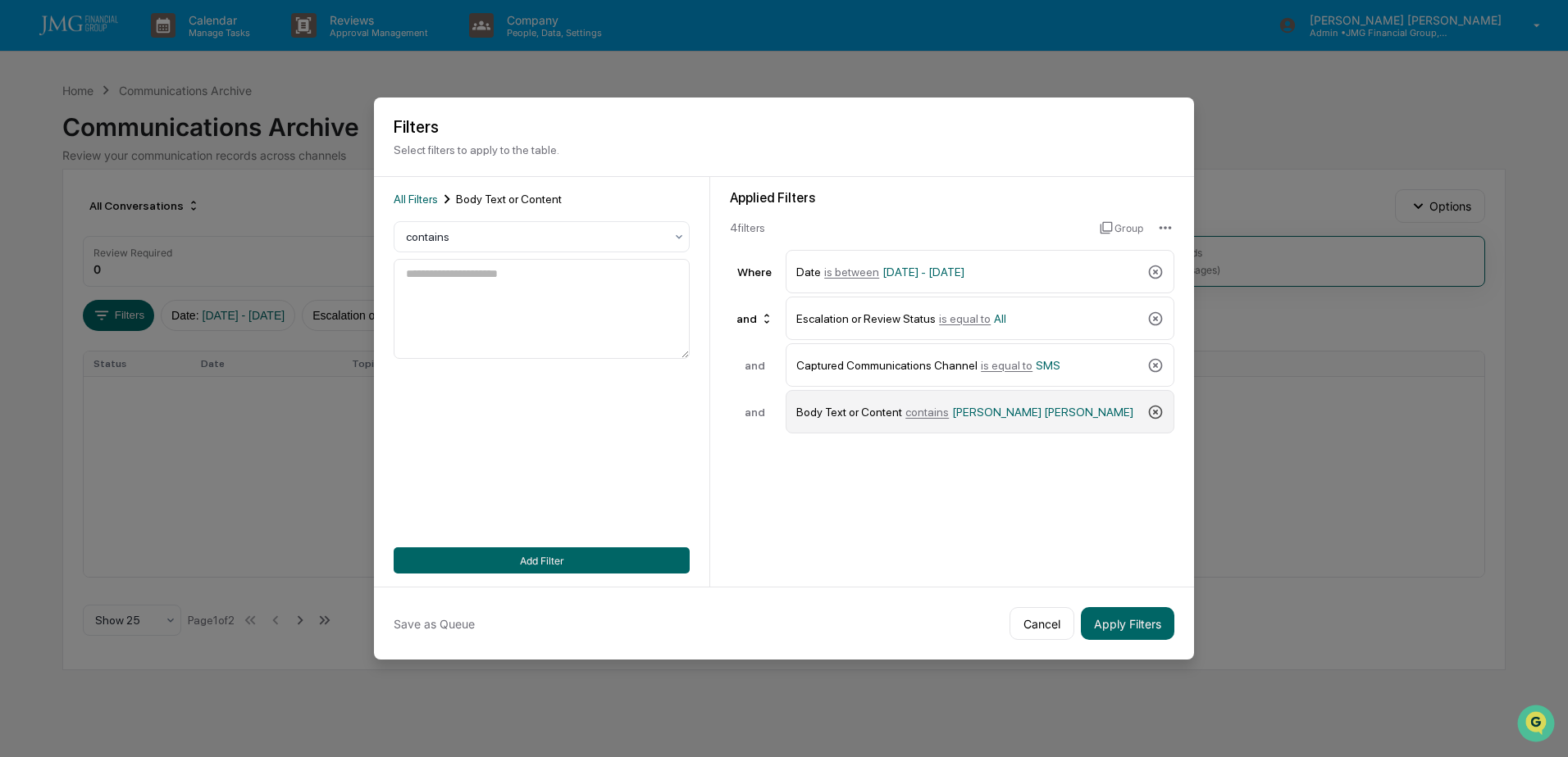
click at [1149, 410] on icon at bounding box center [1155, 412] width 17 height 17
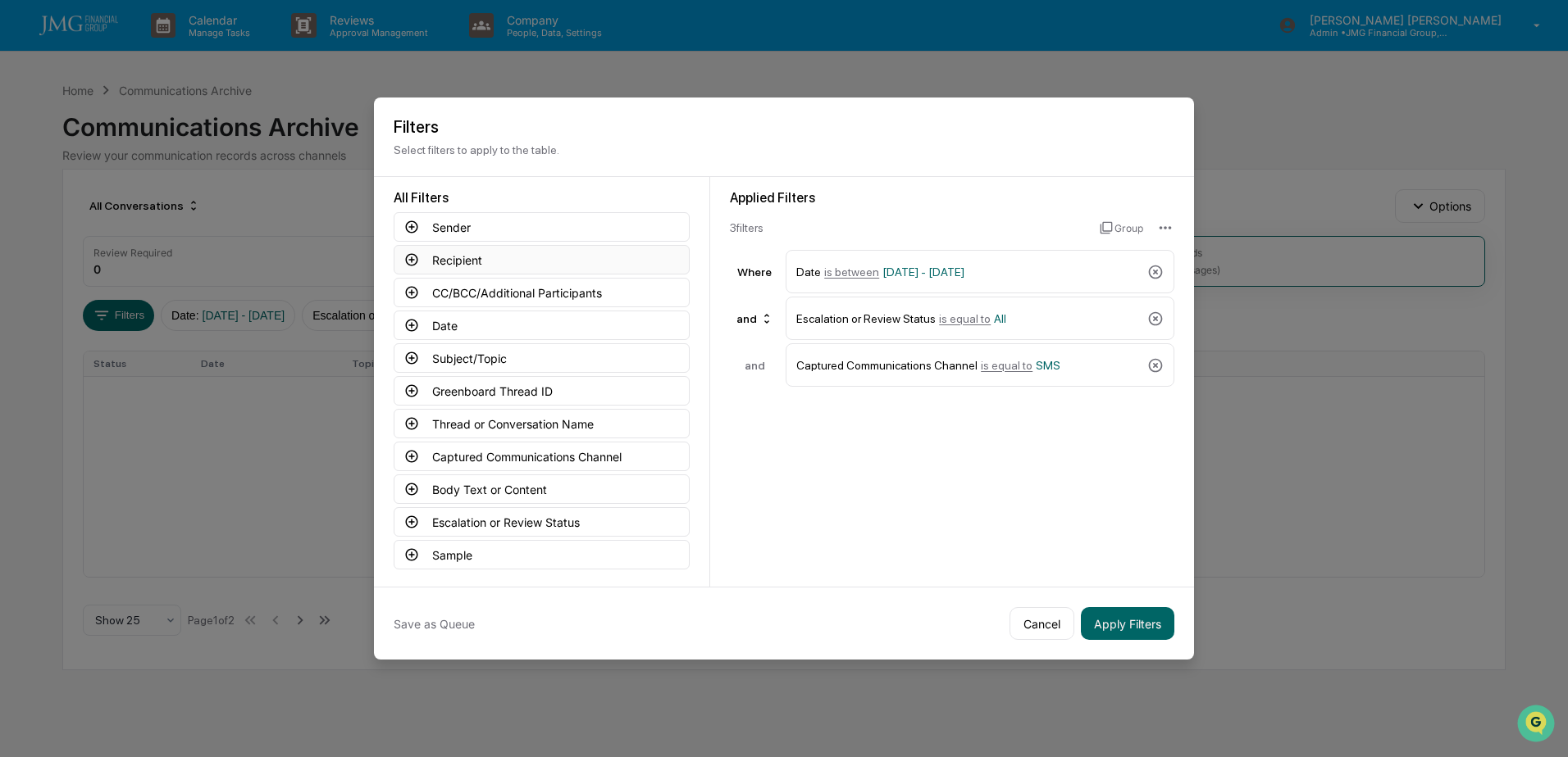
click at [493, 256] on button "Recipient" at bounding box center [542, 260] width 296 height 30
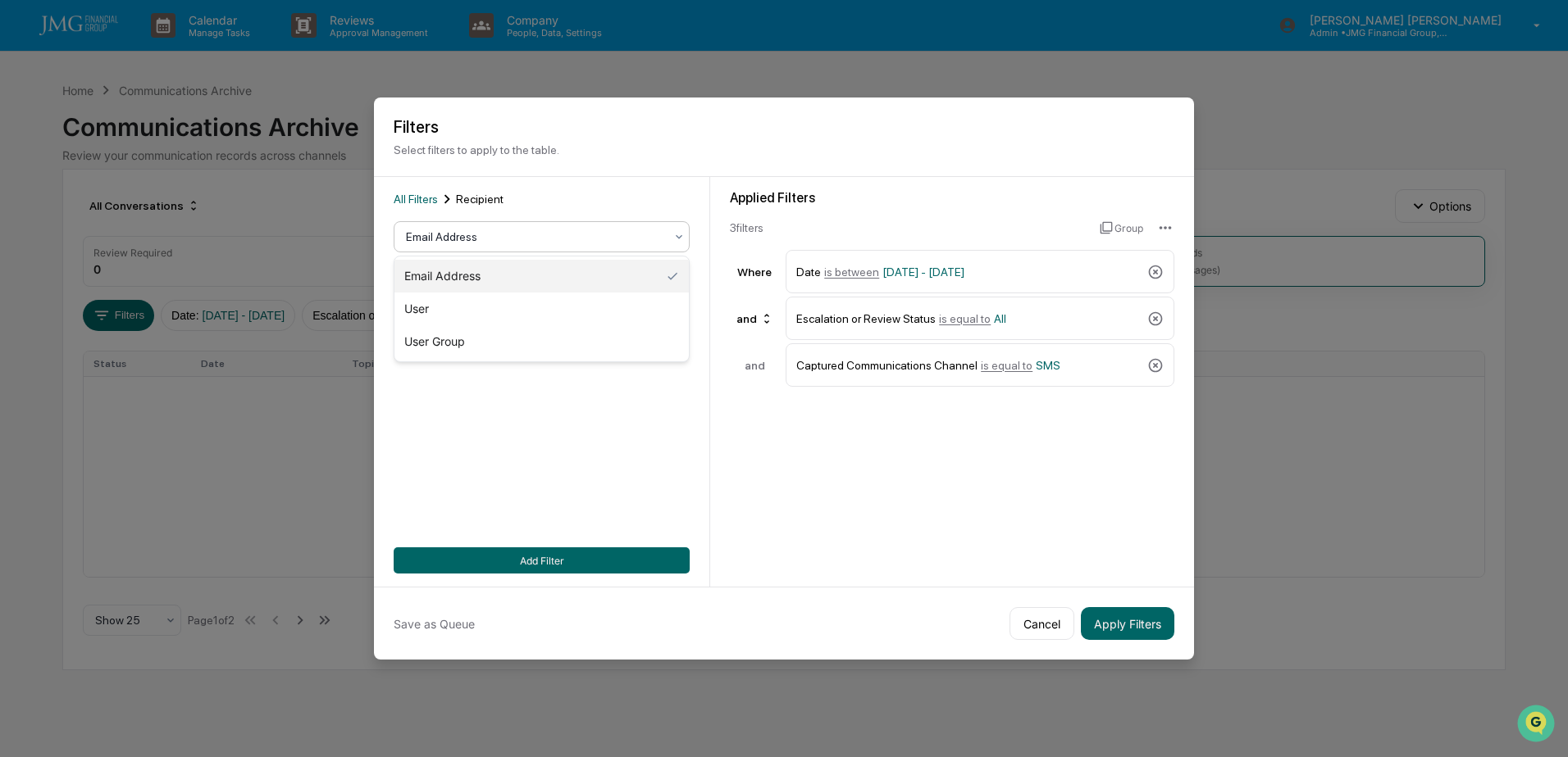
click at [650, 238] on div at bounding box center [535, 236] width 258 height 17
click at [774, 460] on div "Applied Filters 3 filter s Group Where Date is between 01/01/2024 - 12/31/2025 …" at bounding box center [952, 382] width 484 height 410
click at [1034, 634] on button "Cancel" at bounding box center [1042, 623] width 65 height 32
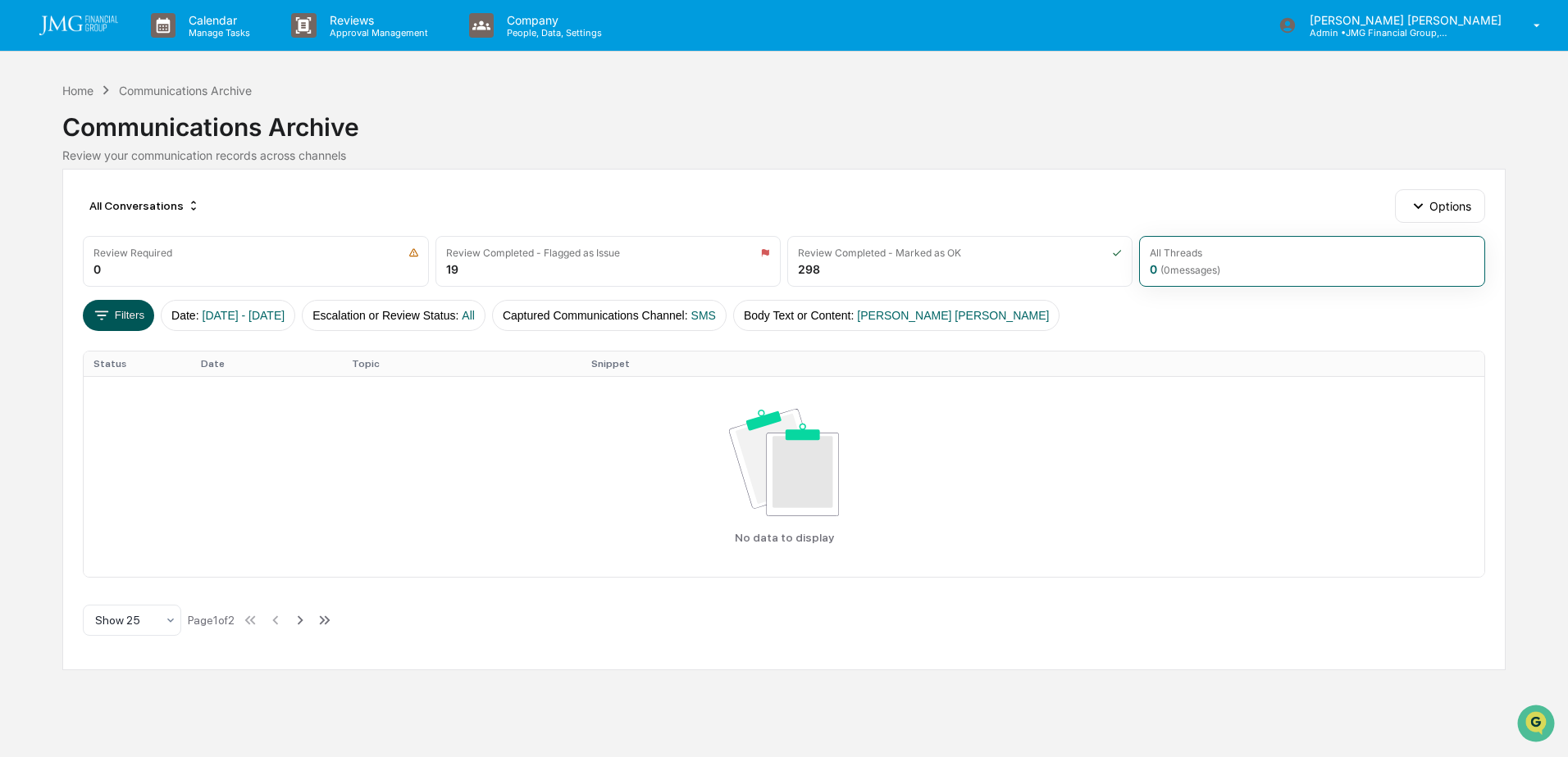
click at [101, 319] on icon at bounding box center [102, 315] width 18 height 18
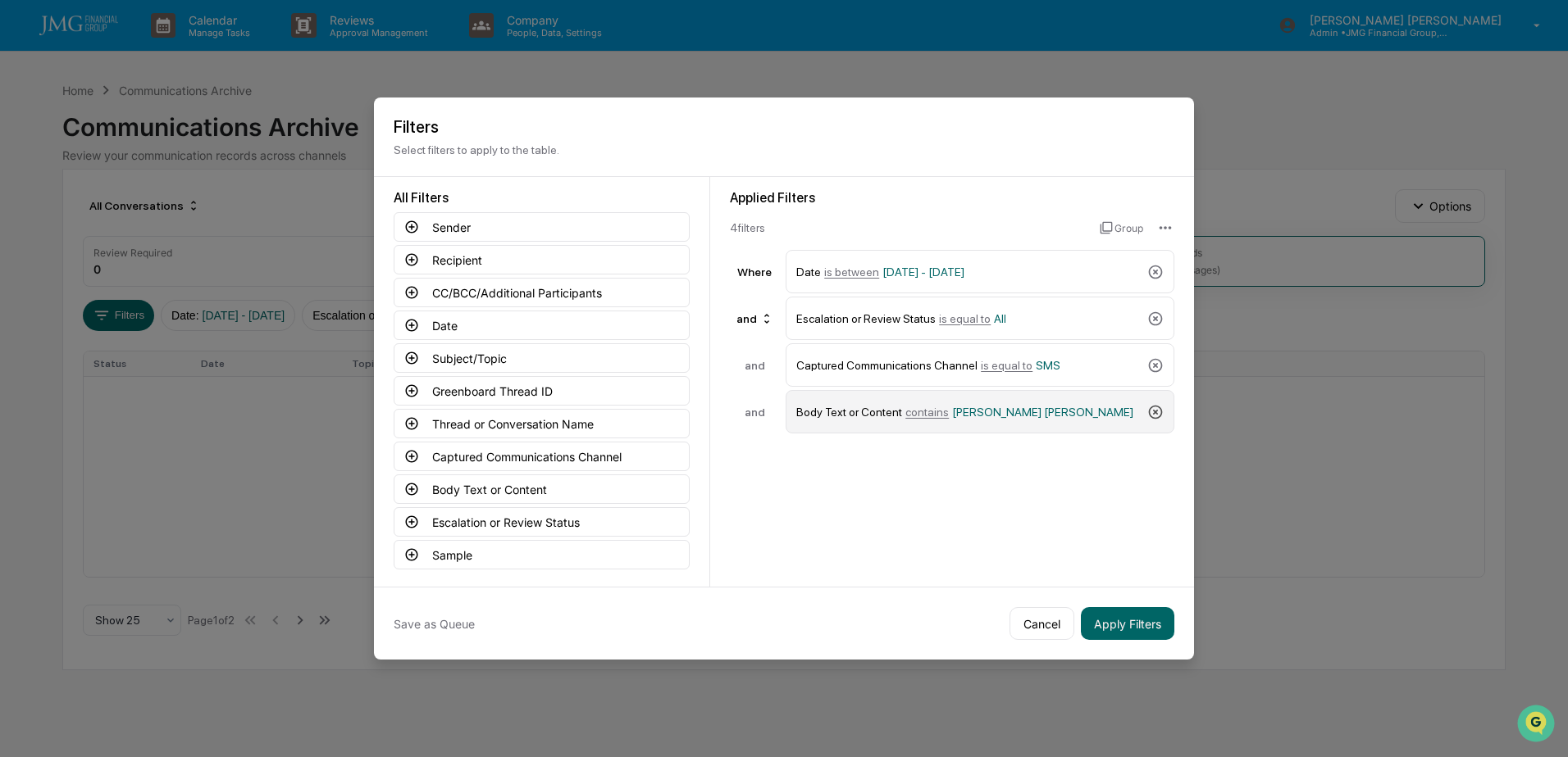
click at [1150, 416] on icon at bounding box center [1156, 412] width 14 height 14
click at [566, 487] on button "Body Text or Content" at bounding box center [542, 489] width 296 height 30
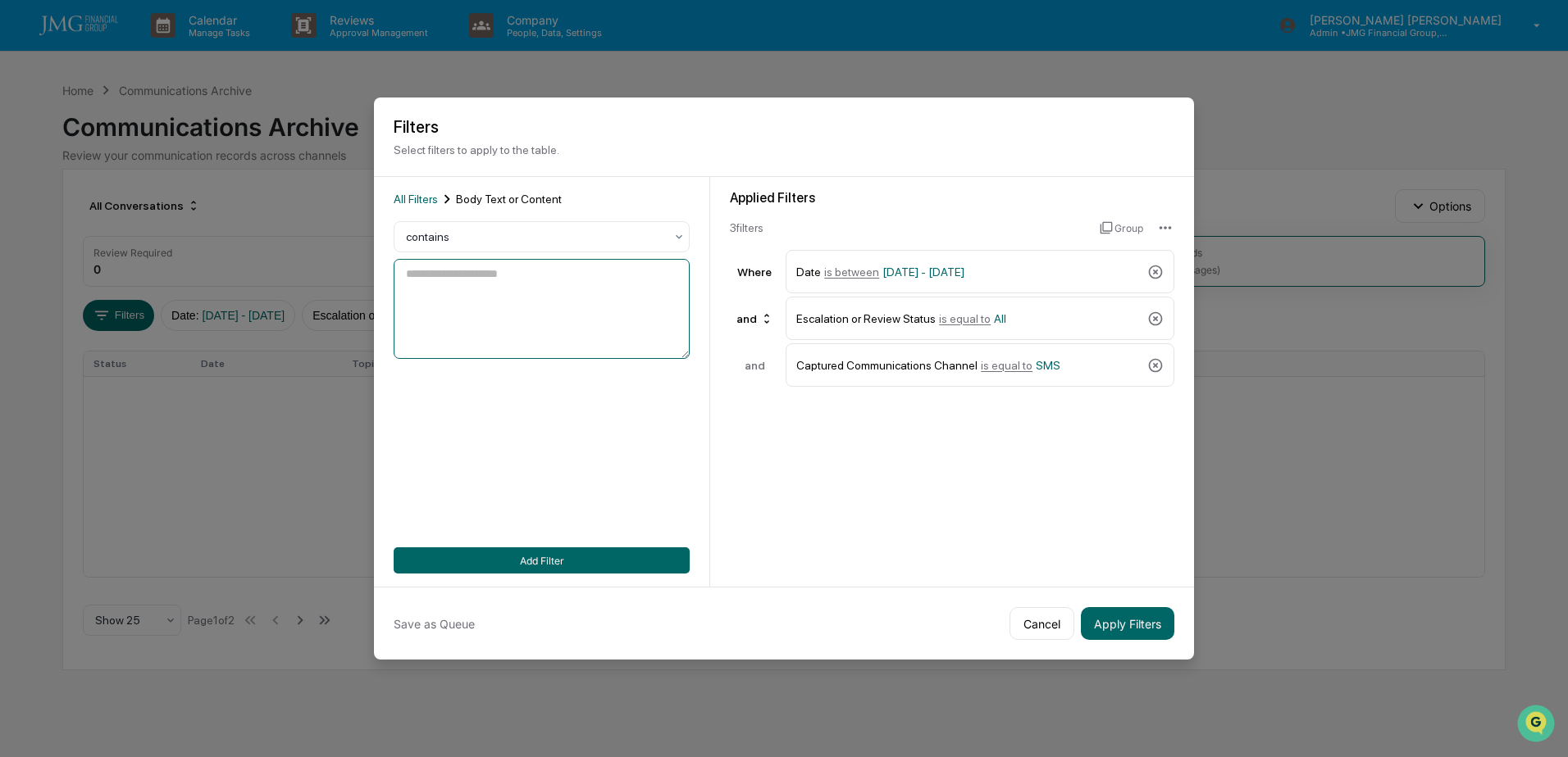
click at [510, 307] on textarea at bounding box center [542, 309] width 296 height 100
type textarea "*******"
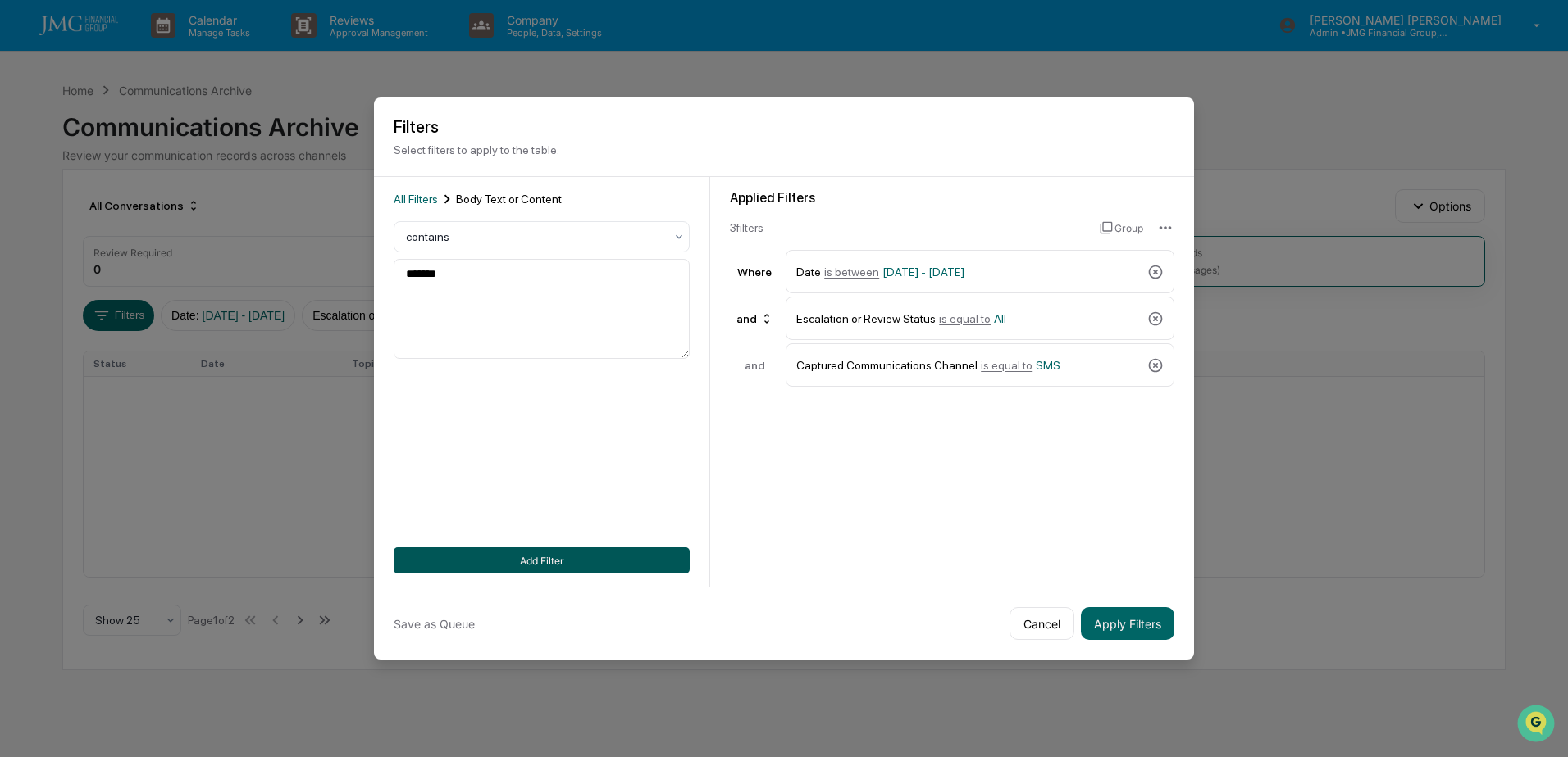
click at [592, 564] on button "Add Filter" at bounding box center [542, 561] width 296 height 26
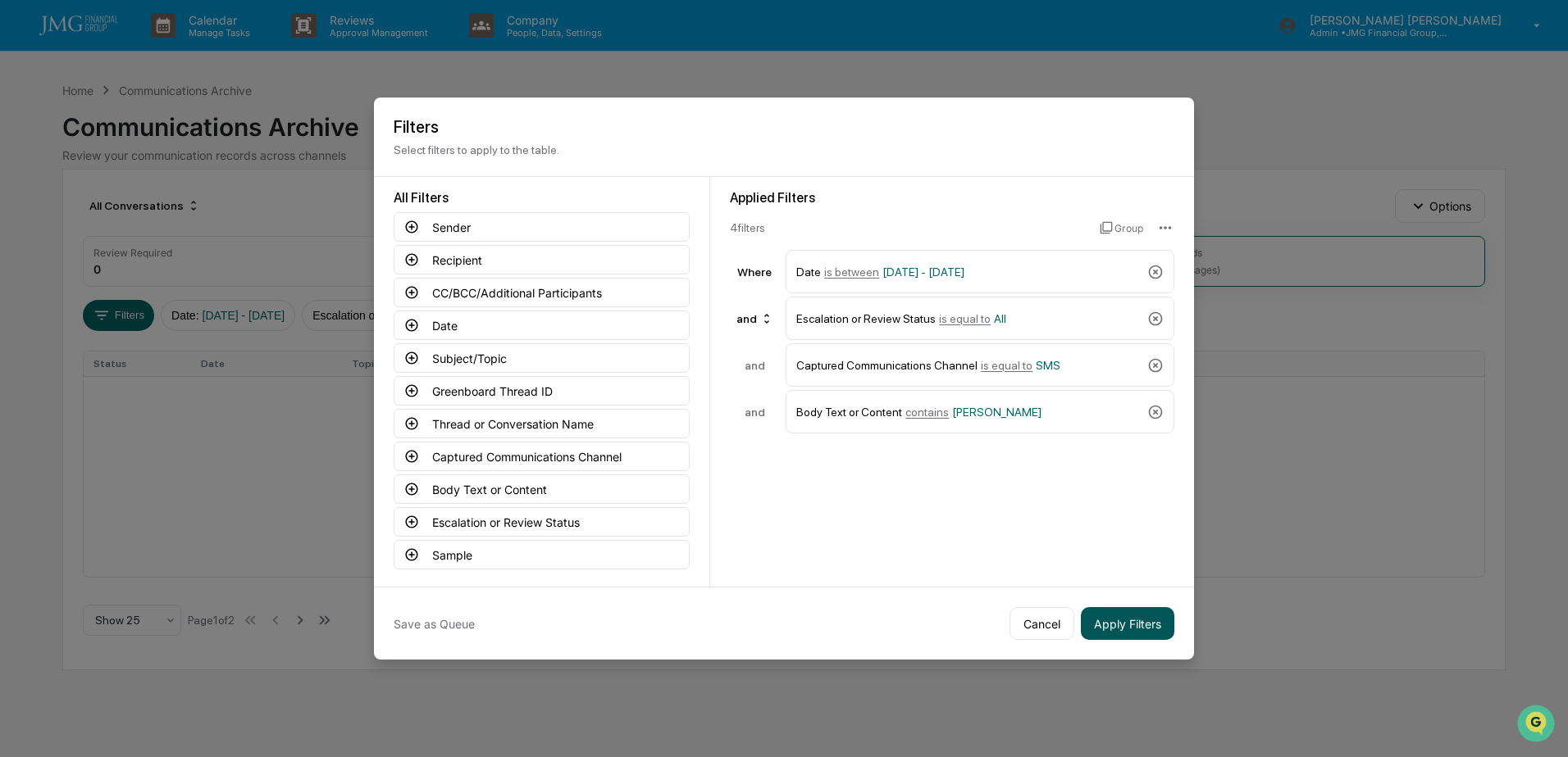
click at [1143, 613] on button "Apply Filters" at bounding box center [1127, 623] width 94 height 32
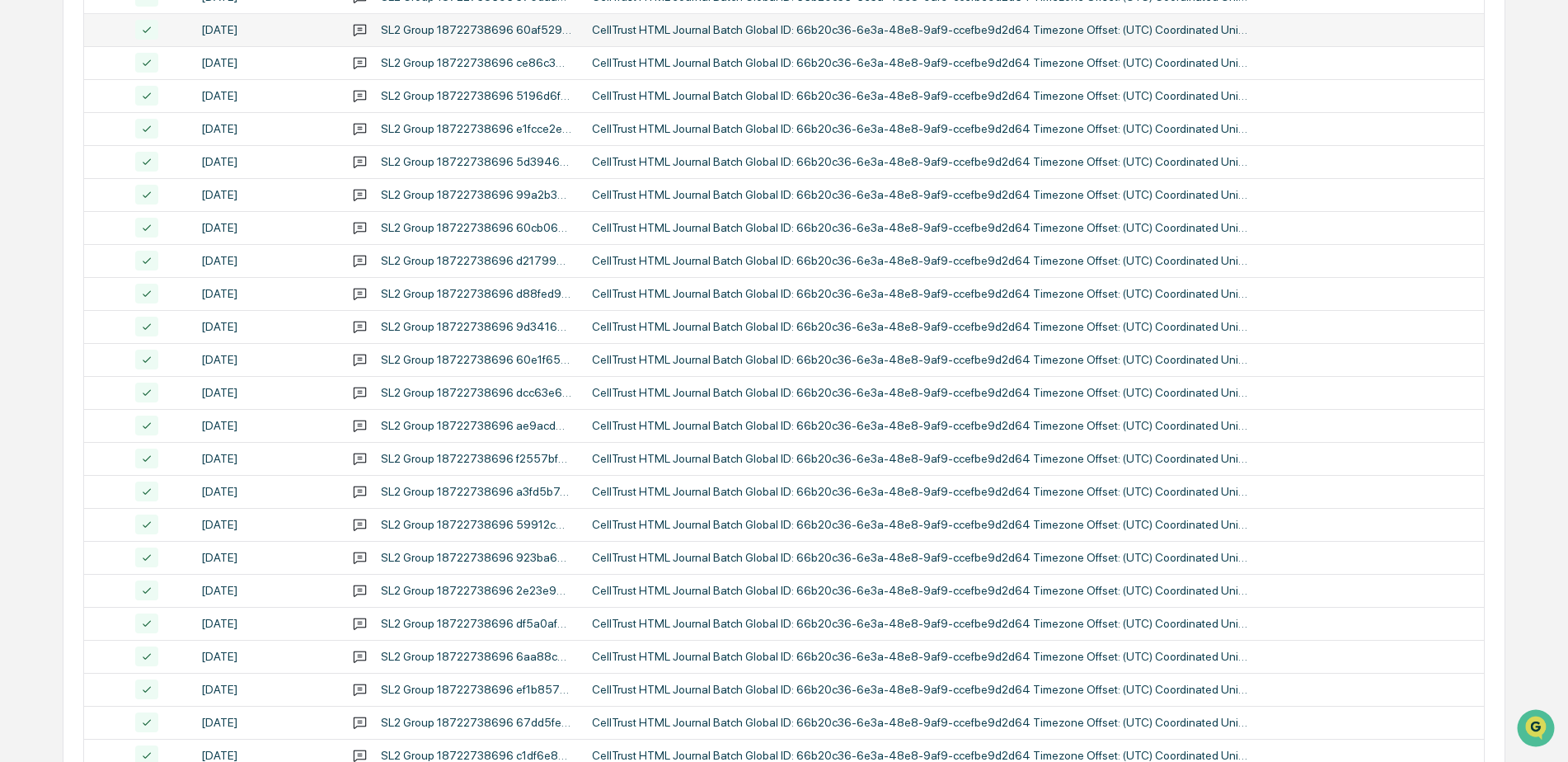
scroll to position [536, 0]
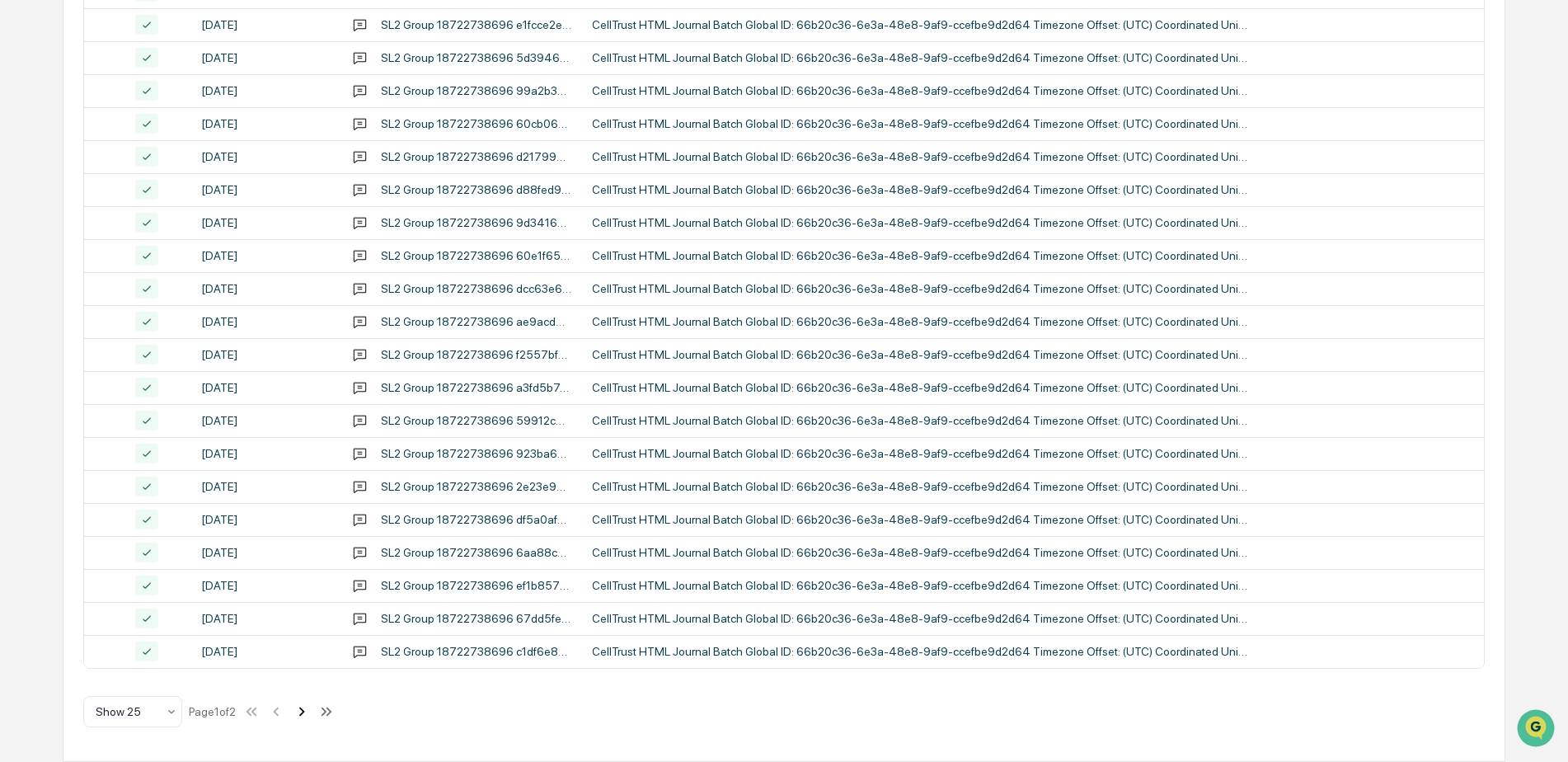
click at [311, 714] on icon at bounding box center [301, 712] width 18 height 18
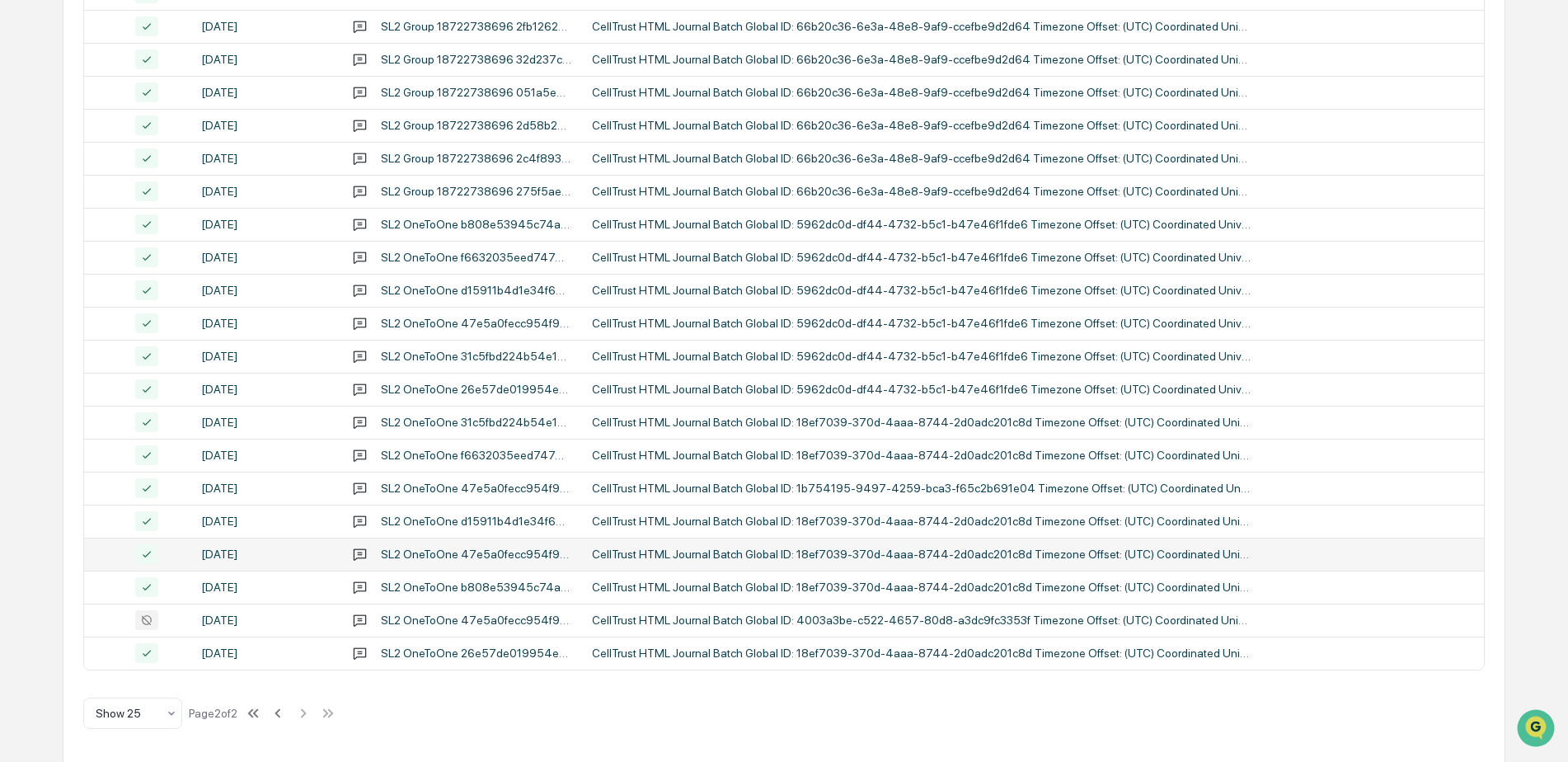
scroll to position [470, 0]
click at [298, 716] on div "Show 25 Page 2 of 2" at bounding box center [210, 712] width 254 height 33
click at [284, 712] on icon at bounding box center [277, 712] width 18 height 18
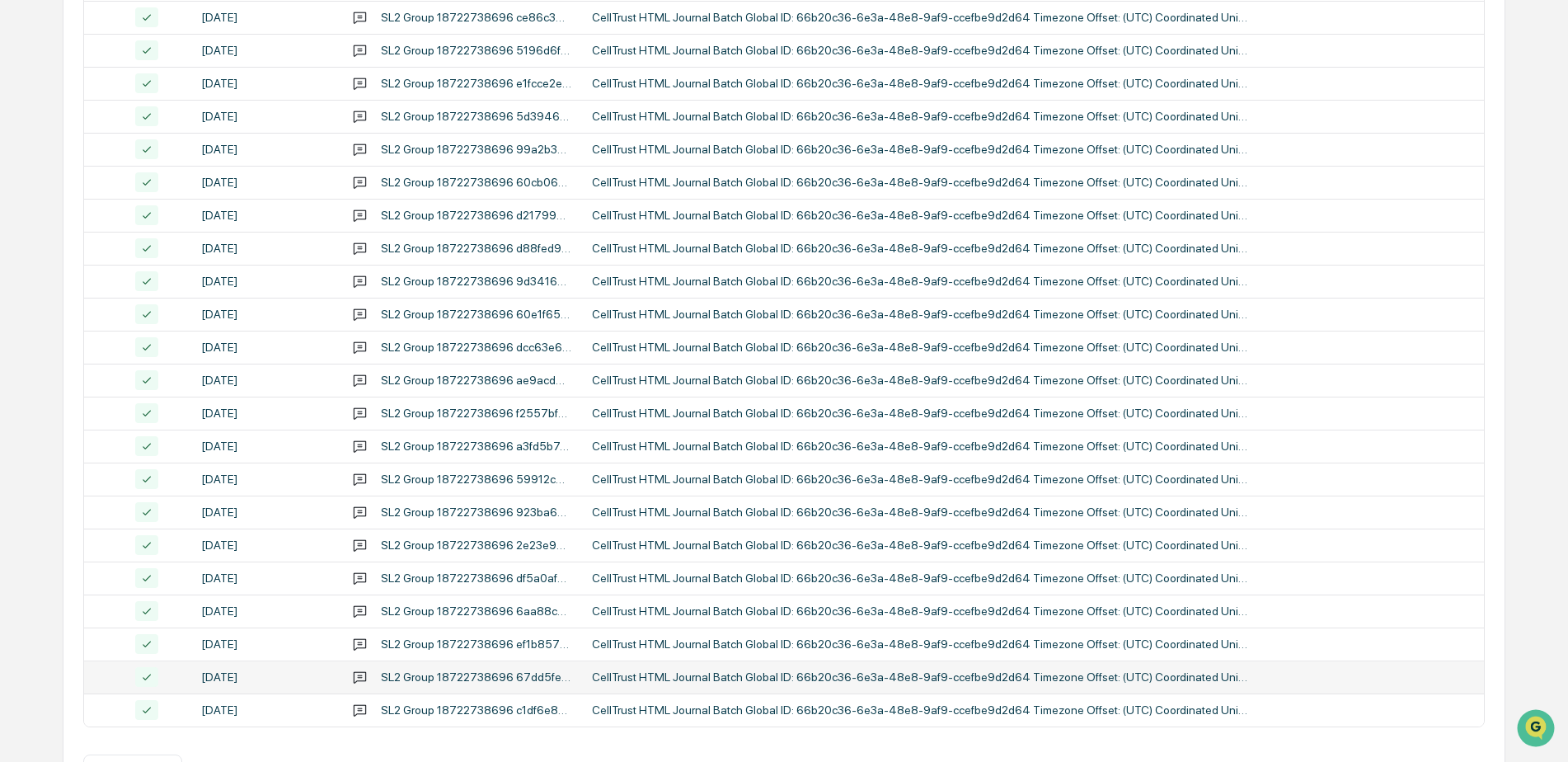
scroll to position [536, 0]
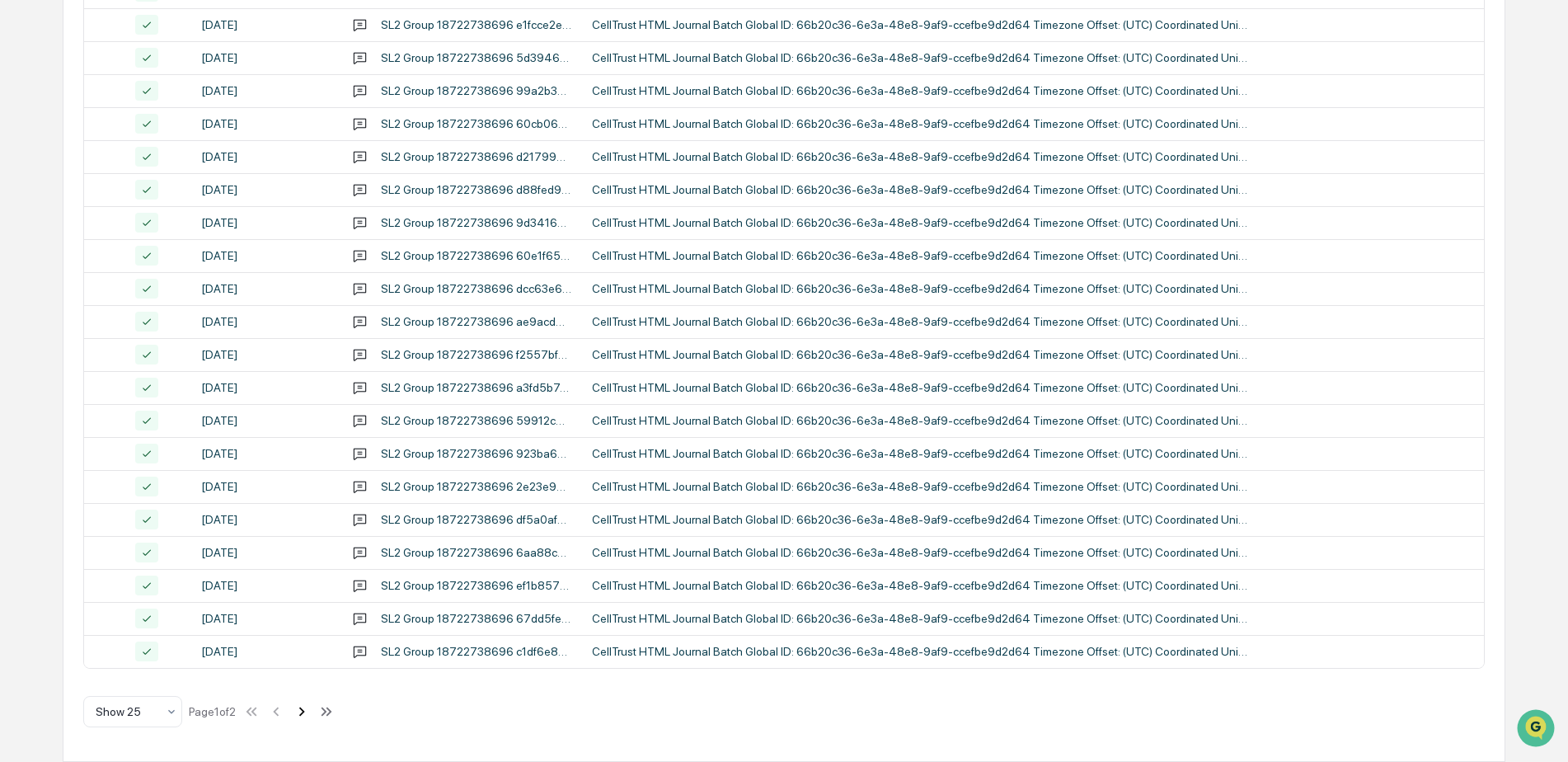
click at [311, 708] on icon at bounding box center [301, 712] width 18 height 18
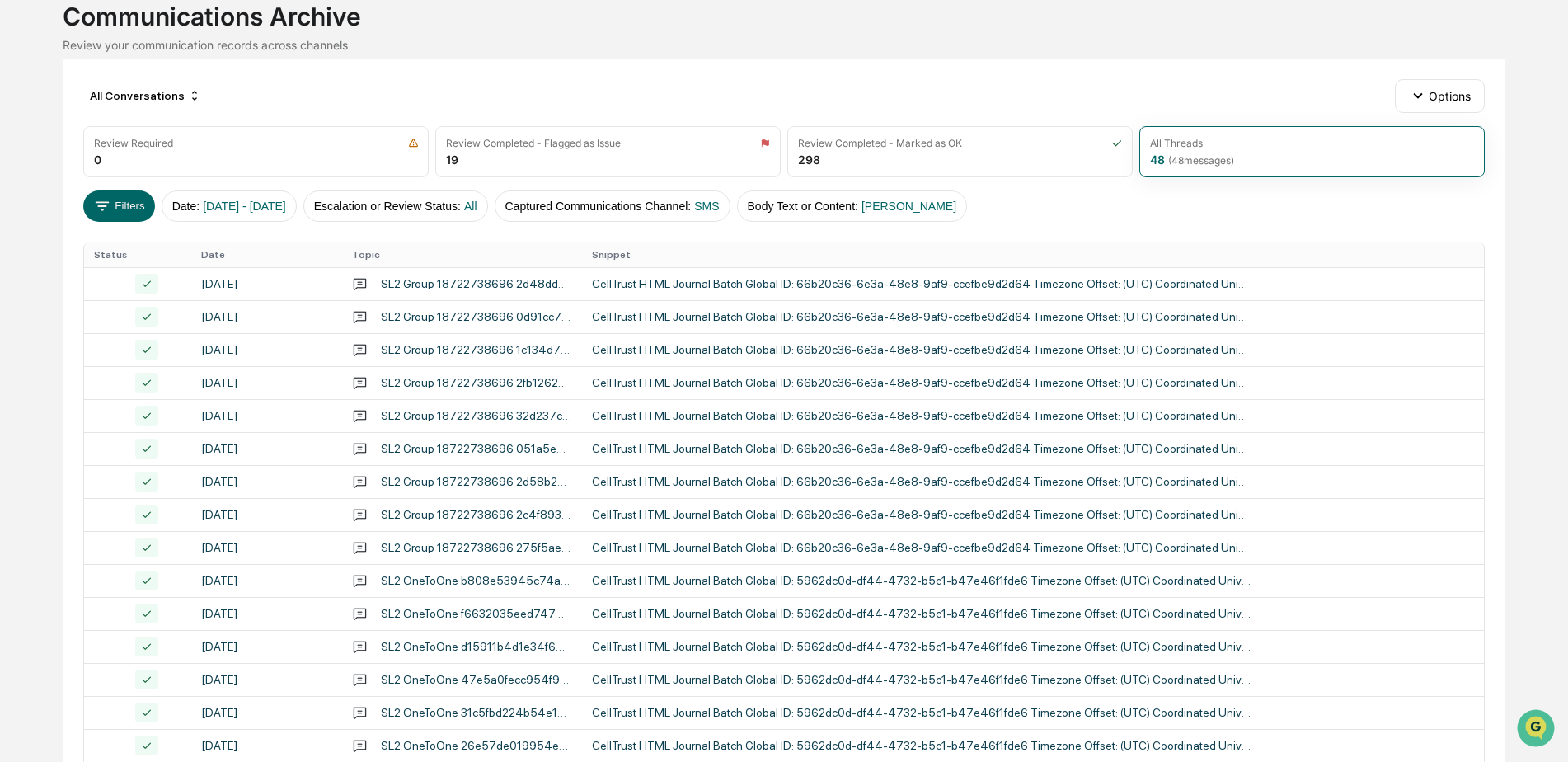
scroll to position [83, 0]
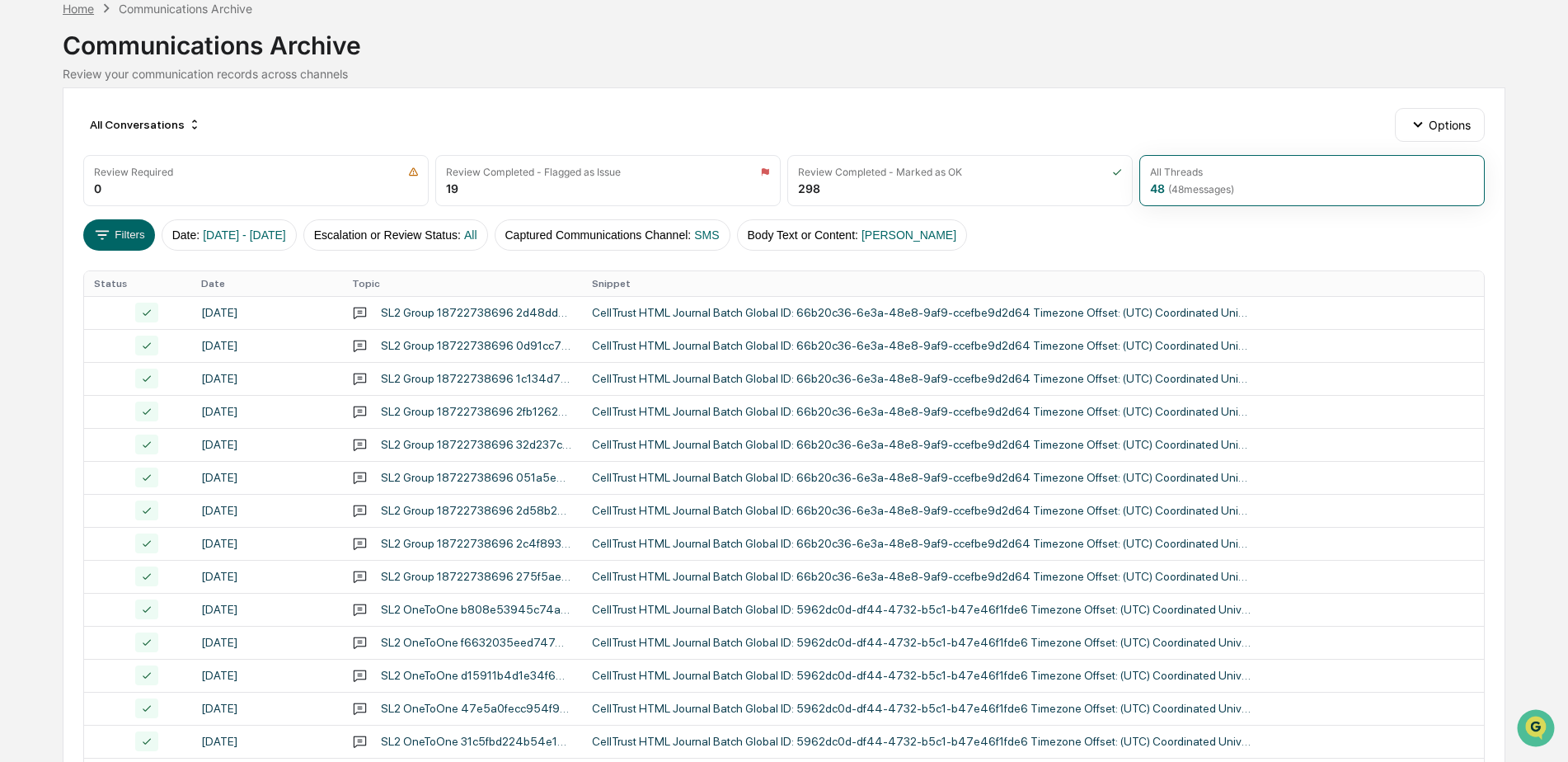
click at [83, 11] on div "Home" at bounding box center [78, 9] width 32 height 14
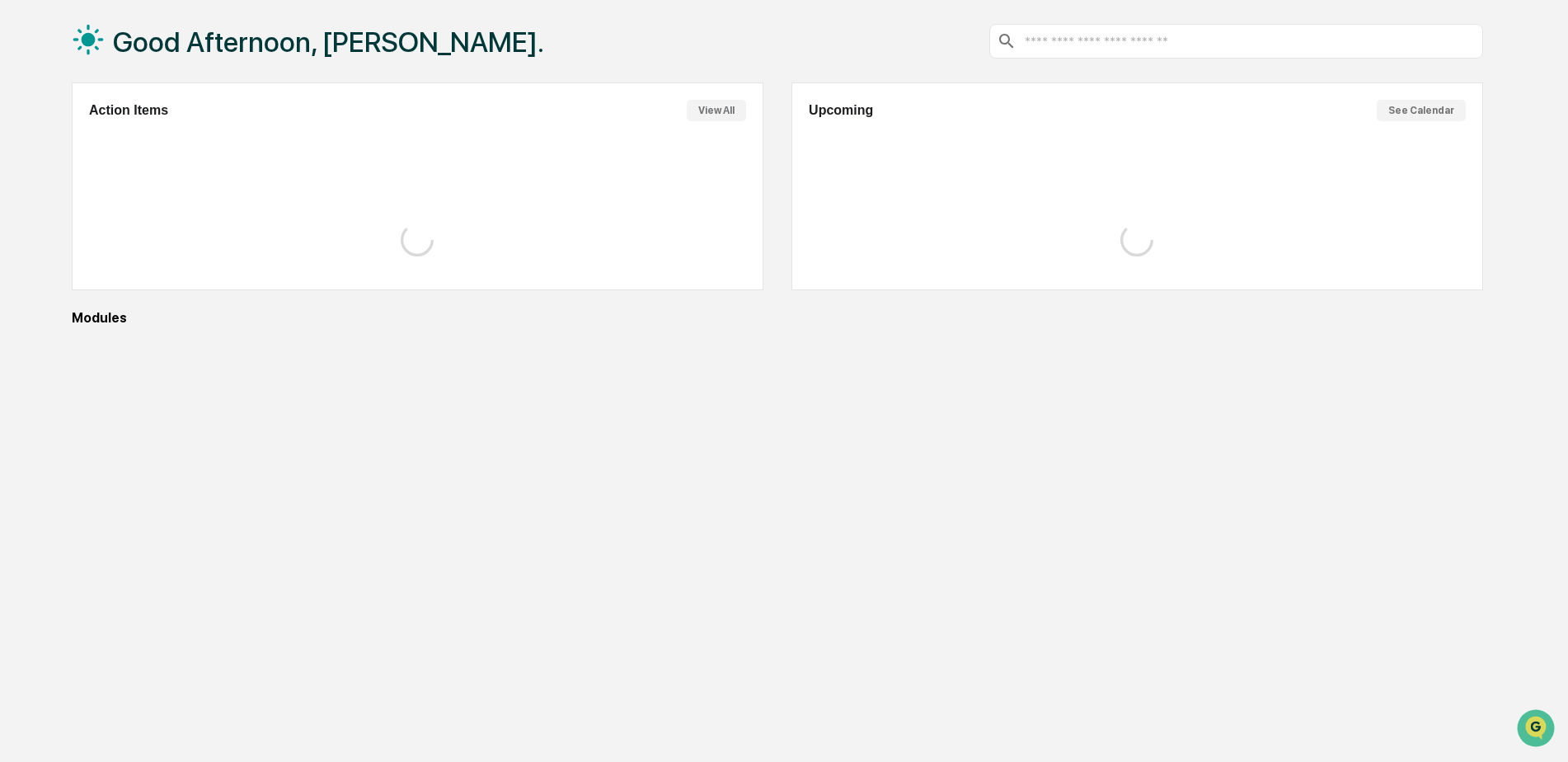
scroll to position [78, 0]
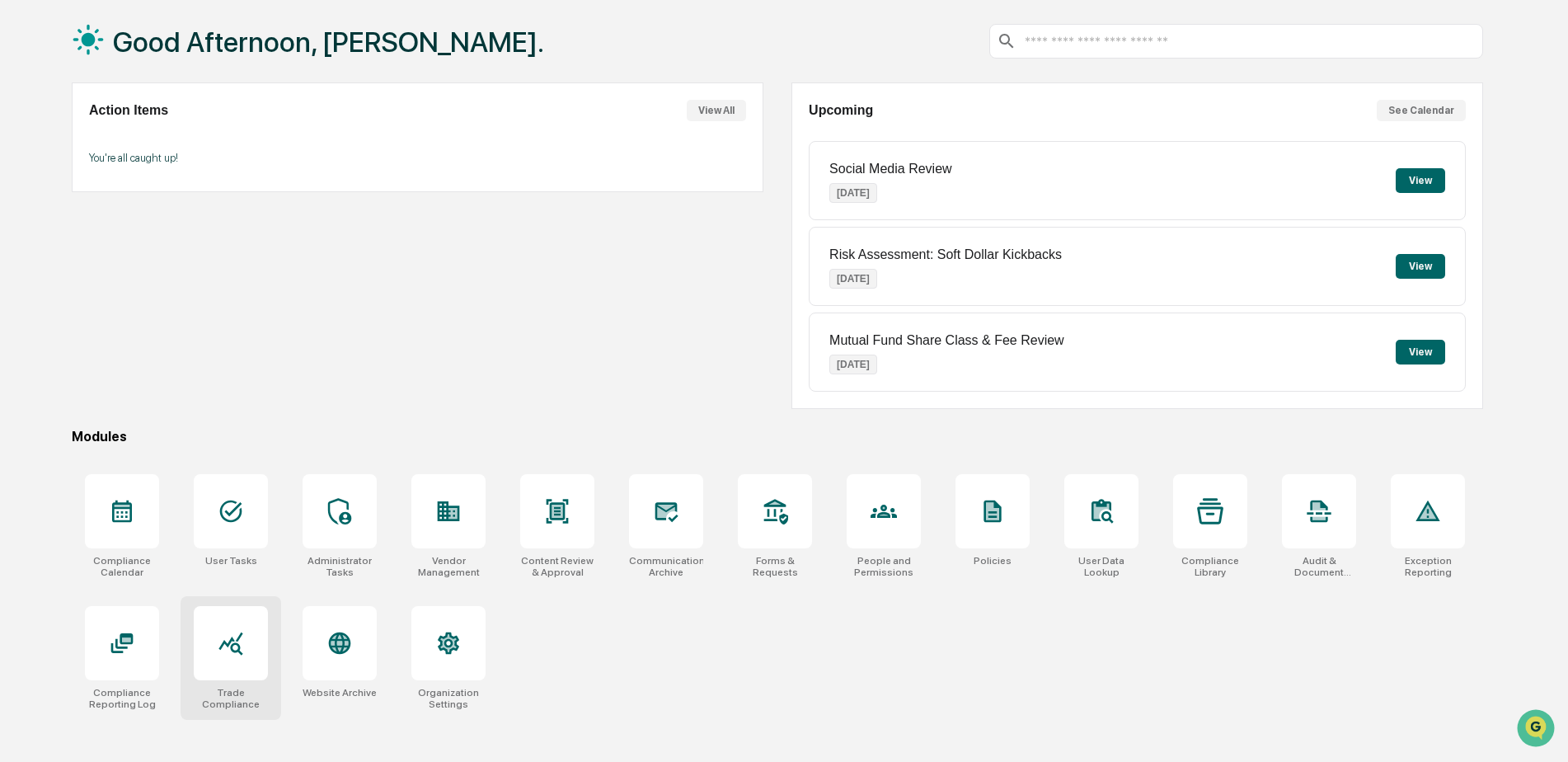
click at [251, 643] on div at bounding box center [231, 643] width 74 height 74
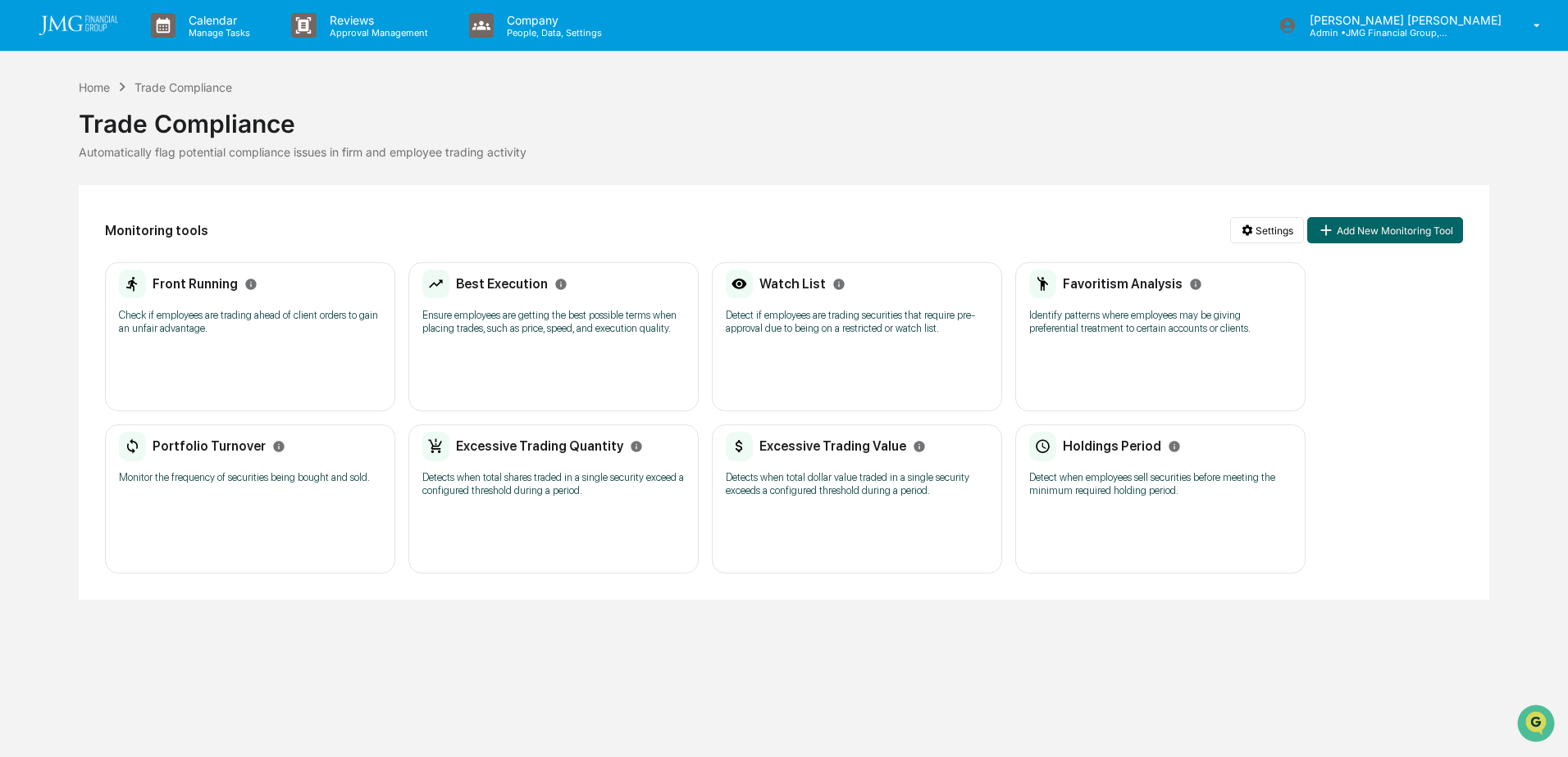
click at [904, 335] on div "Watch List Detect if employees are trading securities that require pre-approval…" at bounding box center [857, 307] width 263 height 76
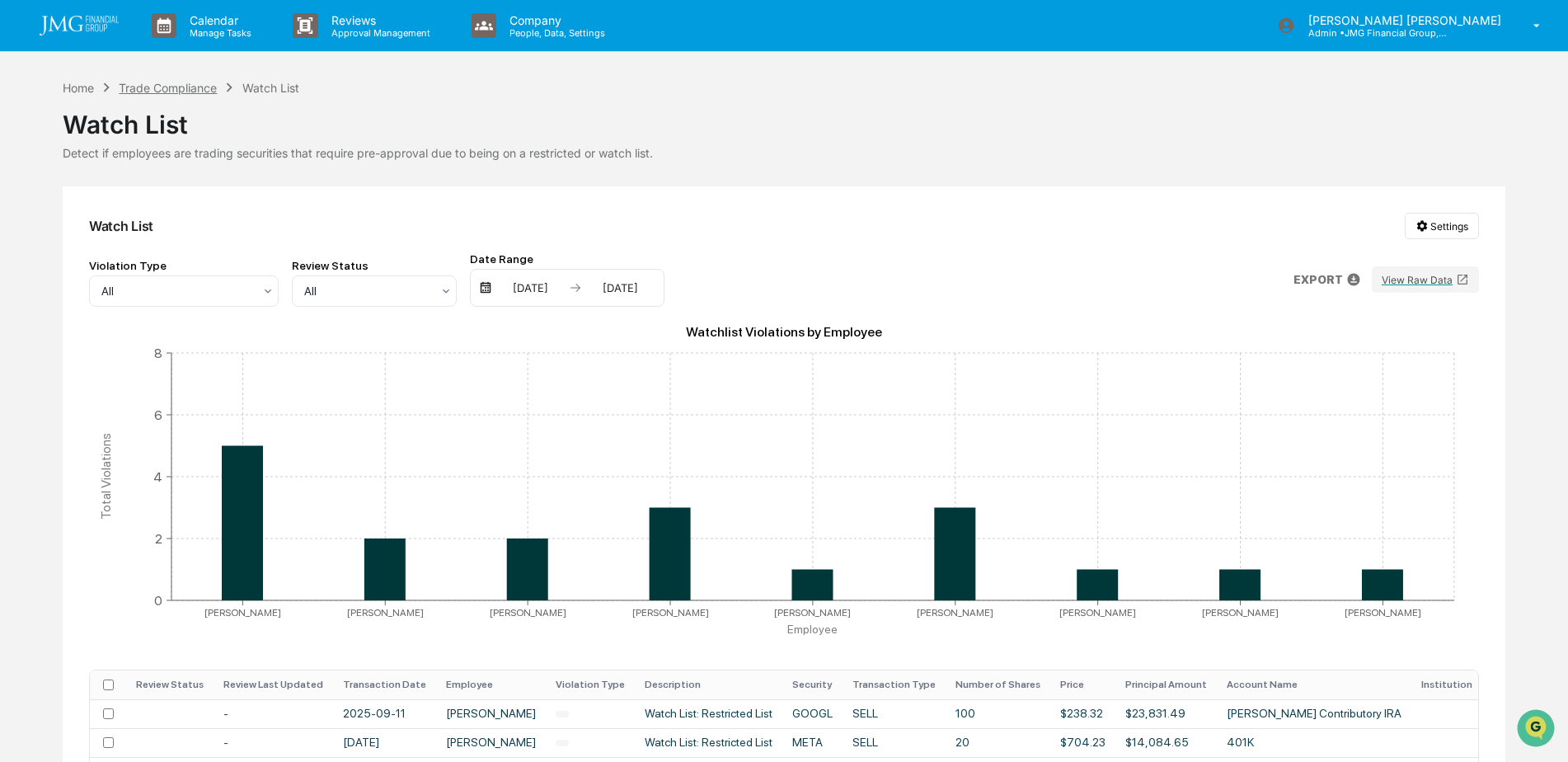
click at [179, 89] on div "Trade Compliance" at bounding box center [167, 88] width 98 height 14
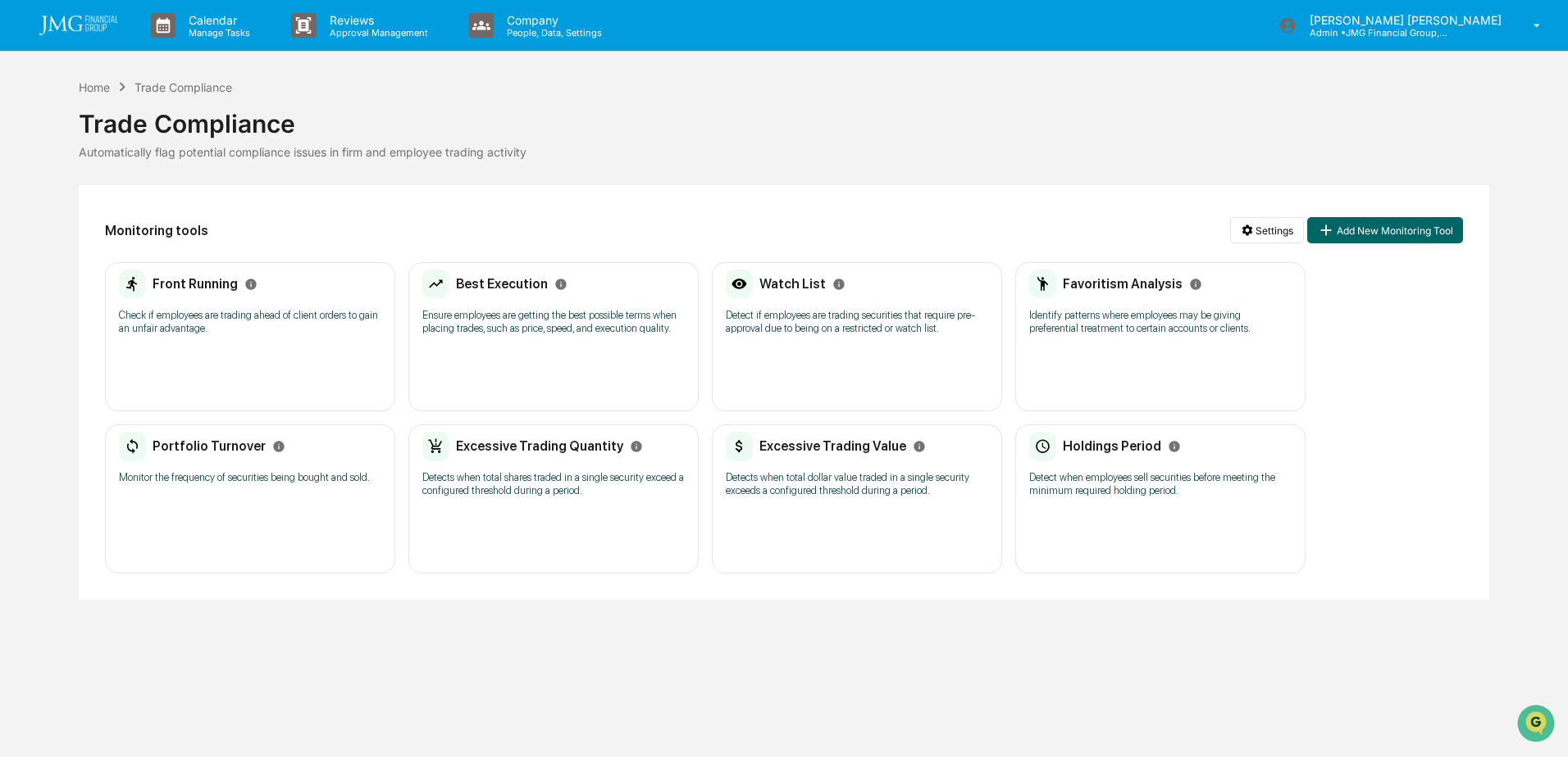
click at [319, 316] on p "Check if employees are trading ahead of client orders to gain an unfair advanta…" at bounding box center [250, 322] width 263 height 26
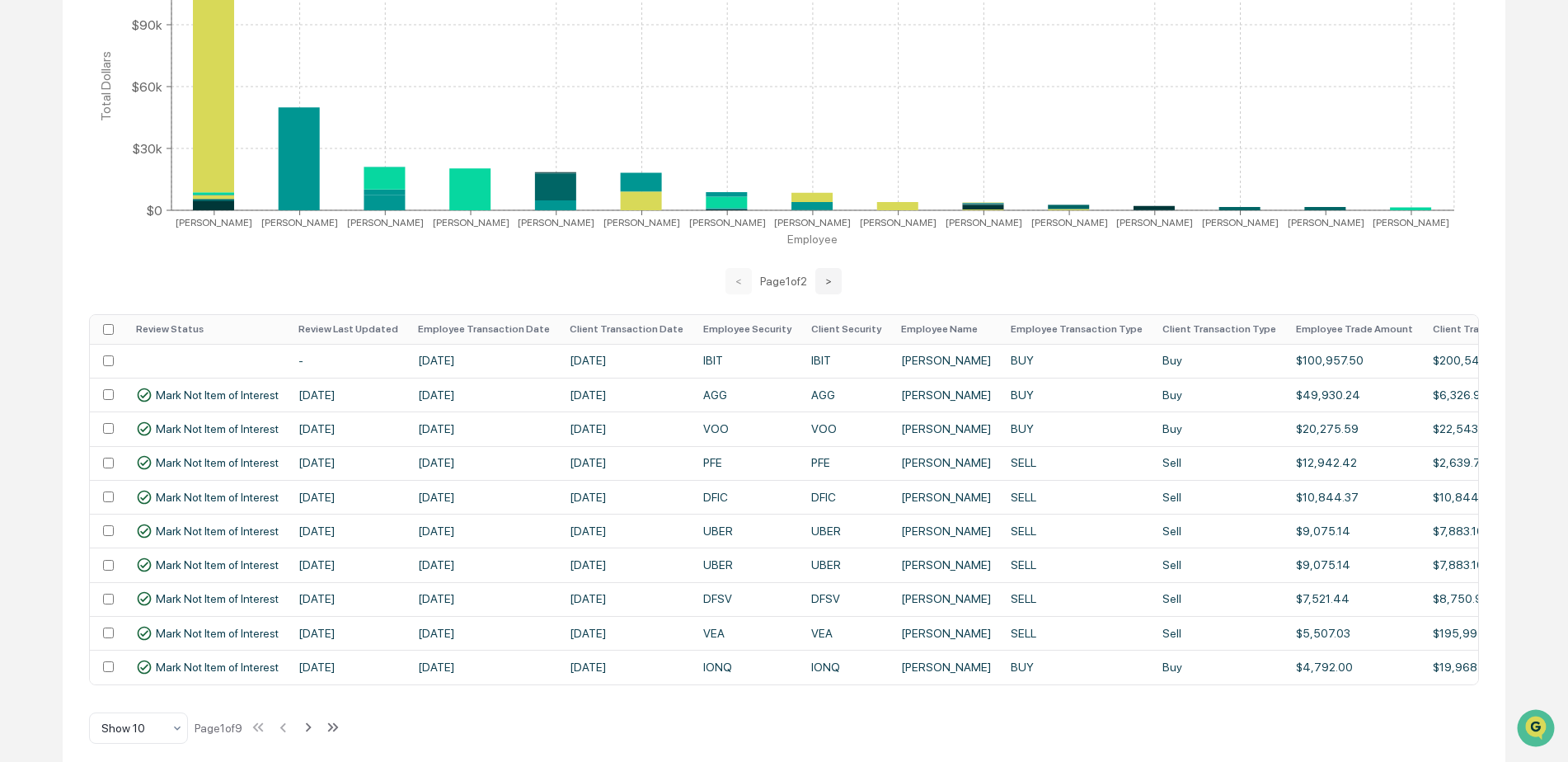
scroll to position [406, 0]
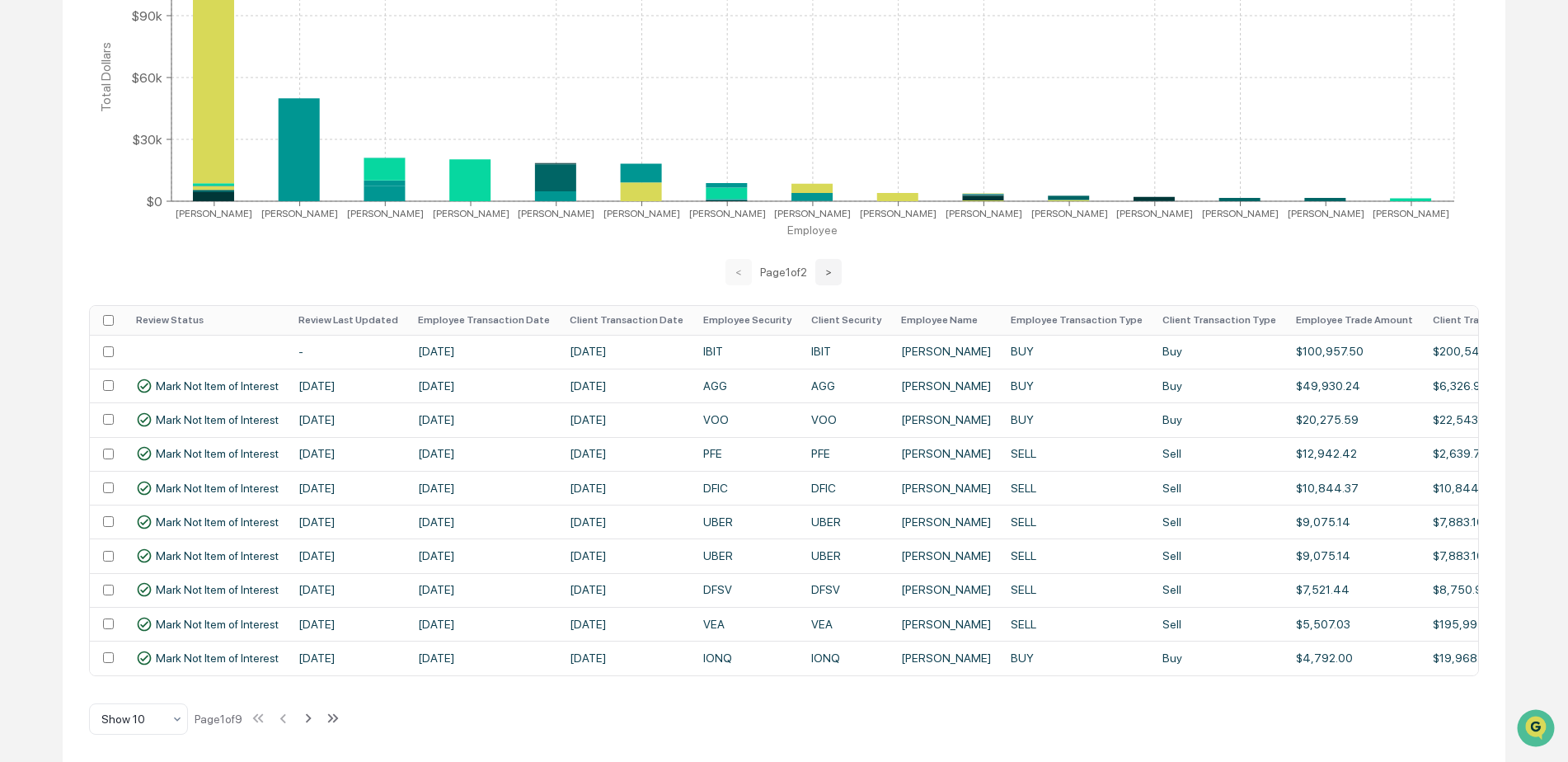
click at [355, 310] on th "Review Last Updated" at bounding box center [349, 320] width 120 height 29
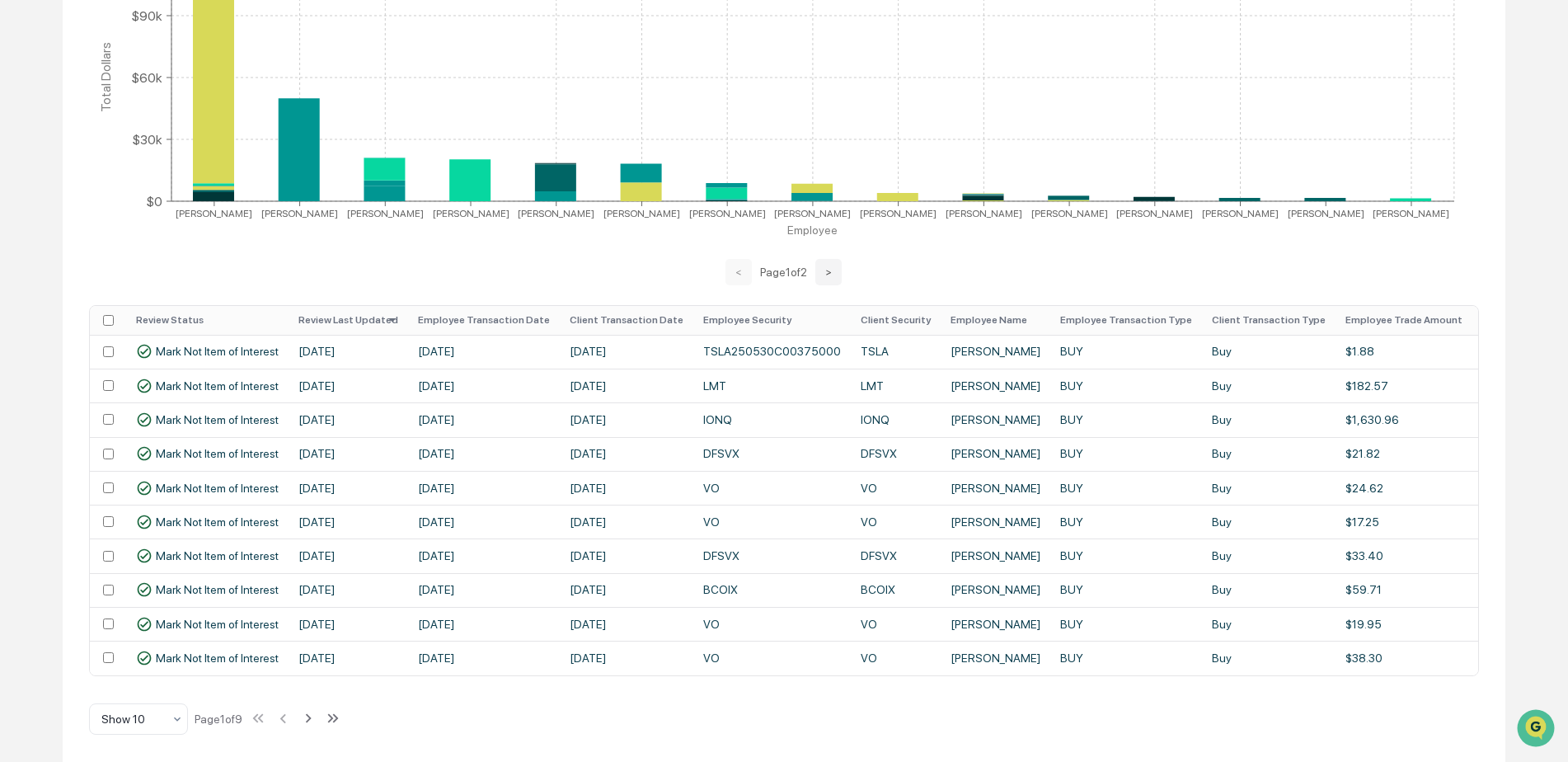
click at [460, 307] on th "Employee Transaction Date" at bounding box center [484, 320] width 151 height 29
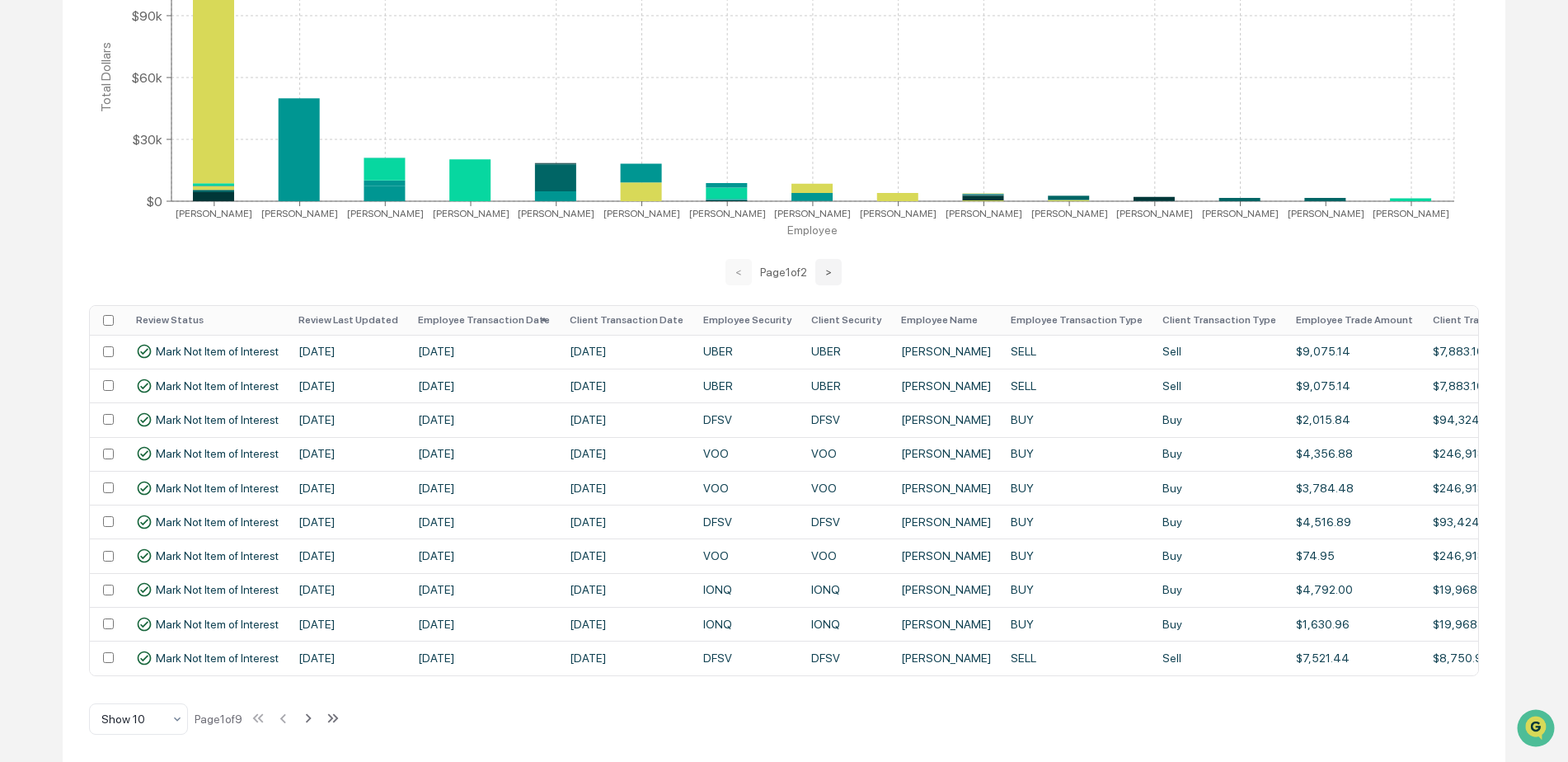
click at [460, 307] on th "Employee Transaction Date" at bounding box center [484, 320] width 151 height 29
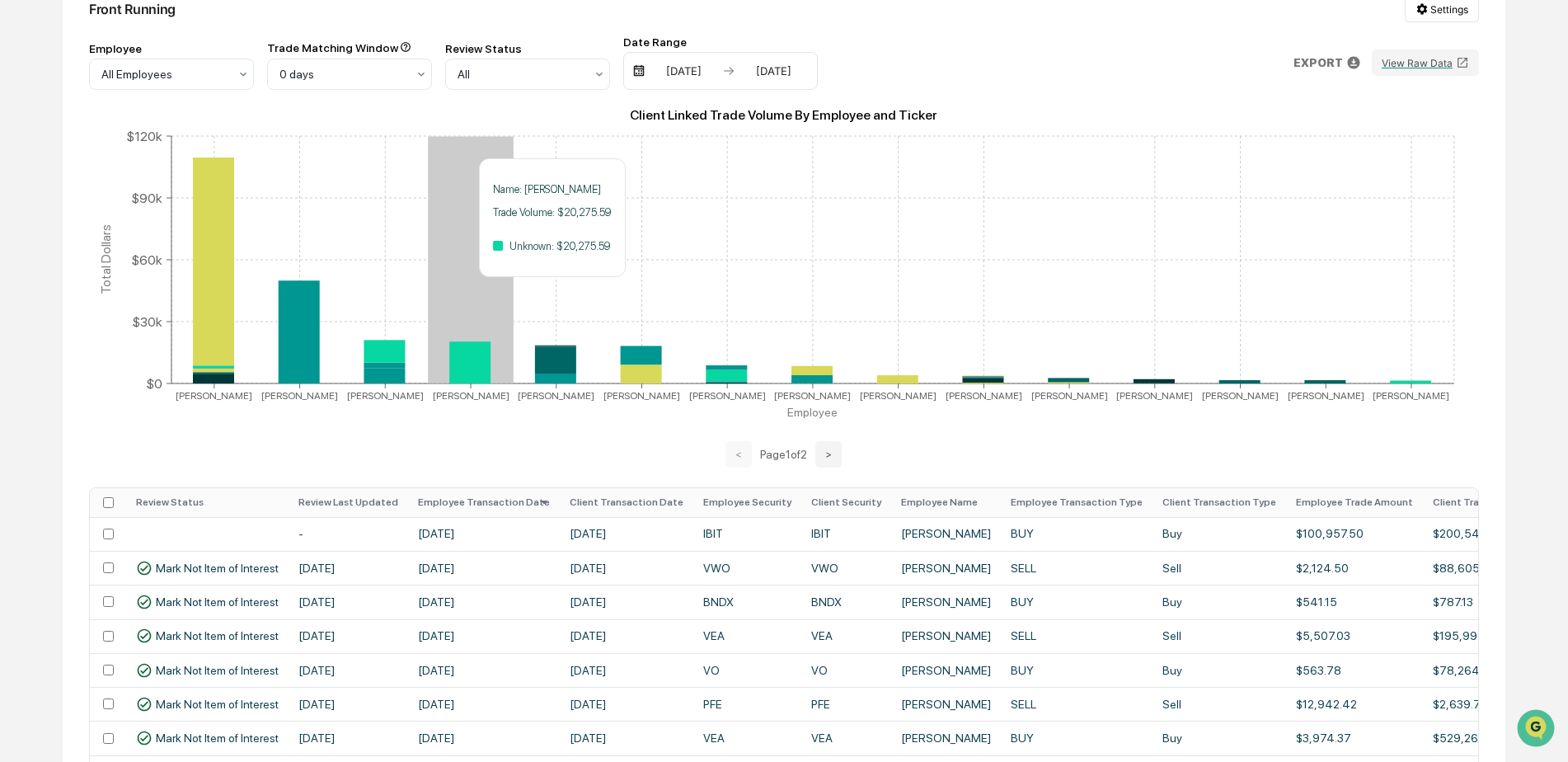
scroll to position [159, 0]
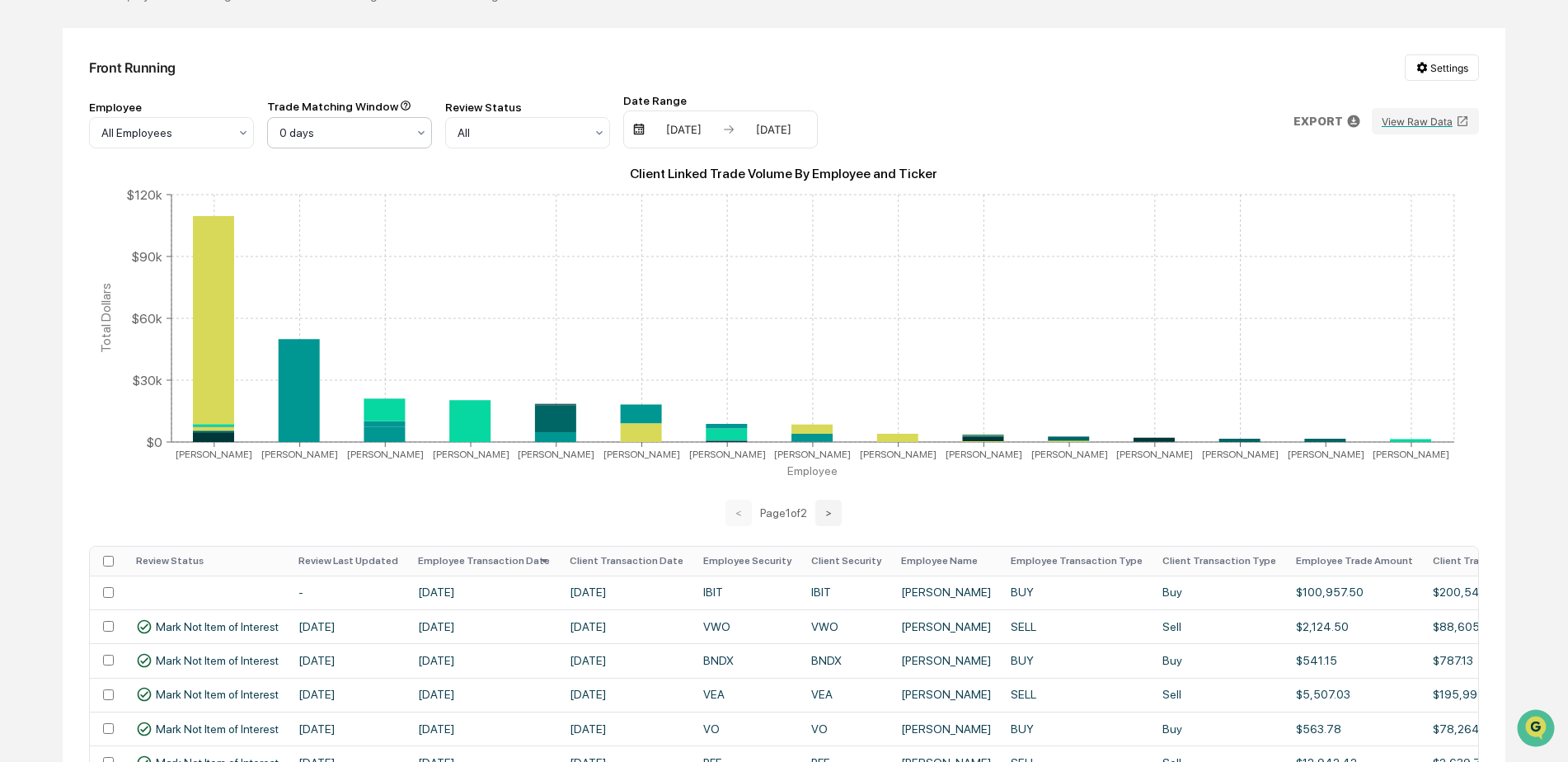
click at [424, 137] on icon at bounding box center [421, 132] width 13 height 13
click at [375, 204] on div "3 days" at bounding box center [349, 204] width 163 height 33
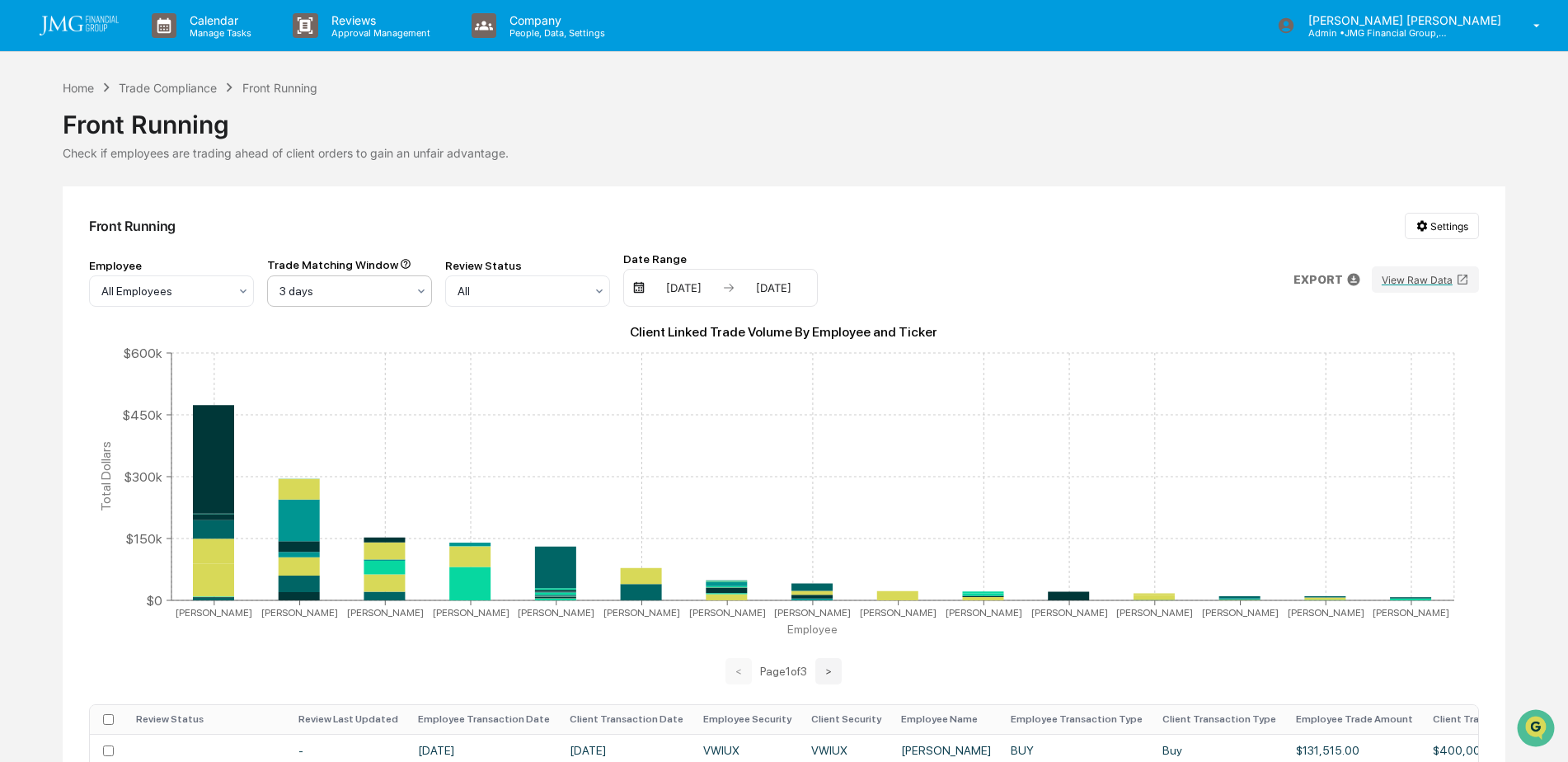
click at [400, 291] on div at bounding box center [342, 291] width 127 height 17
click at [394, 322] on div "0 days" at bounding box center [349, 330] width 163 height 33
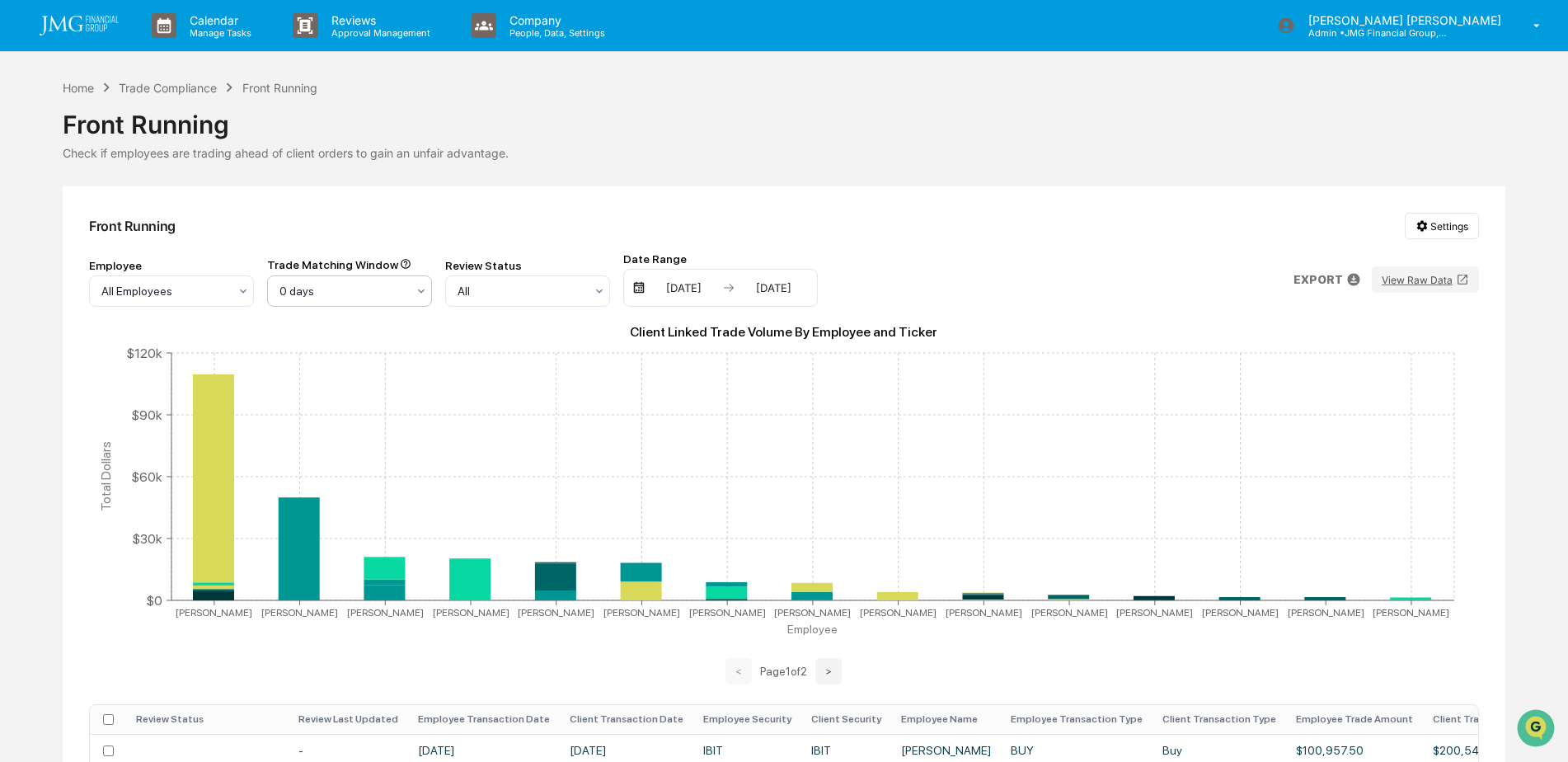
click at [412, 291] on div "0 days" at bounding box center [342, 291] width 144 height 23
click at [336, 366] on div "3 days" at bounding box center [349, 363] width 163 height 33
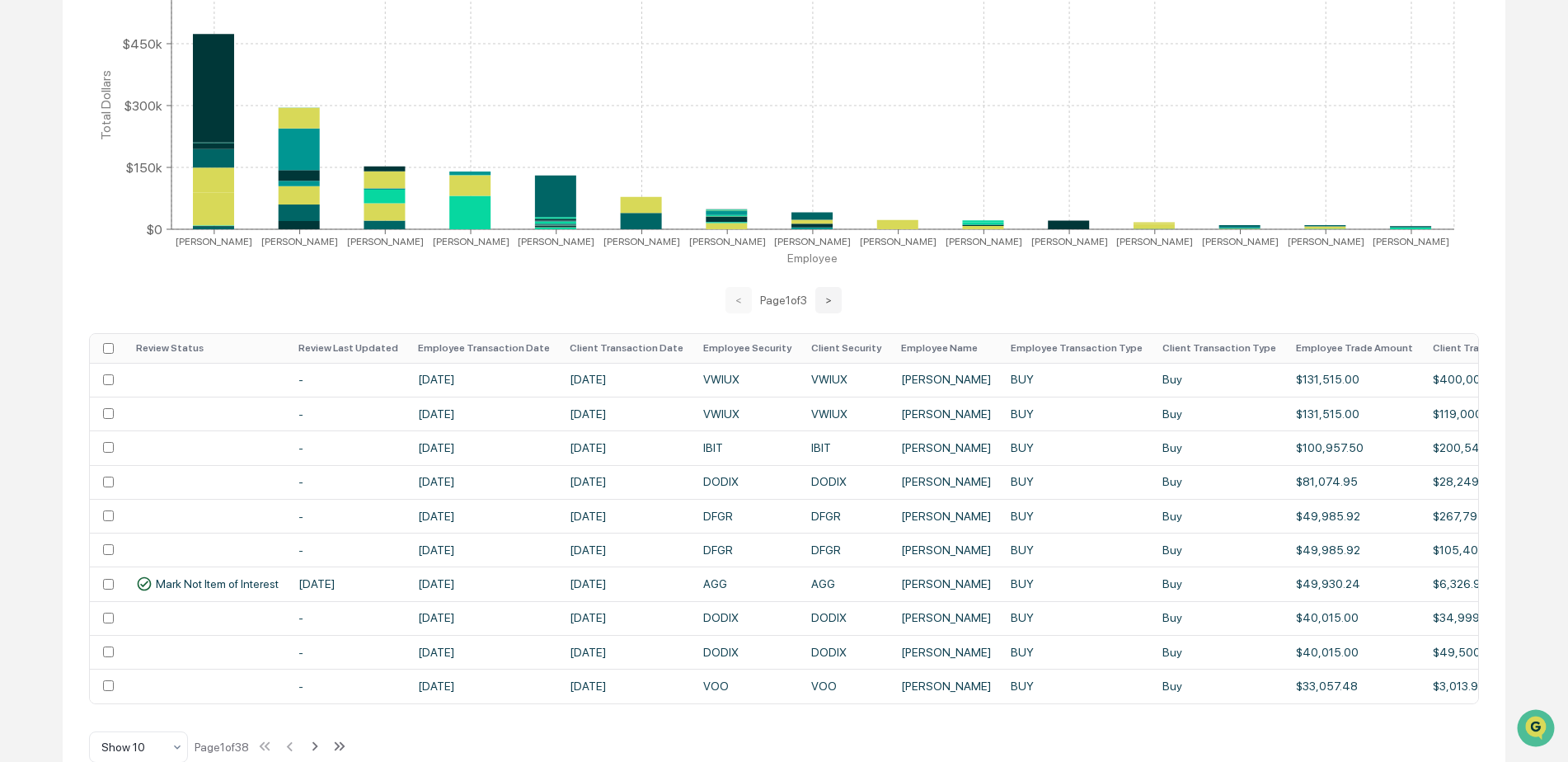
scroll to position [406, 0]
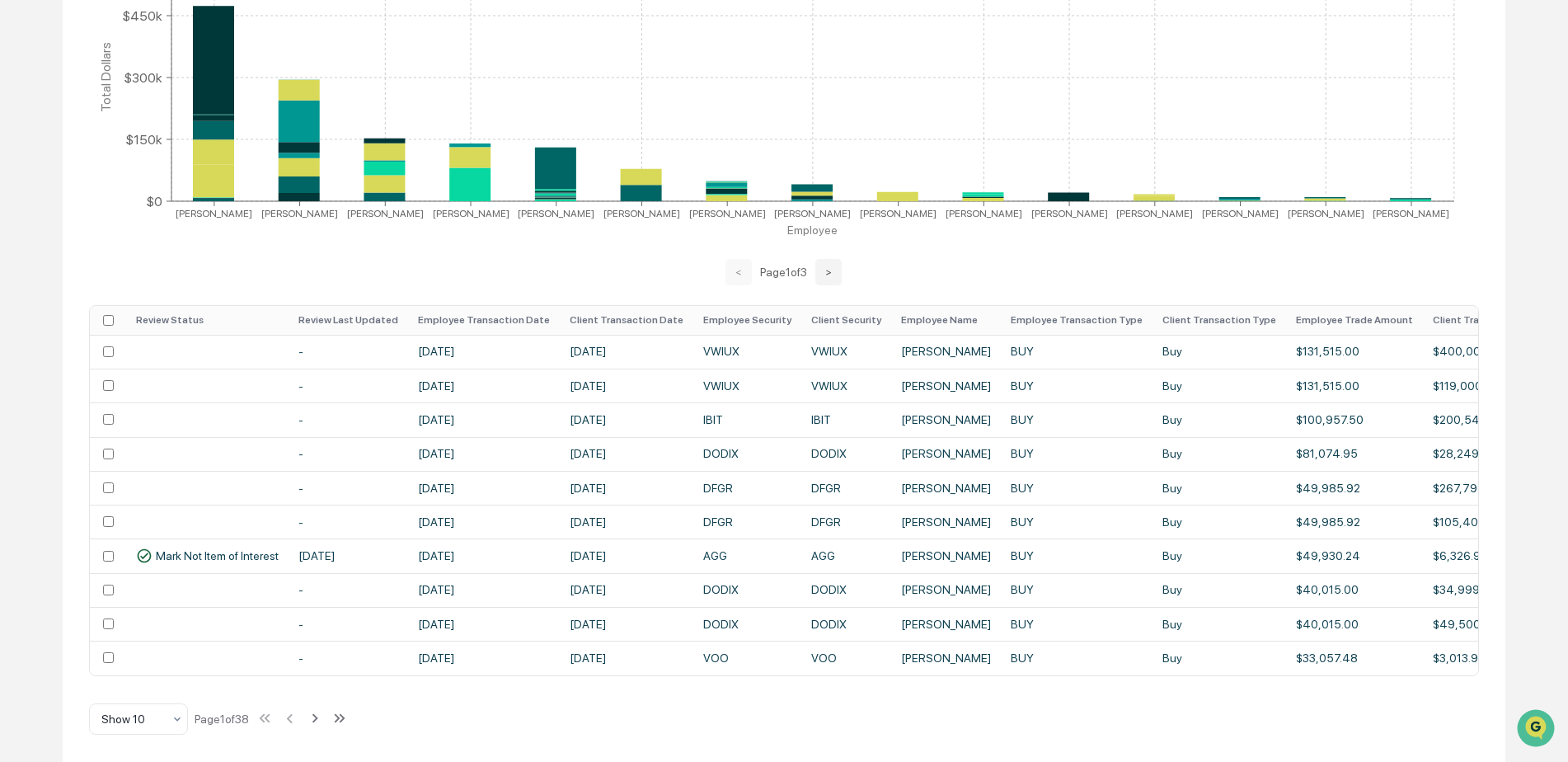
click at [481, 318] on th "Employee Transaction Date" at bounding box center [484, 320] width 151 height 29
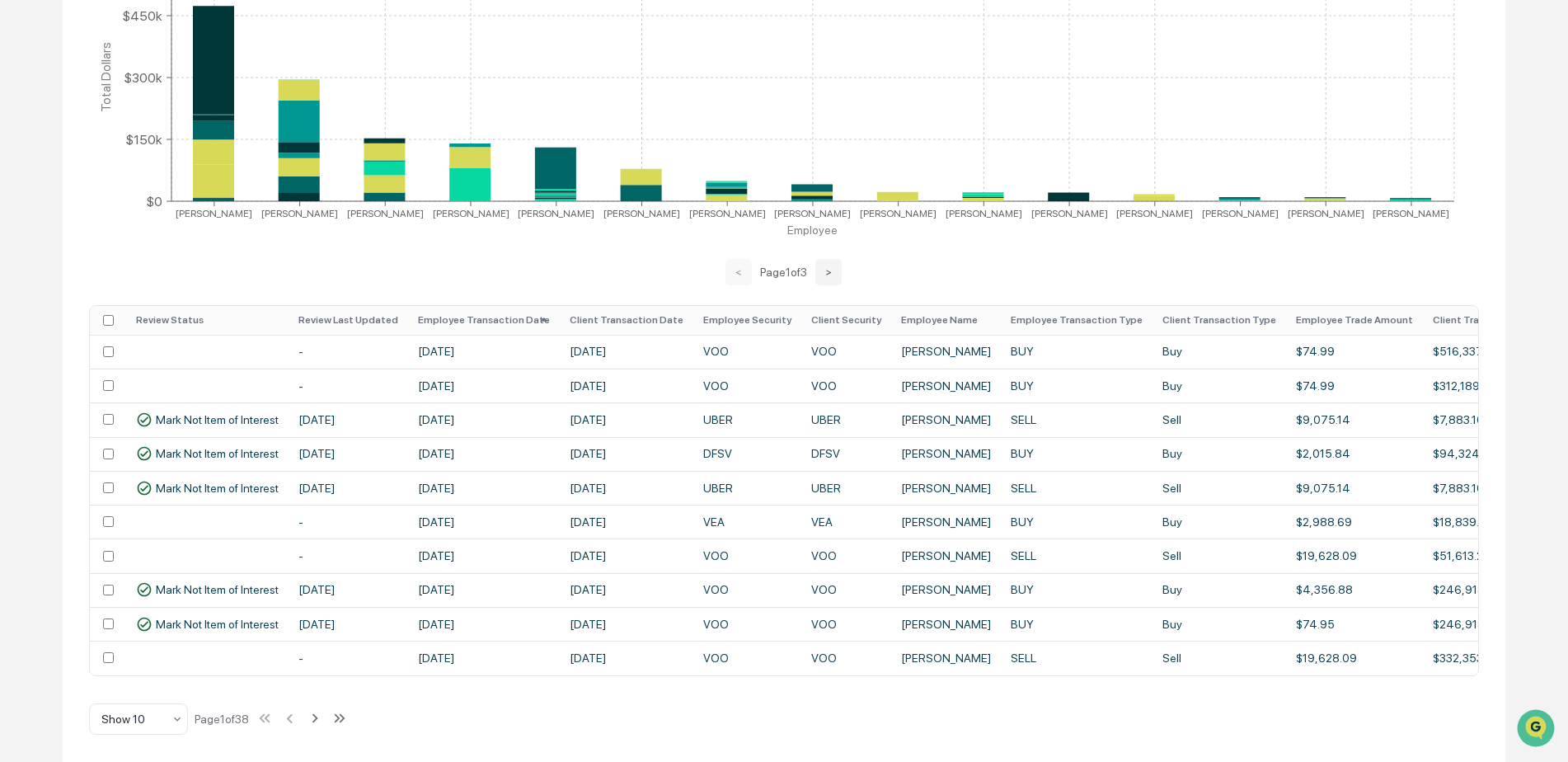
click at [481, 319] on th "Employee Transaction Date" at bounding box center [484, 320] width 151 height 29
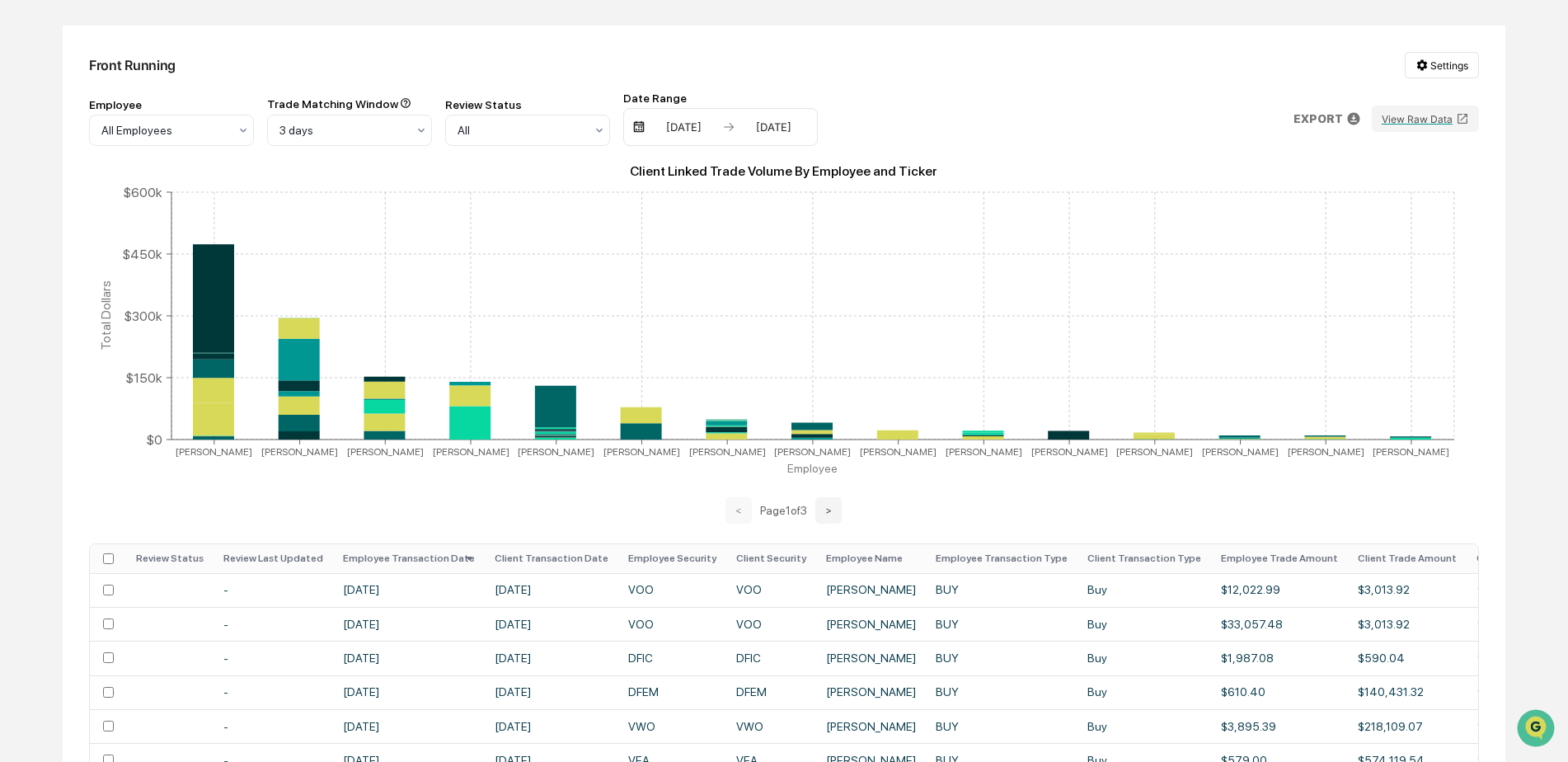
scroll to position [165, 0]
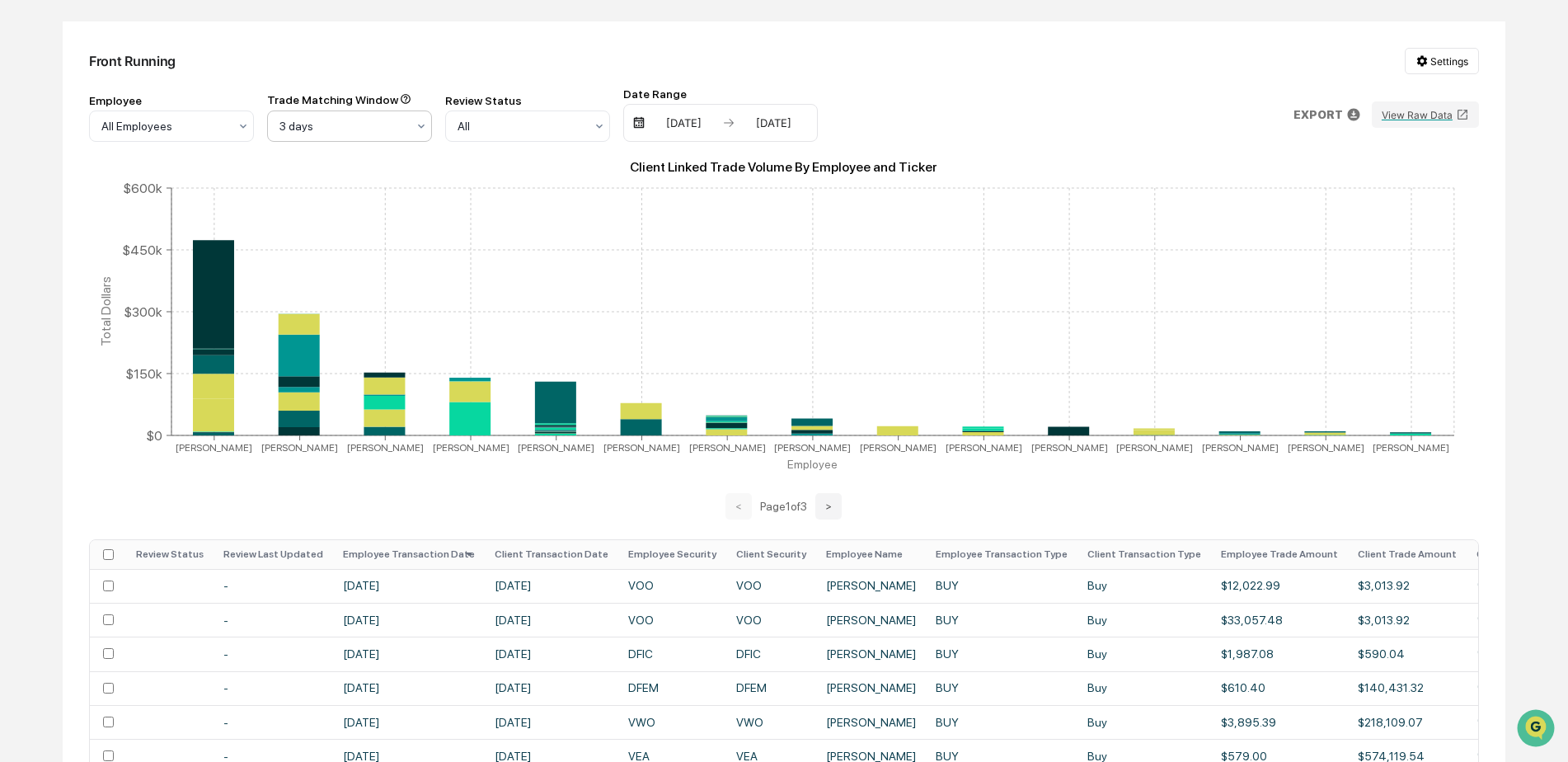
click at [410, 130] on div "3 days" at bounding box center [342, 126] width 144 height 23
click at [339, 238] on div "5 days" at bounding box center [349, 231] width 163 height 33
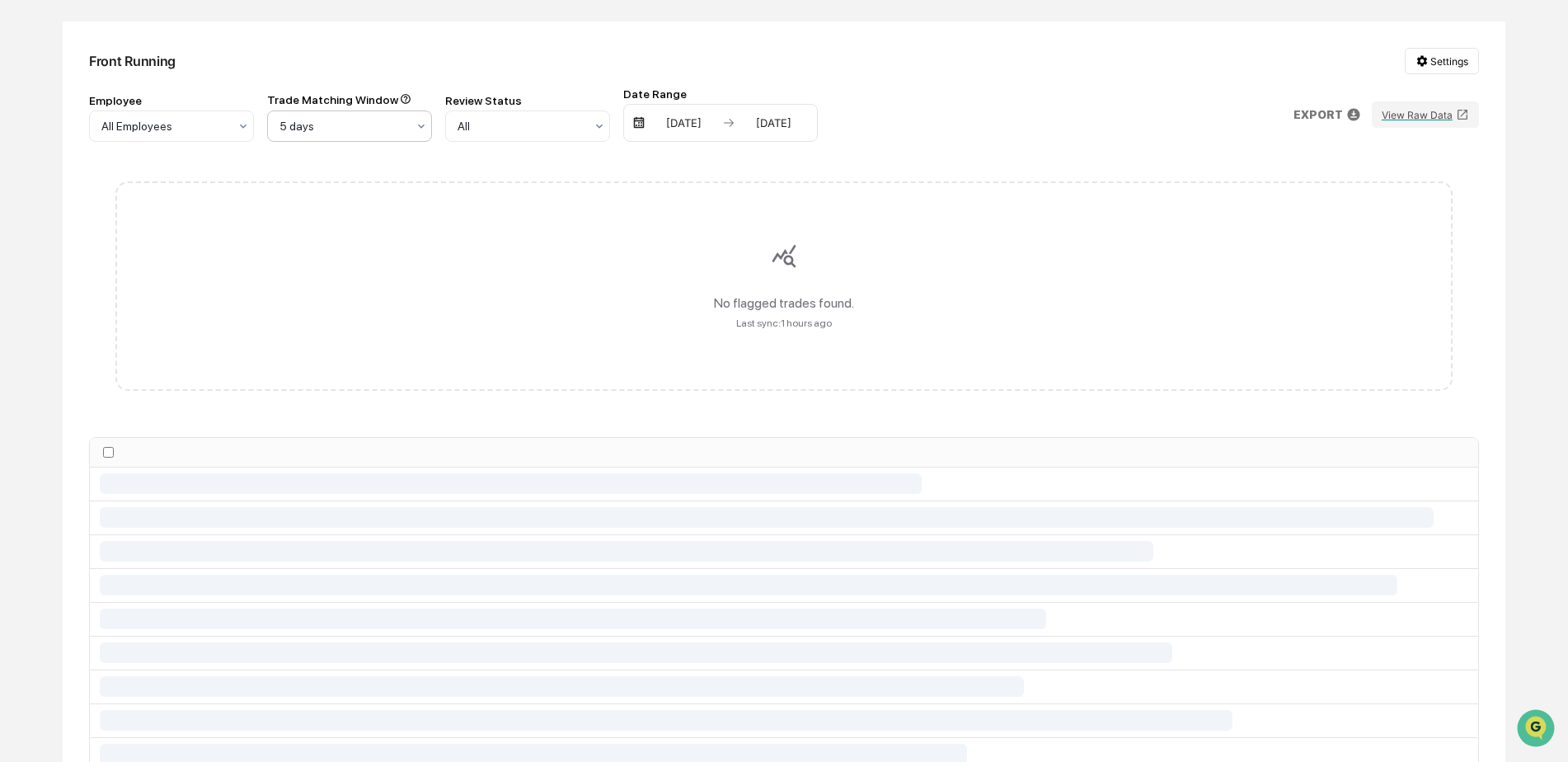
click at [386, 128] on div at bounding box center [342, 126] width 127 height 17
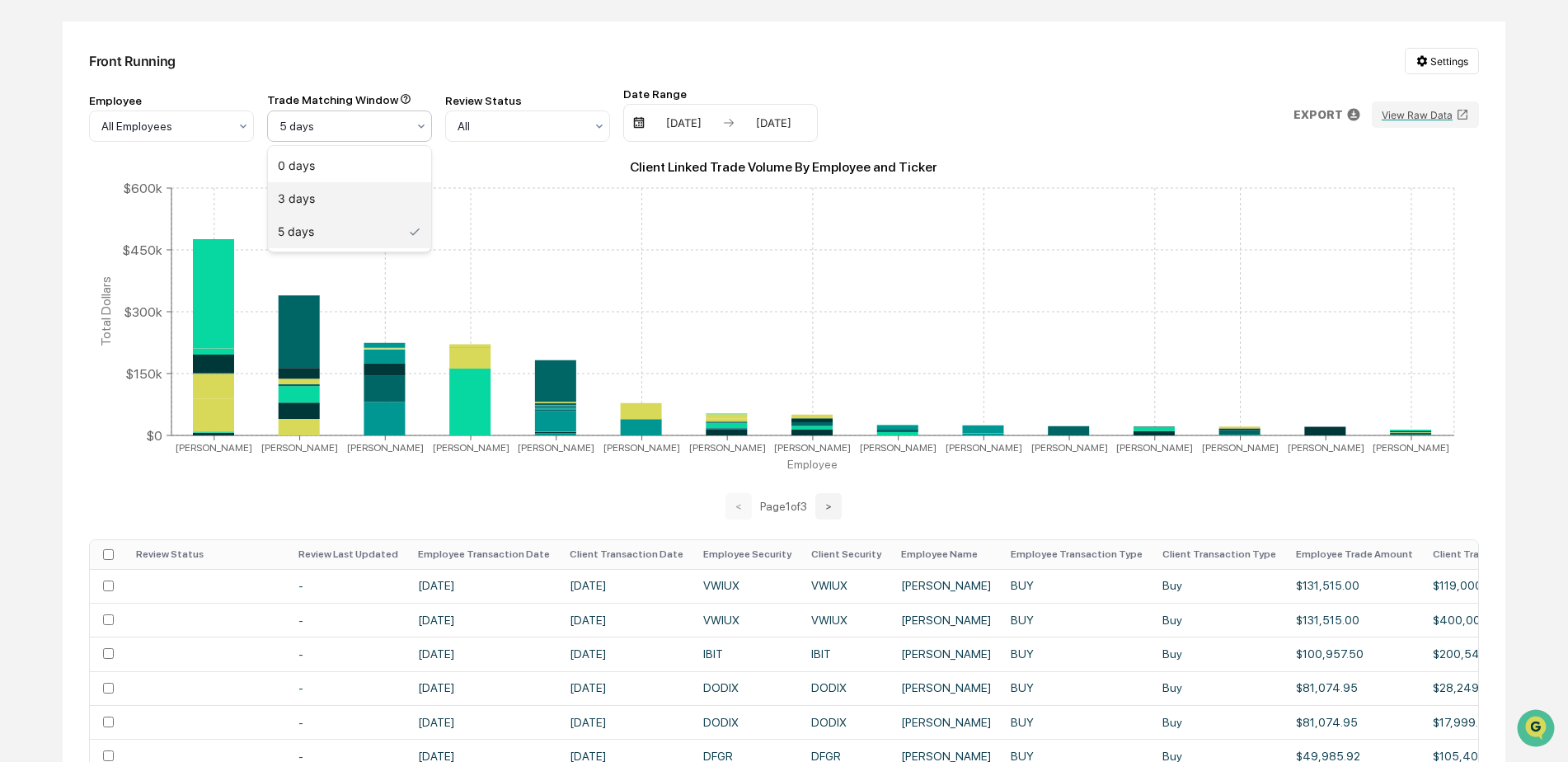
click at [349, 193] on div "3 days" at bounding box center [349, 198] width 163 height 33
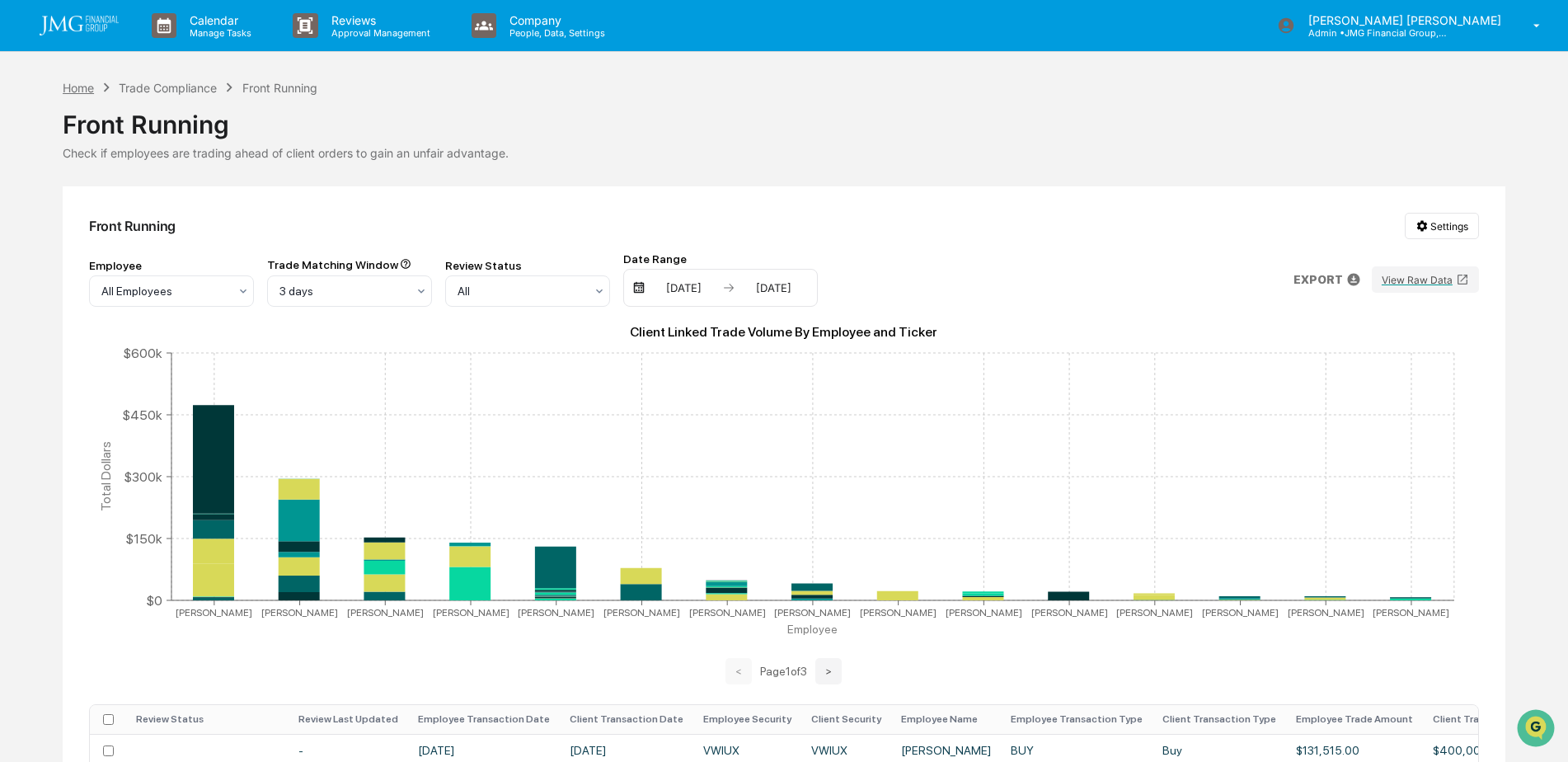
click at [78, 88] on div "Home" at bounding box center [78, 88] width 32 height 14
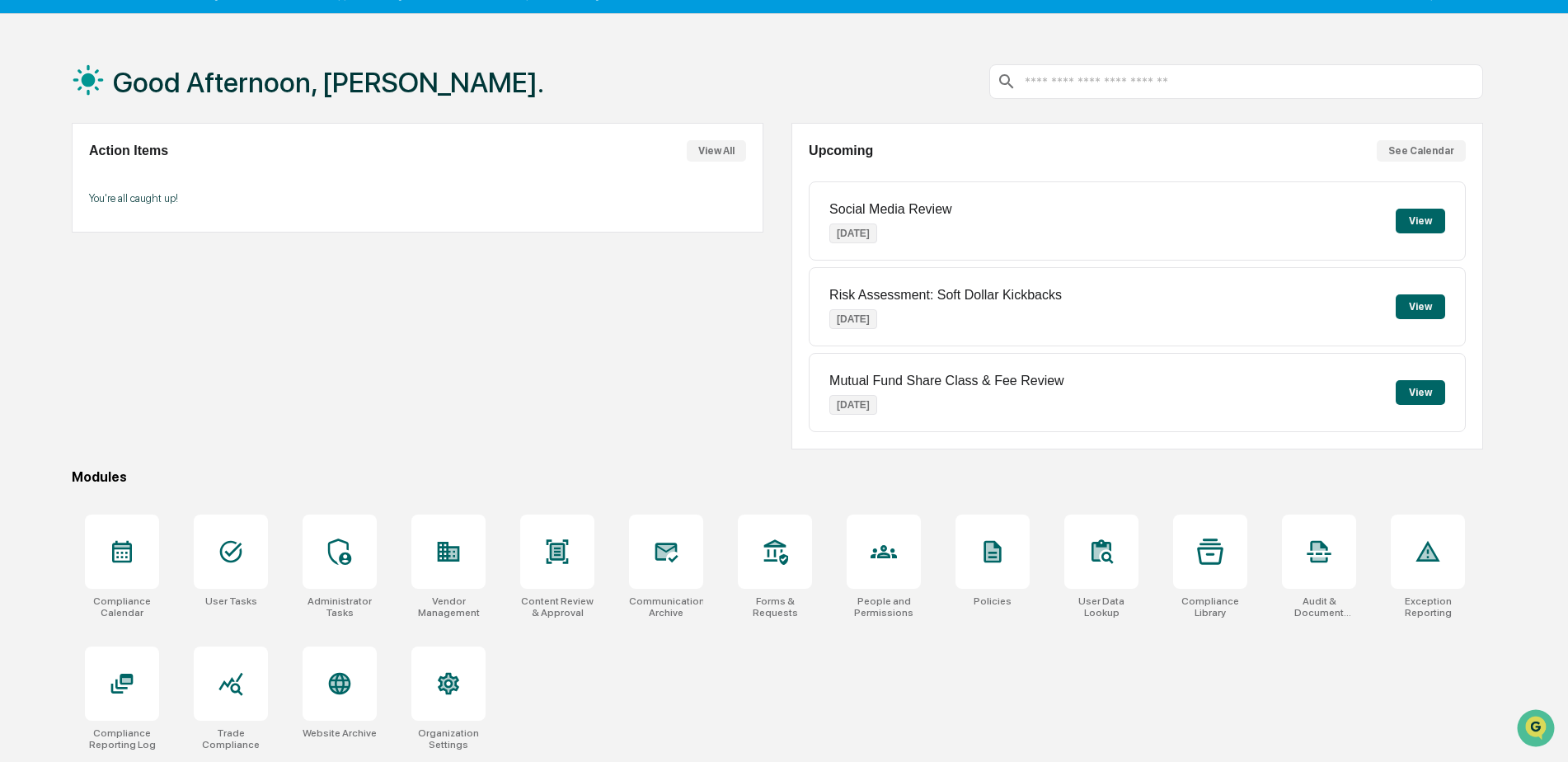
scroll to position [78, 0]
